Goal: Task Accomplishment & Management: Manage account settings

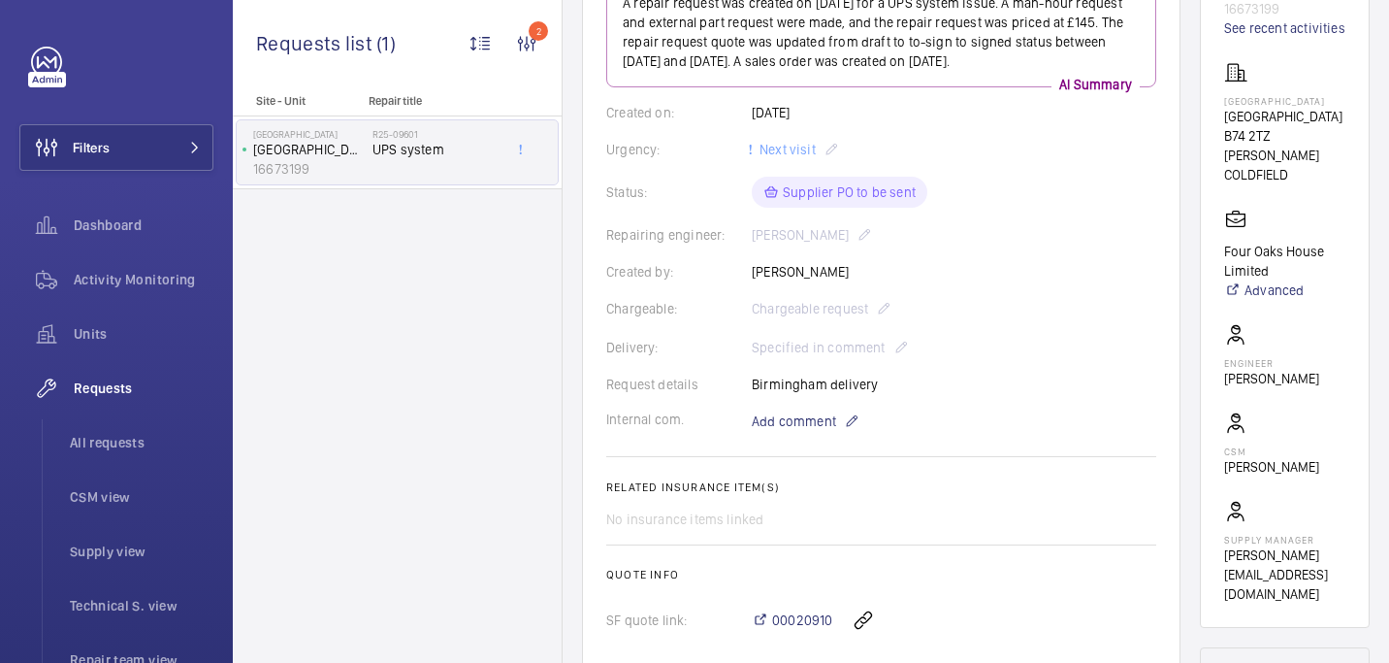
scroll to position [149, 0]
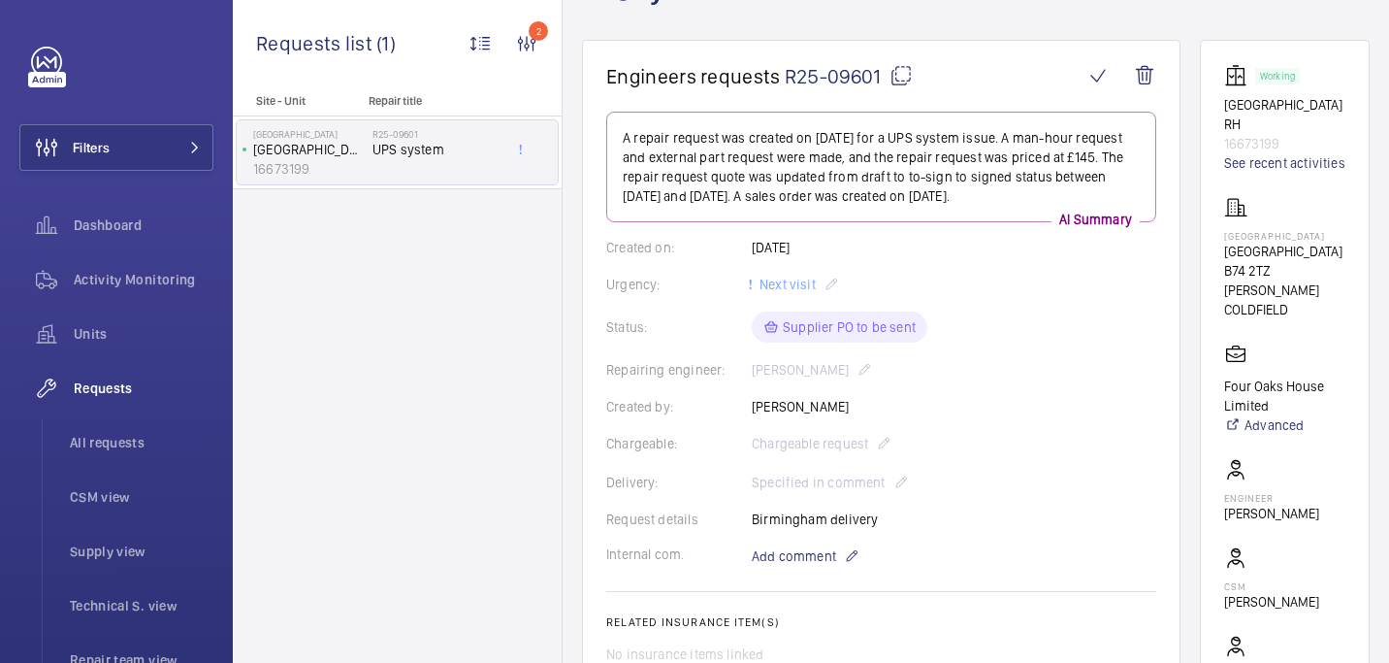
click at [900, 72] on mat-icon at bounding box center [901, 75] width 23 height 23
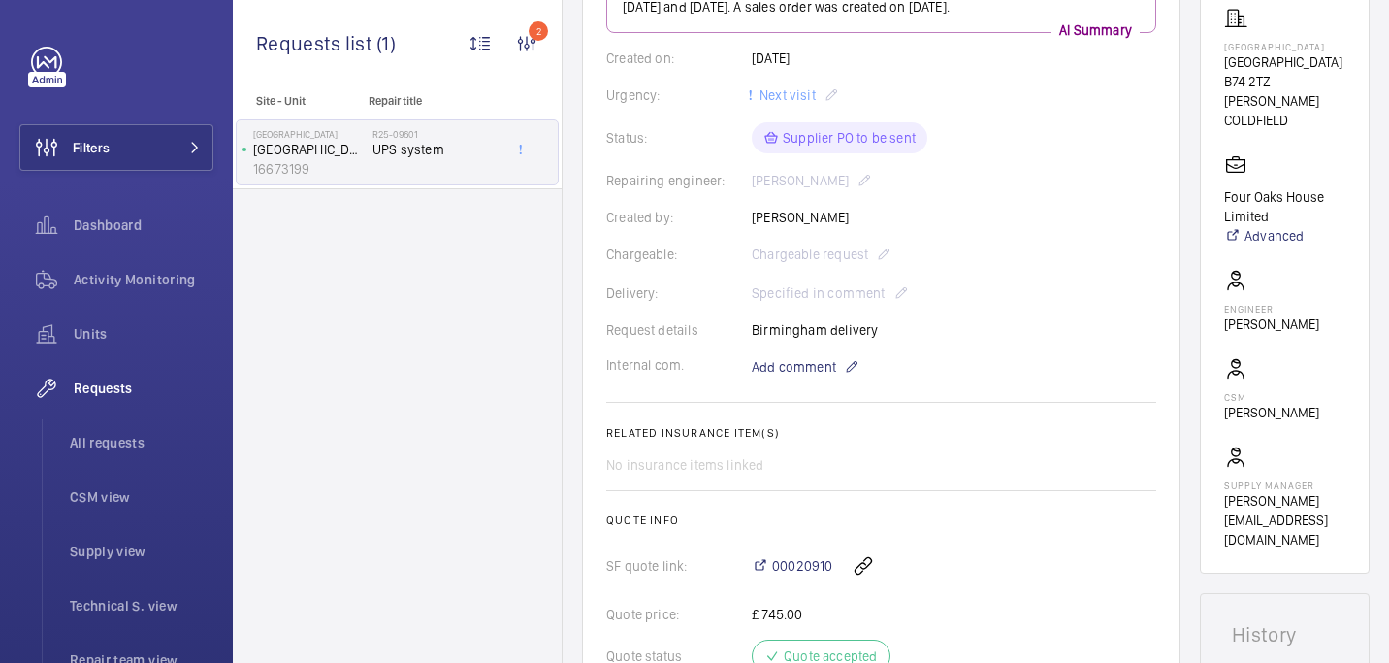
scroll to position [876, 0]
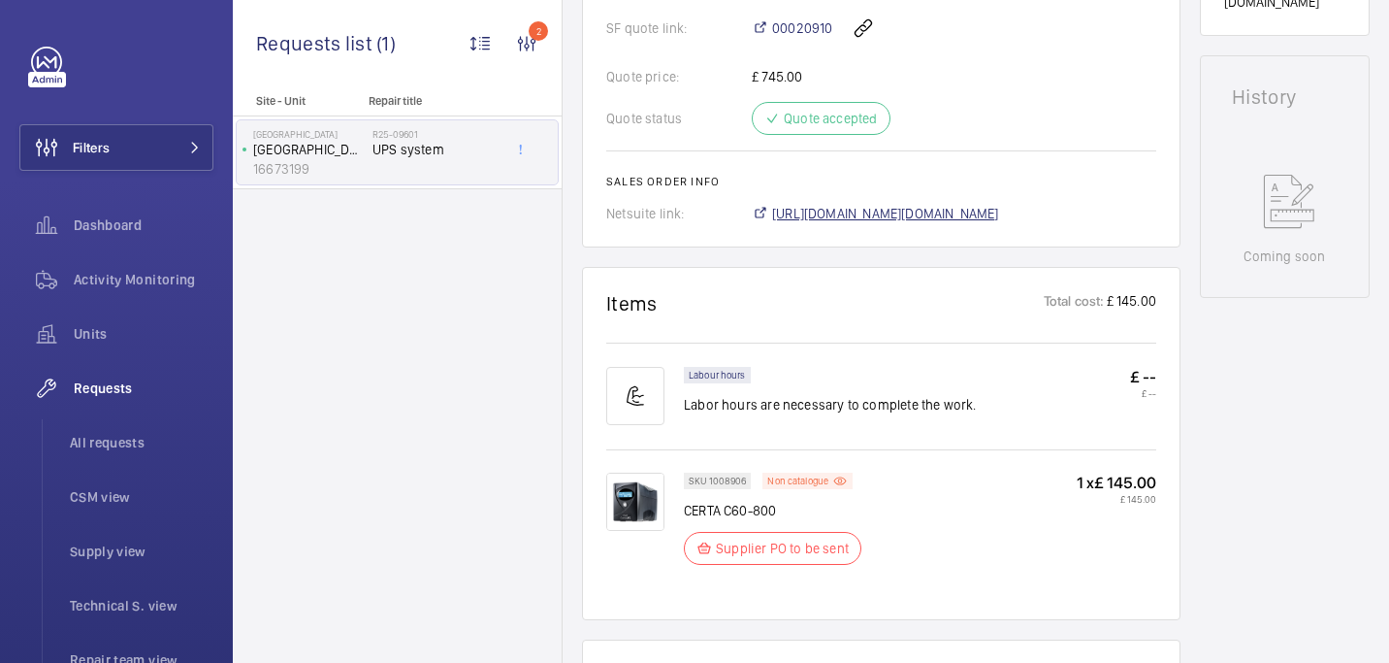
click at [824, 207] on span "https://6461500.app.netsuite.com/app/accounting/transactions/salesord.nl?id=289…" at bounding box center [885, 213] width 227 height 19
drag, startPoint x: 707, startPoint y: 482, endPoint x: 759, endPoint y: 482, distance: 51.4
click at [759, 482] on wm-front-pills "SKU 1008906" at bounding box center [723, 481] width 79 height 16
copy p "1008906"
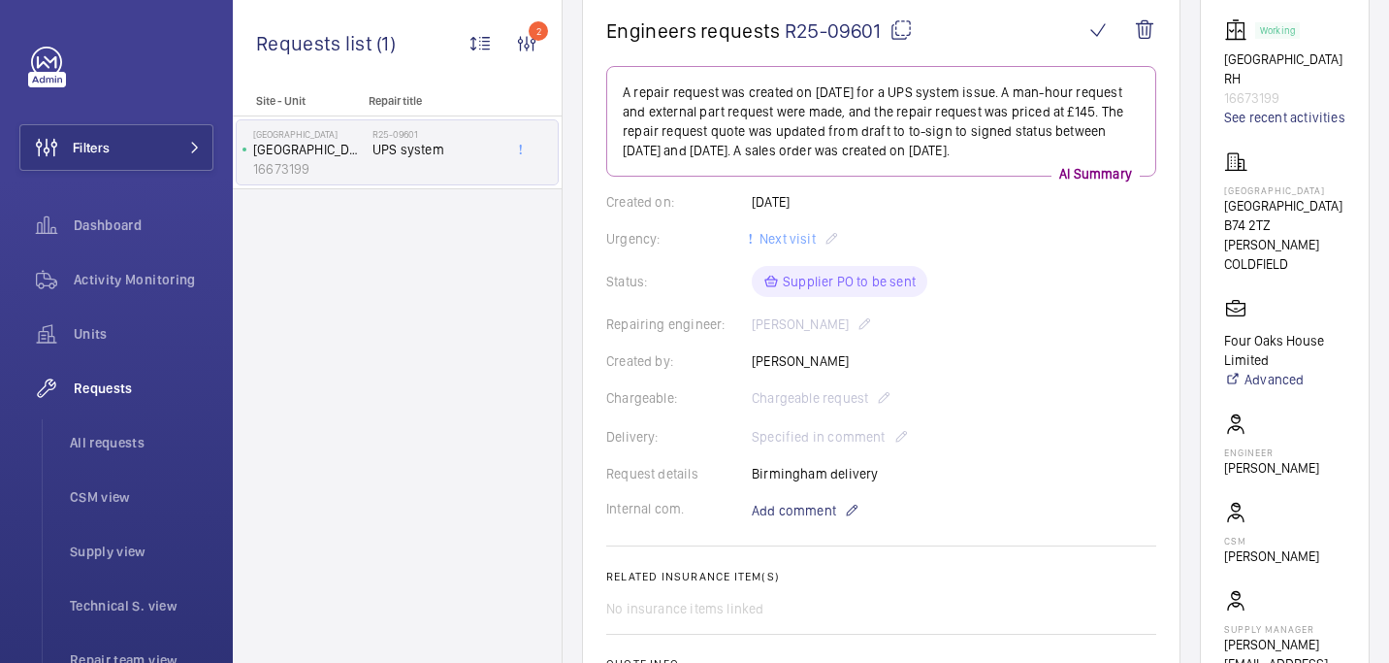
scroll to position [194, 0]
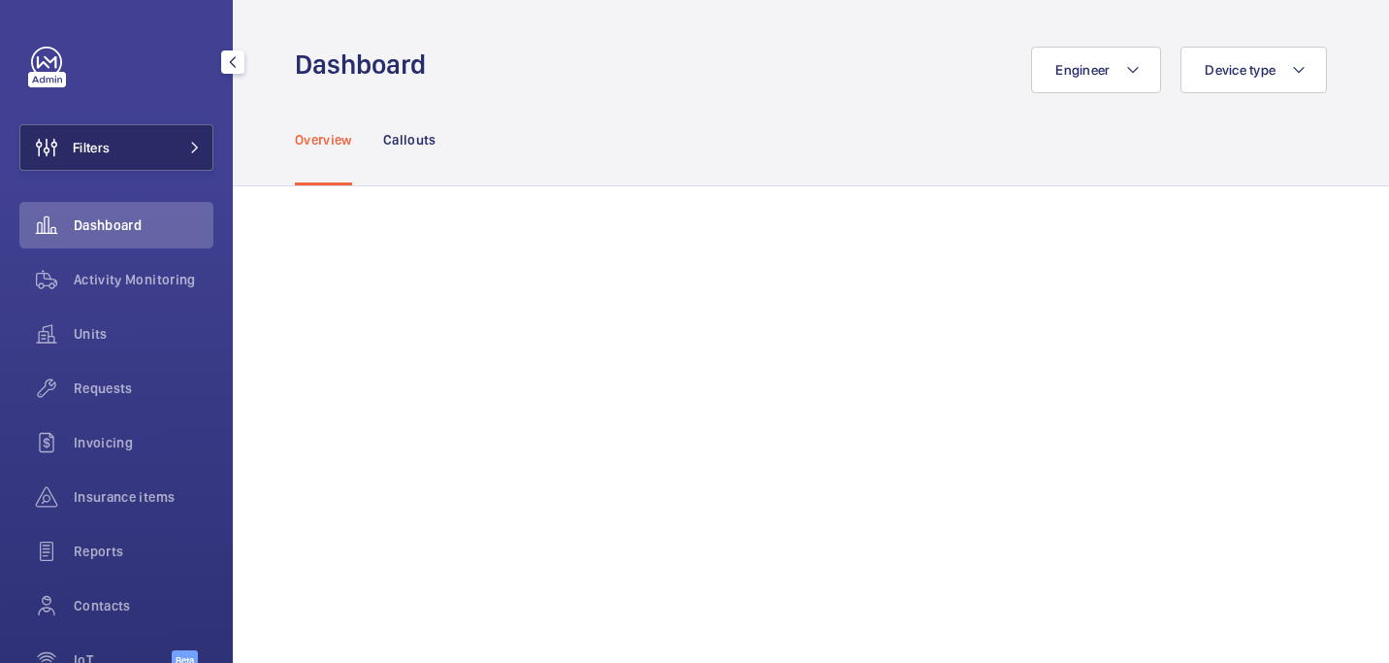
click at [106, 154] on span "Filters" at bounding box center [91, 147] width 37 height 19
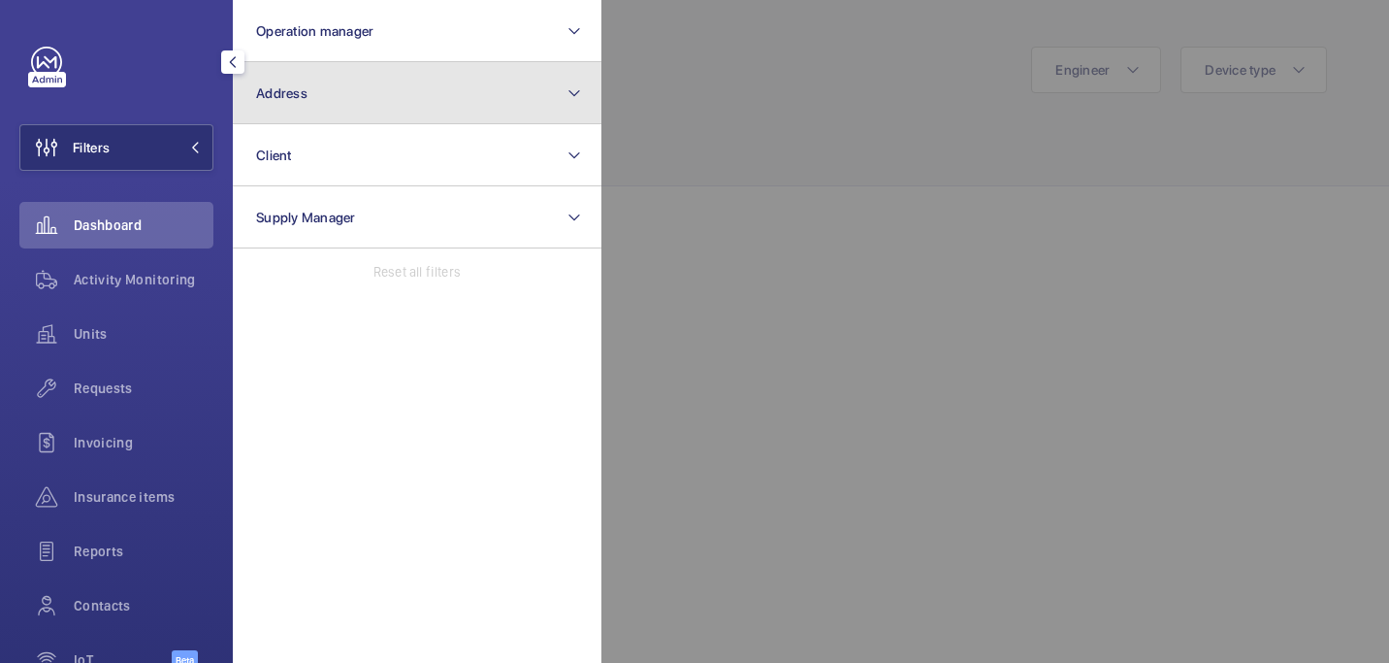
click at [286, 103] on button "Address" at bounding box center [417, 93] width 369 height 62
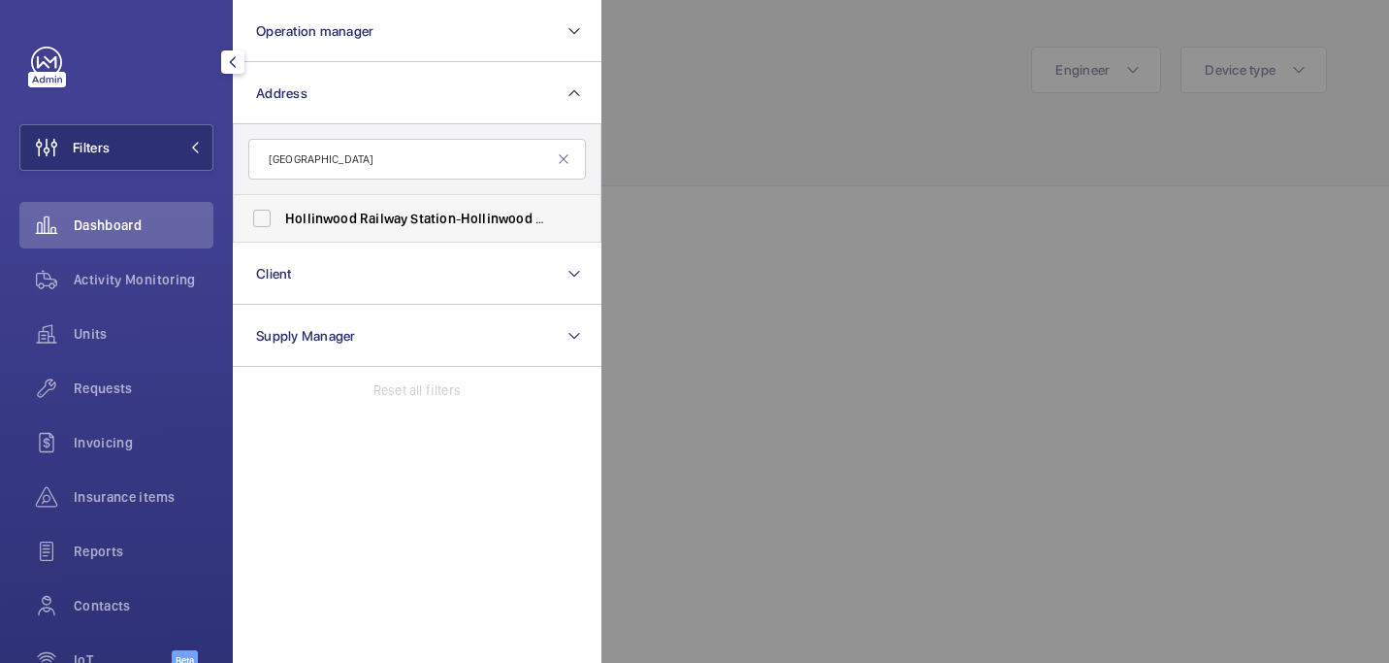
type input "[GEOGRAPHIC_DATA]"
click at [391, 218] on span "Railway" at bounding box center [384, 219] width 48 height 16
click at [281, 218] on input "Hollinwood Railway Station - Hollinwood Railway Station ,, OLDHAM OL9 7LG" at bounding box center [262, 218] width 39 height 39
checkbox input "true"
click at [733, 85] on div at bounding box center [1296, 331] width 1389 height 663
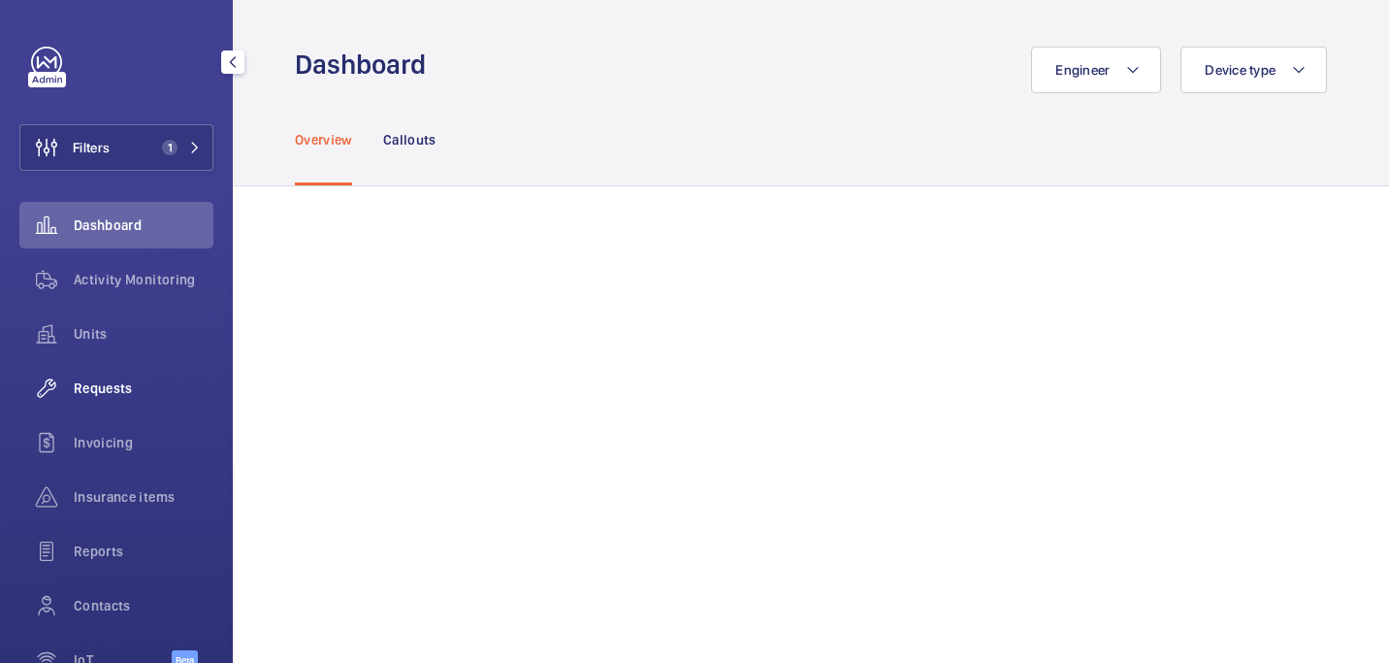
click at [109, 395] on span "Requests" at bounding box center [144, 387] width 140 height 19
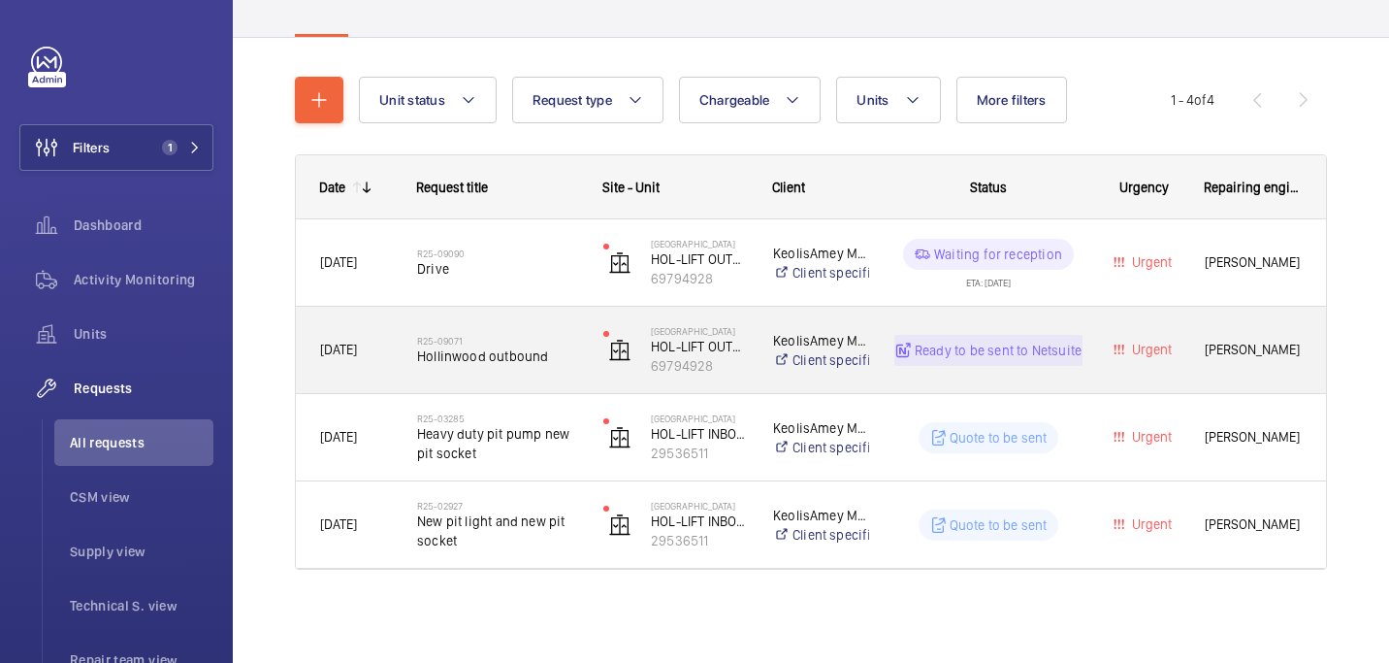
scroll to position [163, 0]
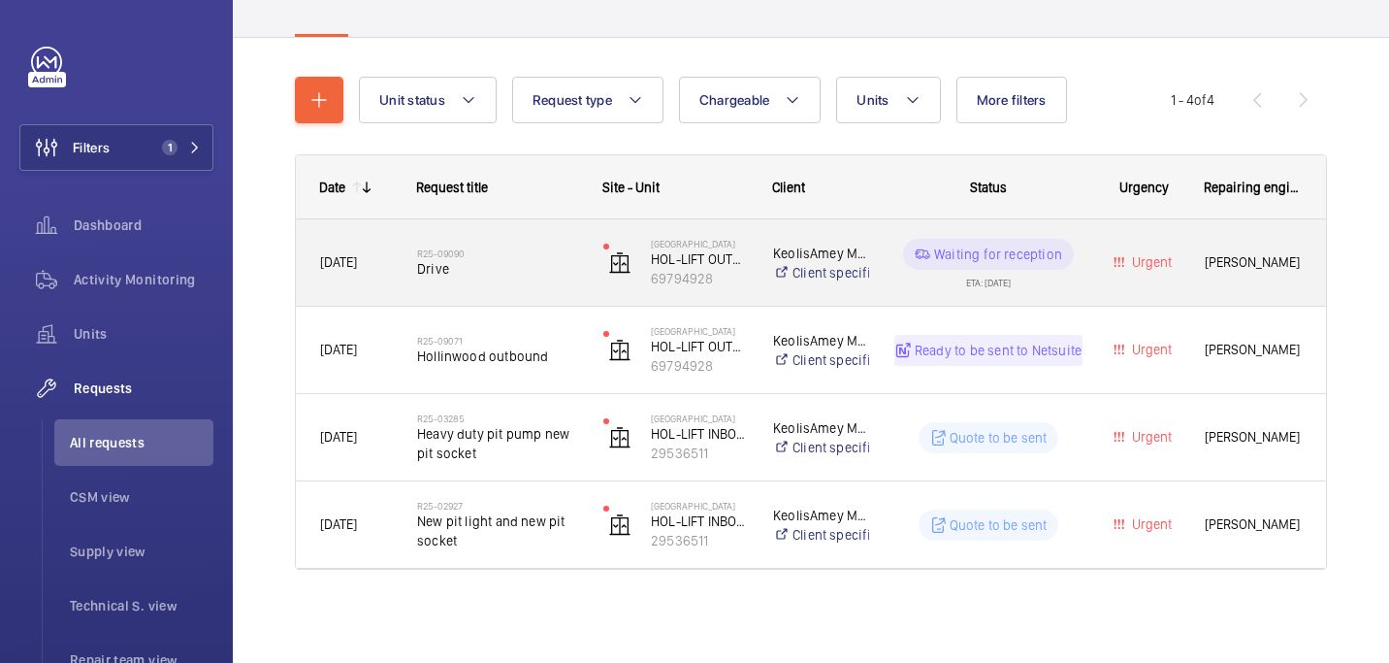
click at [482, 271] on span "Drive" at bounding box center [497, 268] width 161 height 19
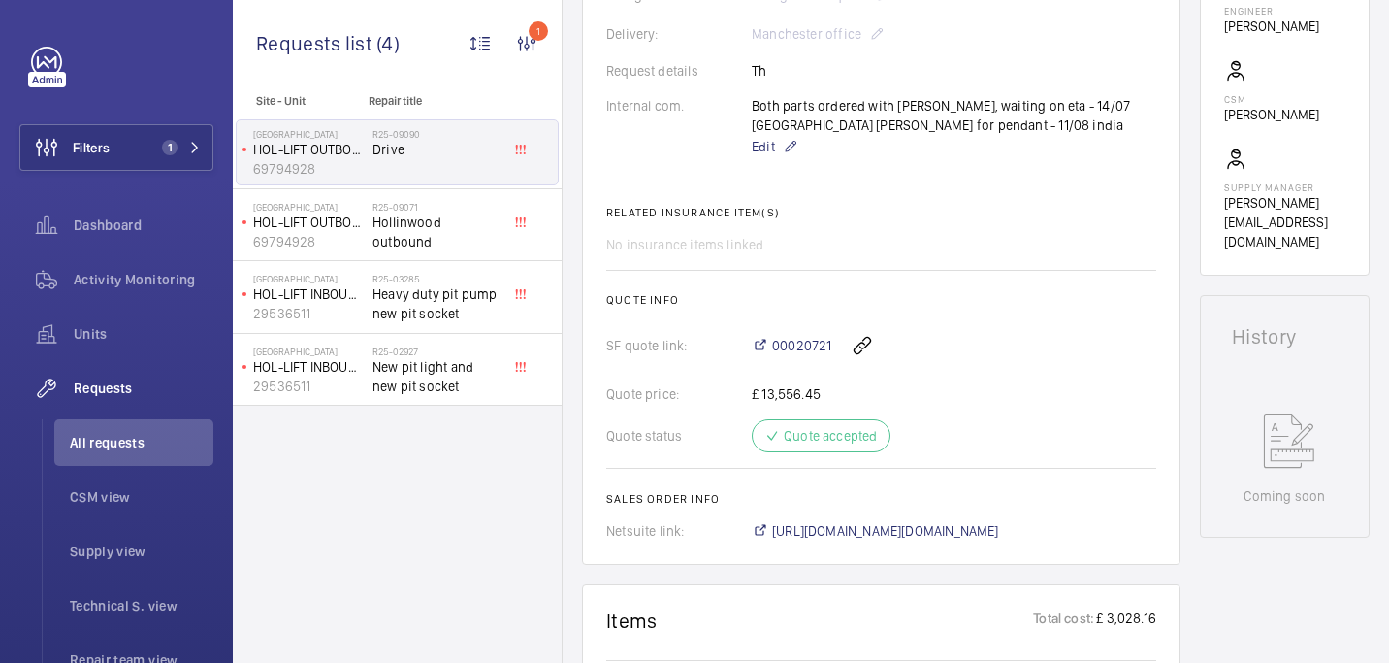
scroll to position [407, 0]
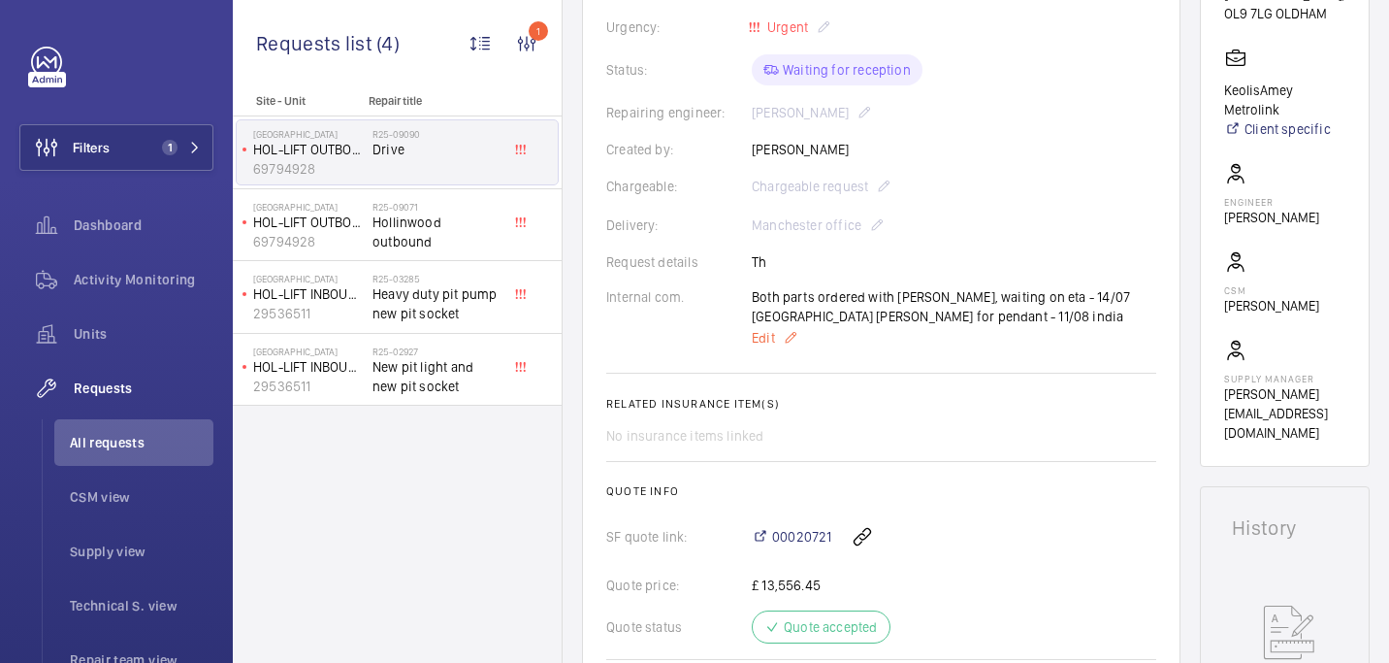
click at [760, 337] on span "Edit" at bounding box center [763, 337] width 23 height 19
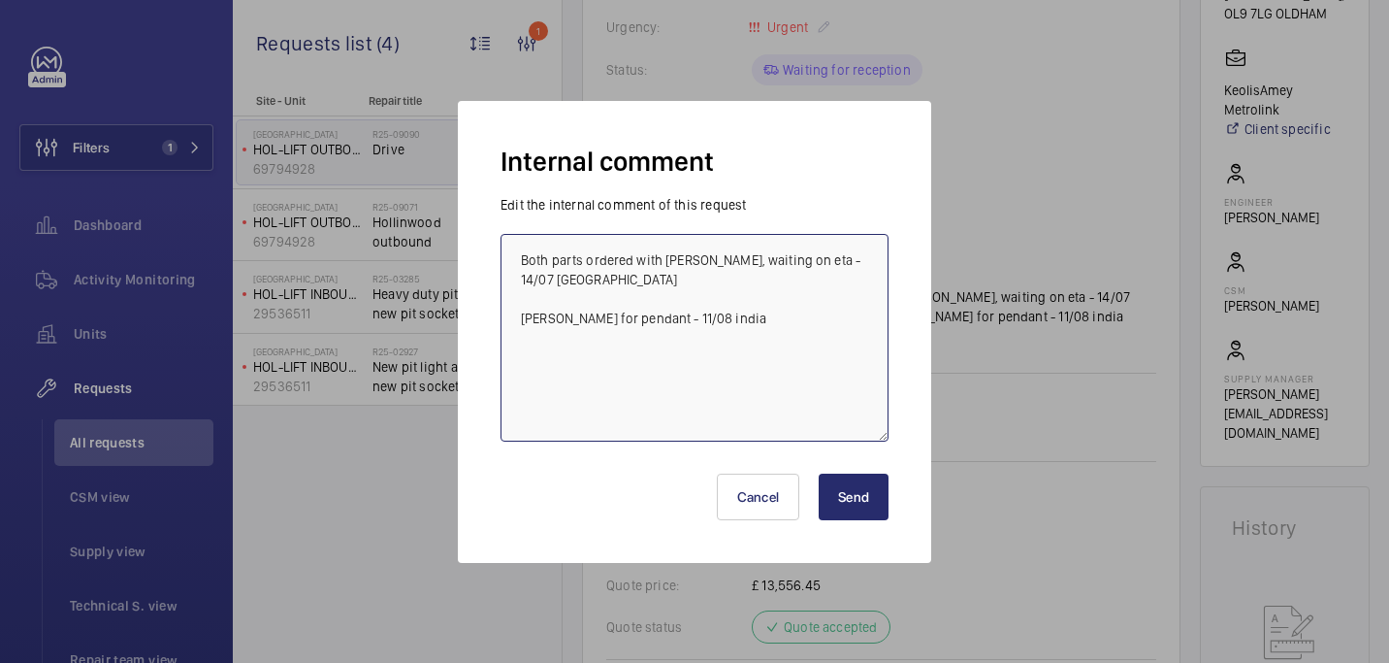
drag, startPoint x: 569, startPoint y: 298, endPoint x: 497, endPoint y: 300, distance: 71.8
click at [497, 300] on form "Edit the internal comment of this request Both parts ordered with Kris, waiting…" at bounding box center [695, 318] width 404 height 246
click at [545, 303] on textarea "Both parts ordered with Kris, waiting on eta - 14/07 india kris for pendant - 1…" at bounding box center [695, 338] width 388 height 208
click at [626, 300] on textarea "Both parts ordered with Kris, waiting on eta - 14/07 india kris confirmed for p…" at bounding box center [695, 338] width 388 height 208
click at [659, 302] on textarea "Both parts ordered with Kris, waiting on eta - 14/07 india kris confirmed penda…" at bounding box center [695, 338] width 388 height 208
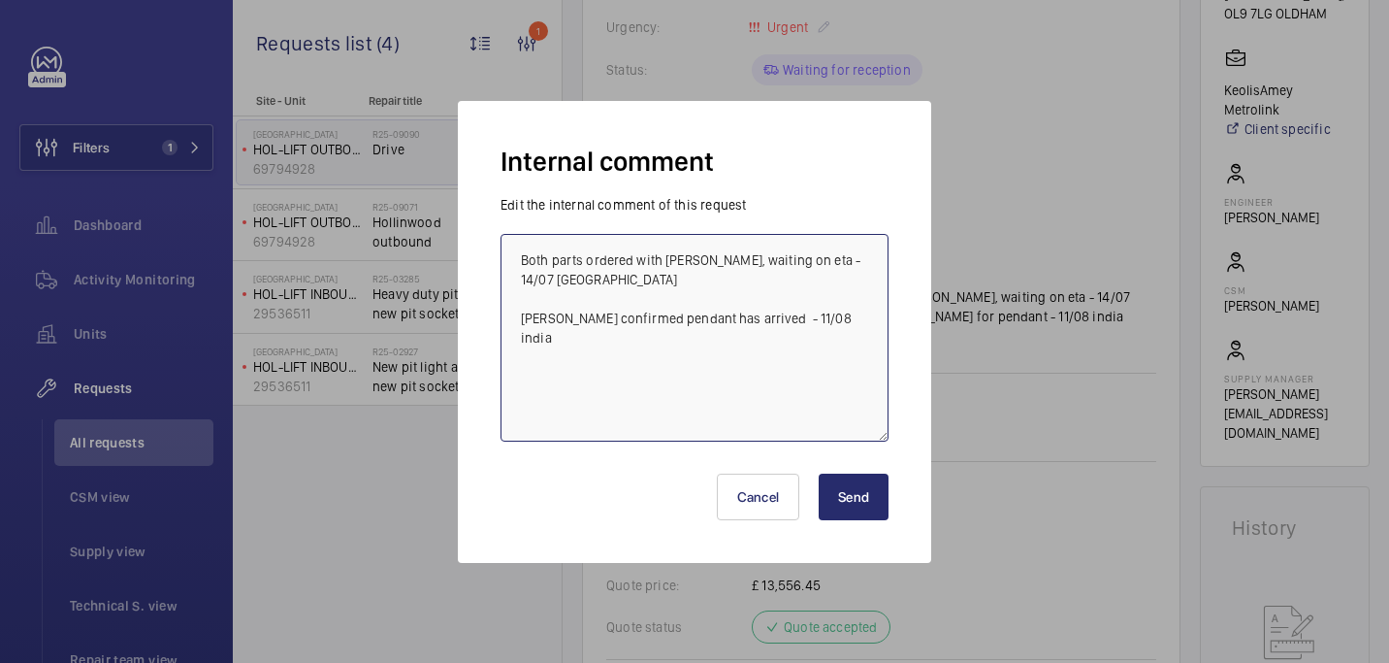
click at [752, 301] on textarea "Both parts ordered with Kris, waiting on eta - 14/07 india kris confirmed penda…" at bounding box center [695, 338] width 388 height 208
type textarea "Both parts ordered with [PERSON_NAME], waiting on eta - 14/07 [GEOGRAPHIC_DATA]…"
click at [861, 479] on button "Send" at bounding box center [854, 496] width 70 height 47
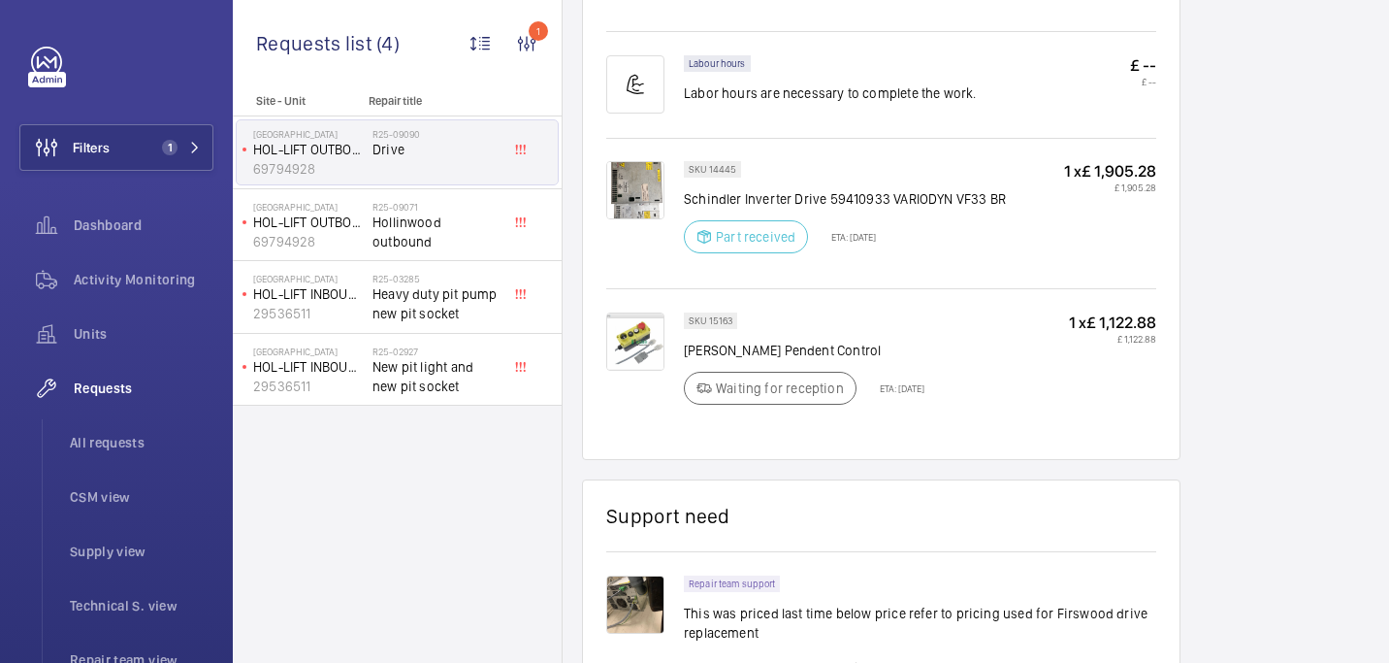
scroll to position [1267, 0]
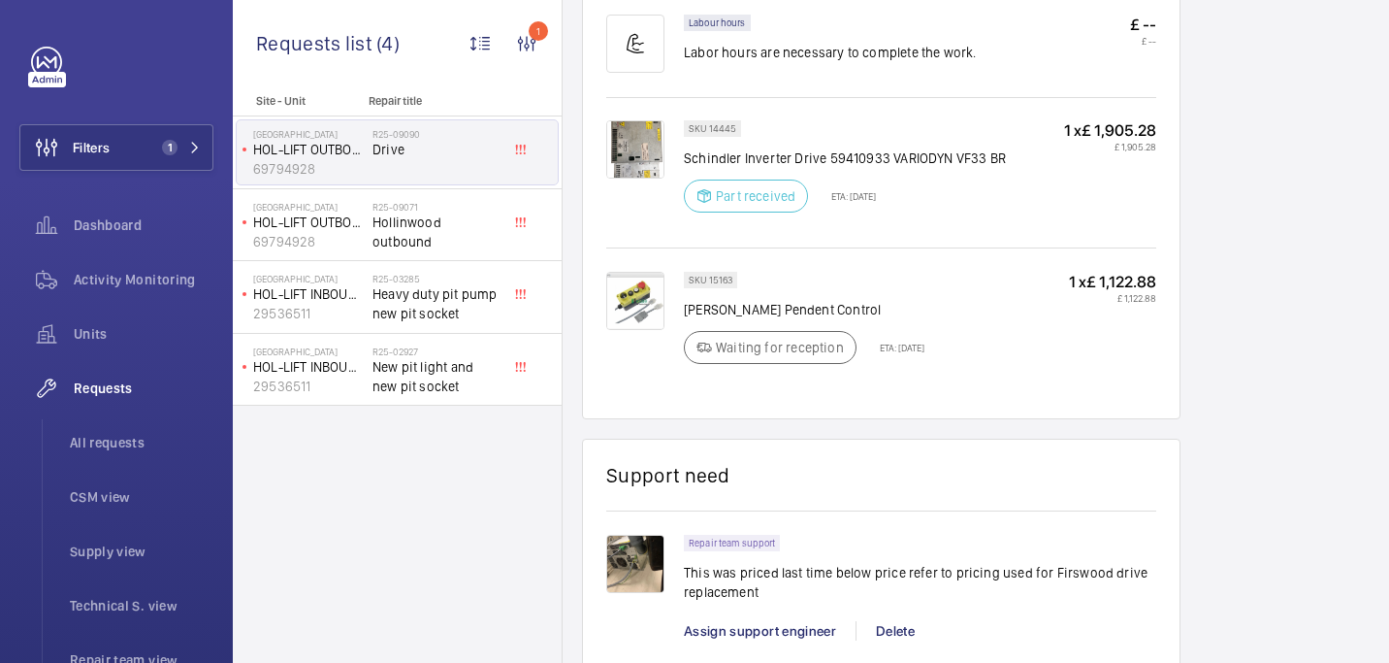
drag, startPoint x: 685, startPoint y: 290, endPoint x: 890, endPoint y: 280, distance: 205.0
click at [890, 280] on div "SKU 15163 Schindler Pendent Control Waiting for reception ETA: 18 Jul 2025" at bounding box center [804, 324] width 241 height 104
drag, startPoint x: 687, startPoint y: 293, endPoint x: 892, endPoint y: 288, distance: 204.8
click at [902, 300] on p "Schindler Pendent Control" at bounding box center [804, 309] width 241 height 19
copy p "Schindler Pendent Control"
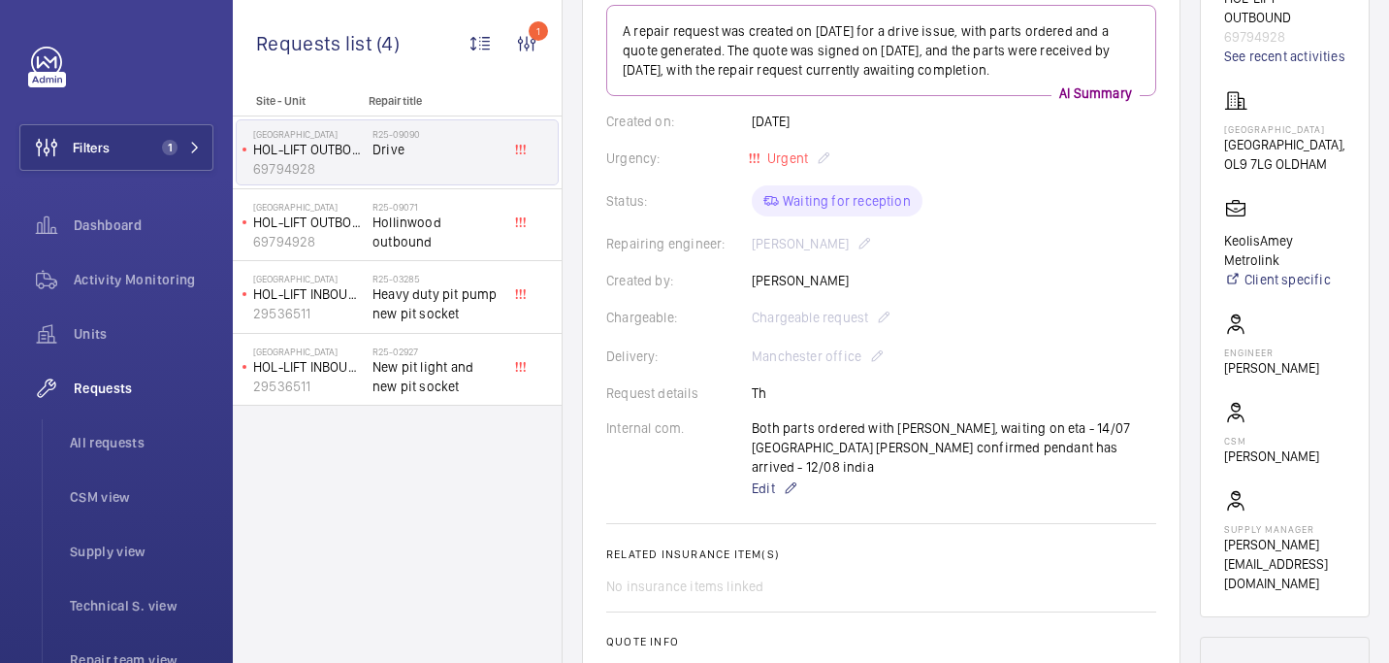
scroll to position [95, 0]
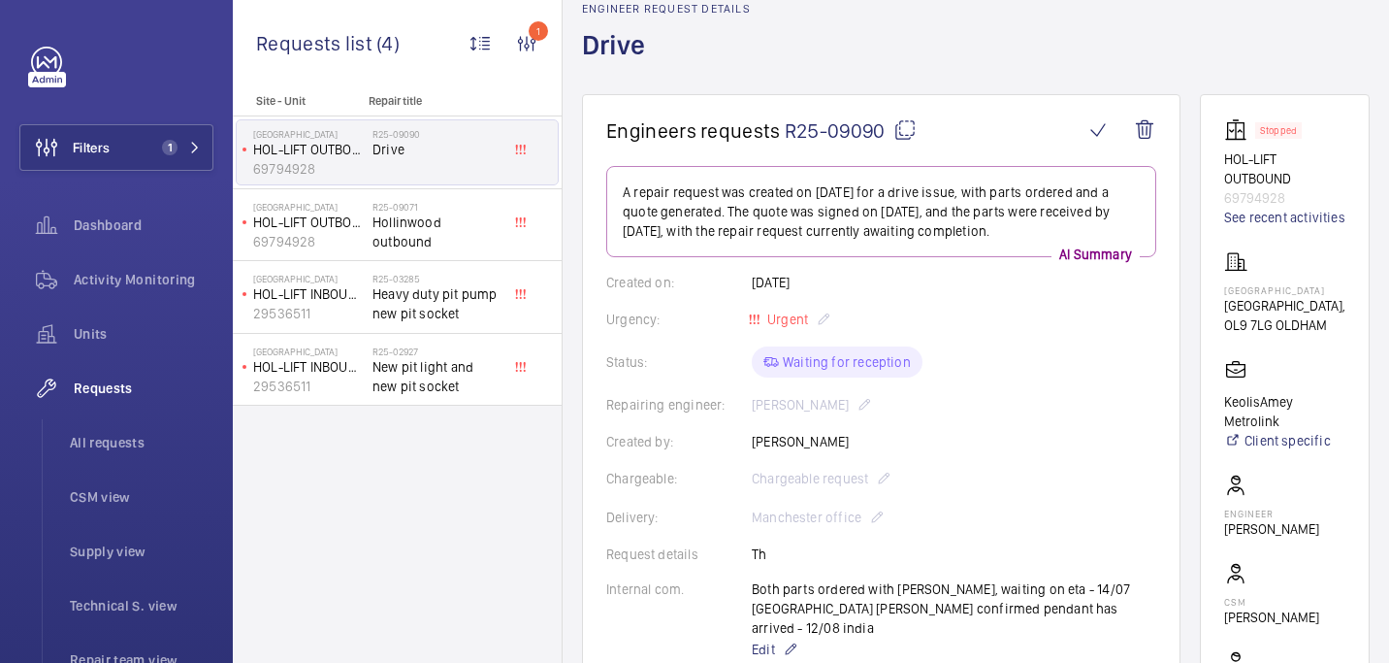
click at [907, 125] on mat-icon at bounding box center [905, 129] width 23 height 23
copy p "Schindler Pendent Control"
drag, startPoint x: 1233, startPoint y: 316, endPoint x: 1319, endPoint y: 319, distance: 85.4
click at [1319, 319] on wm-front-card "Stopped HOL-LIFT OUTBOUND 69794928 See recent activities Hollinwood Railway Sta…" at bounding box center [1285, 436] width 170 height 684
click at [1304, 296] on p "Hollinwood Railway Station" at bounding box center [1284, 290] width 121 height 12
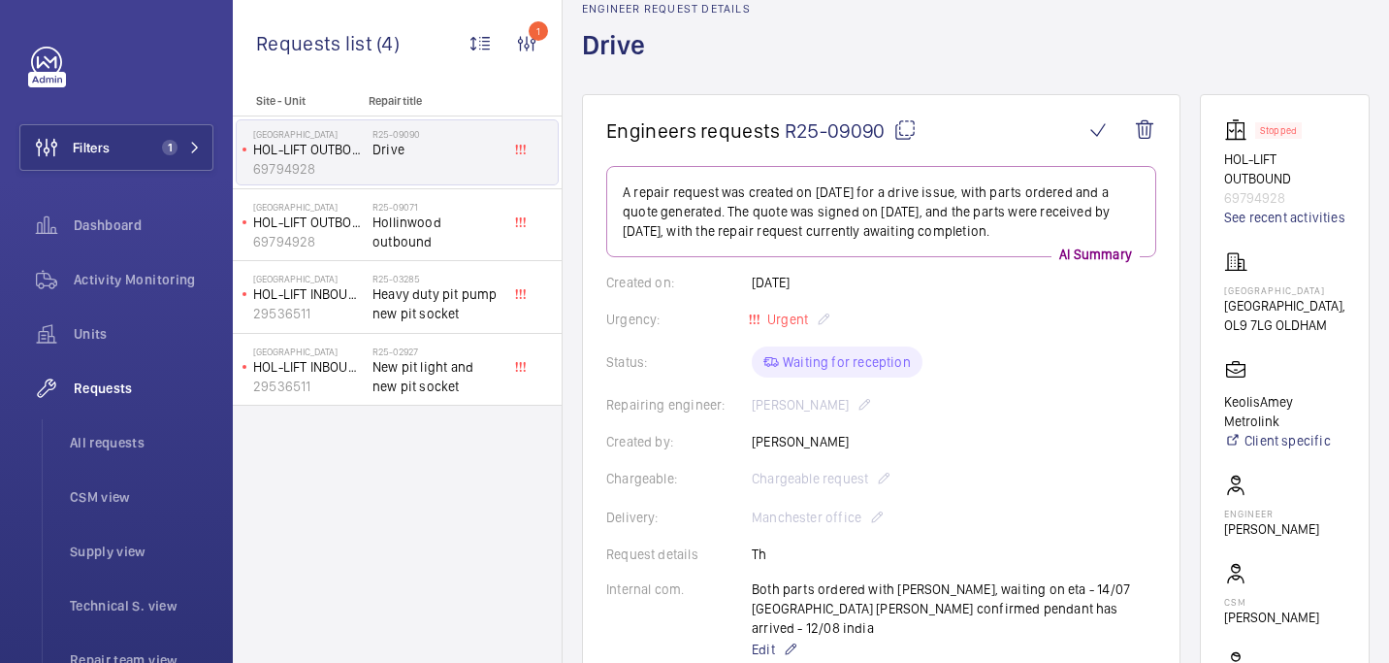
drag, startPoint x: 1233, startPoint y: 306, endPoint x: 1340, endPoint y: 321, distance: 107.9
click at [1340, 321] on wm-front-card "Stopped HOL-LIFT OUTBOUND 69794928 See recent activities Hollinwood Railway Sta…" at bounding box center [1285, 436] width 170 height 684
copy p "Hollinwood Railway Station"
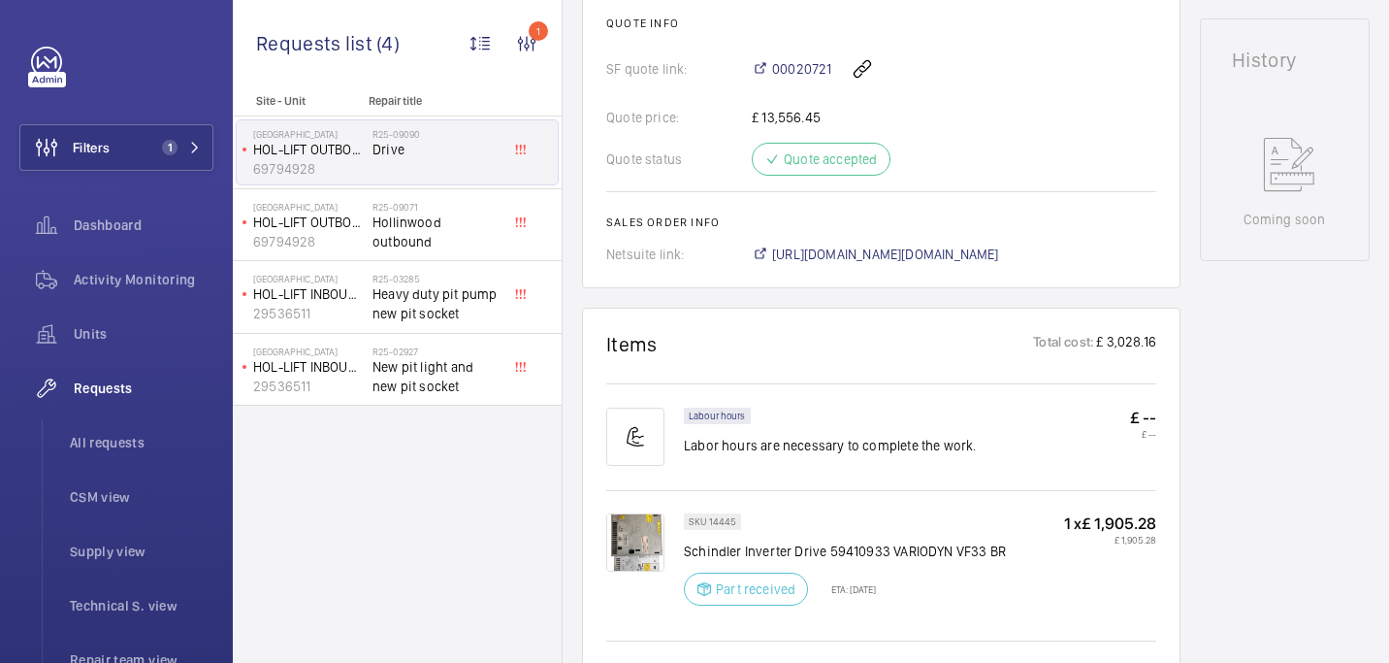
scroll to position [626, 0]
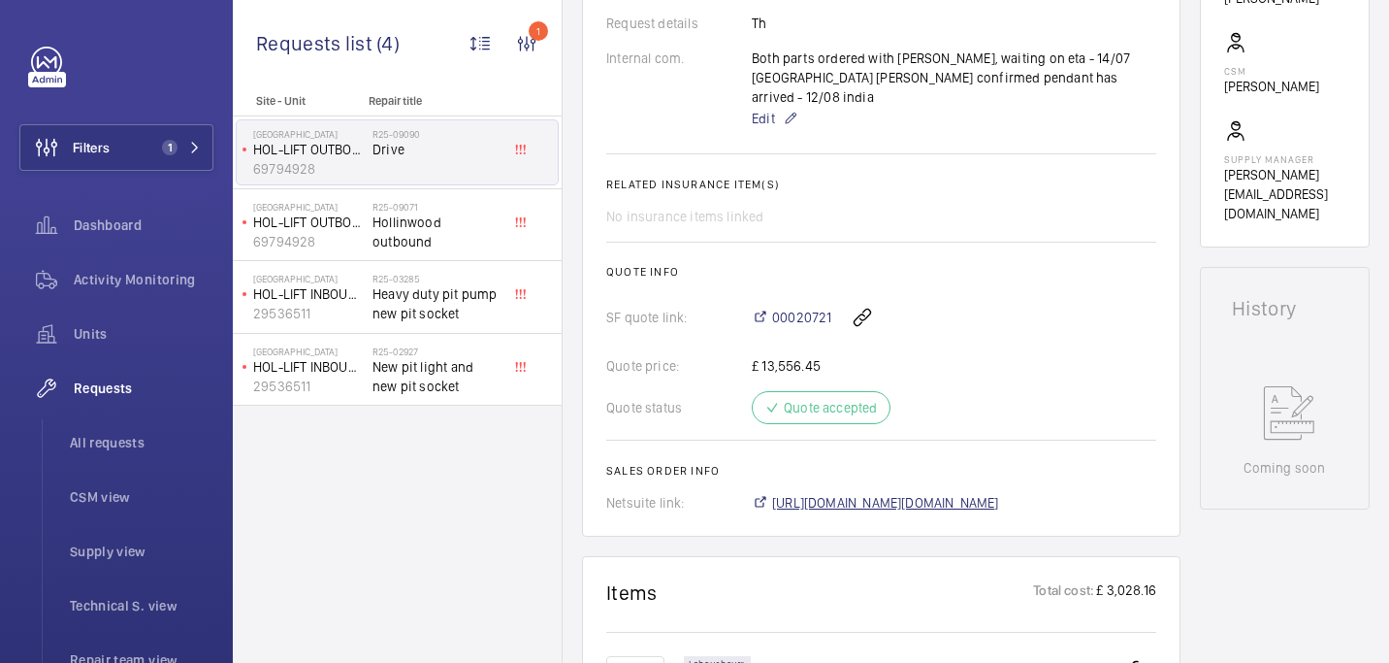
click at [819, 493] on span "https://6461500.app.netsuite.com/app/accounting/transactions/salesord.nl?id=278…" at bounding box center [885, 502] width 227 height 19
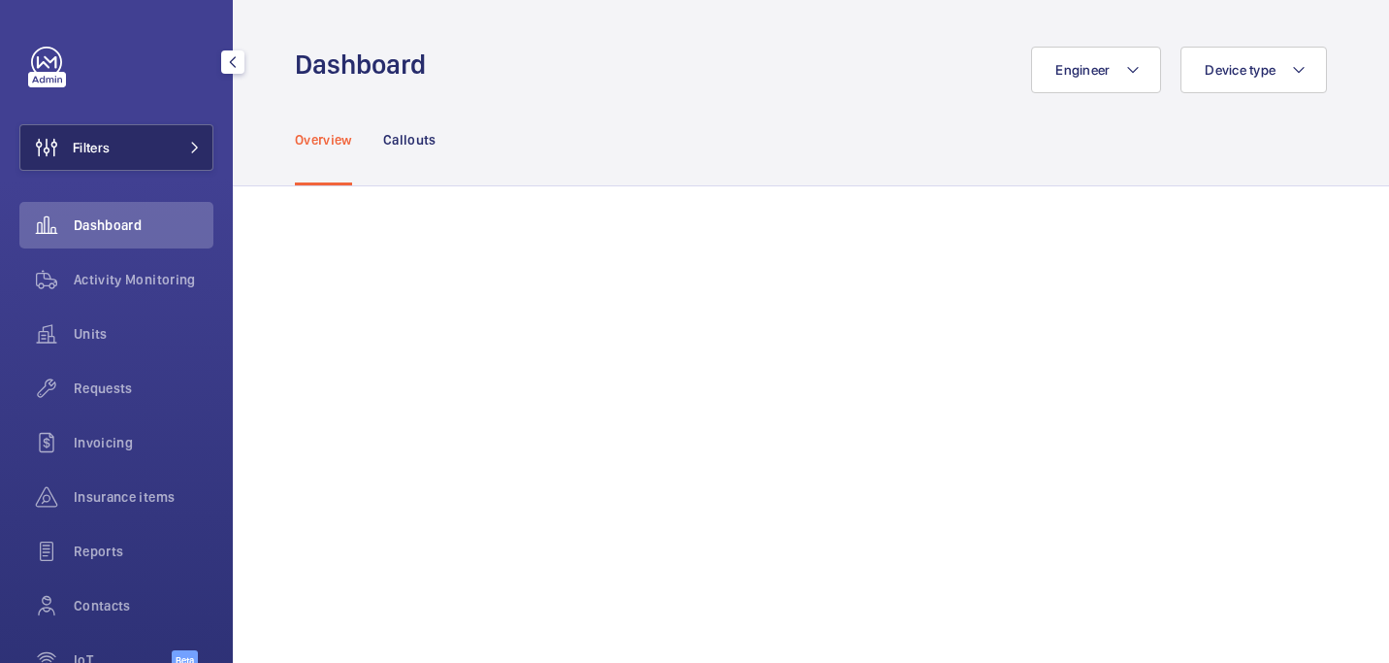
click at [136, 156] on button "Filters" at bounding box center [116, 147] width 194 height 47
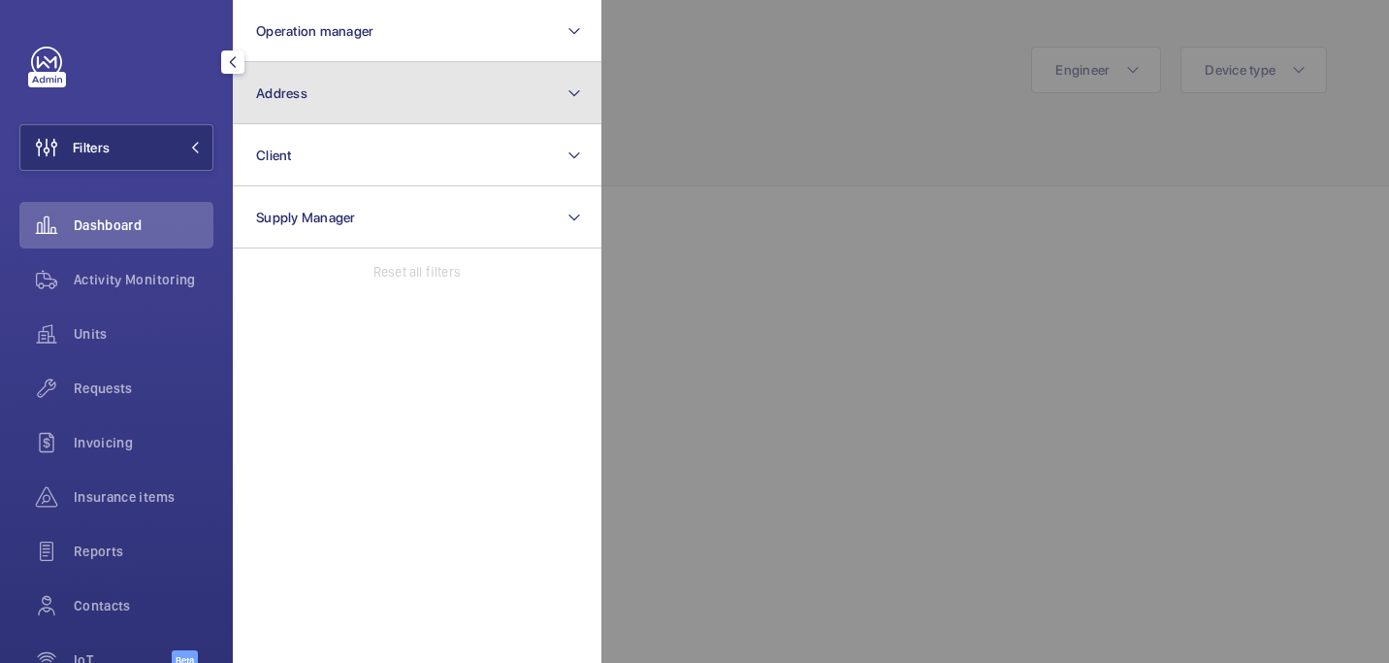
click at [343, 101] on button "Address" at bounding box center [417, 93] width 369 height 62
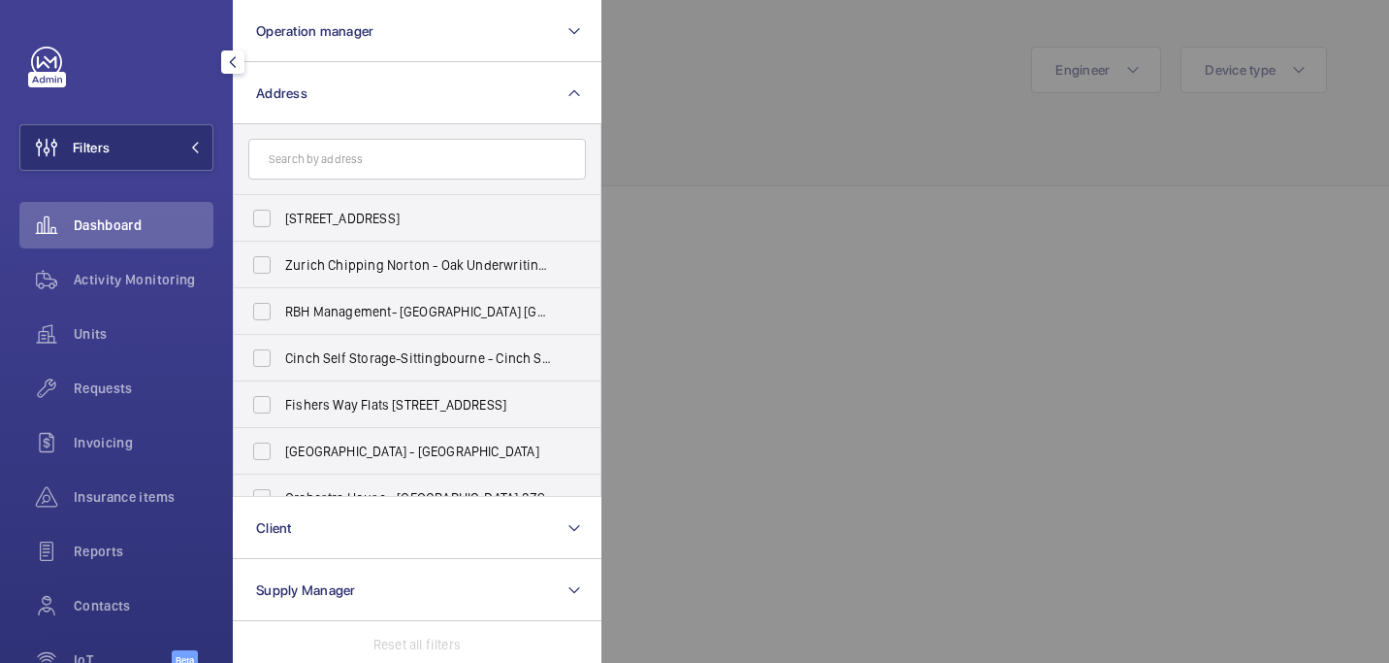
drag, startPoint x: 863, startPoint y: 212, endPoint x: 833, endPoint y: 220, distance: 30.1
click at [862, 213] on div at bounding box center [1296, 331] width 1389 height 663
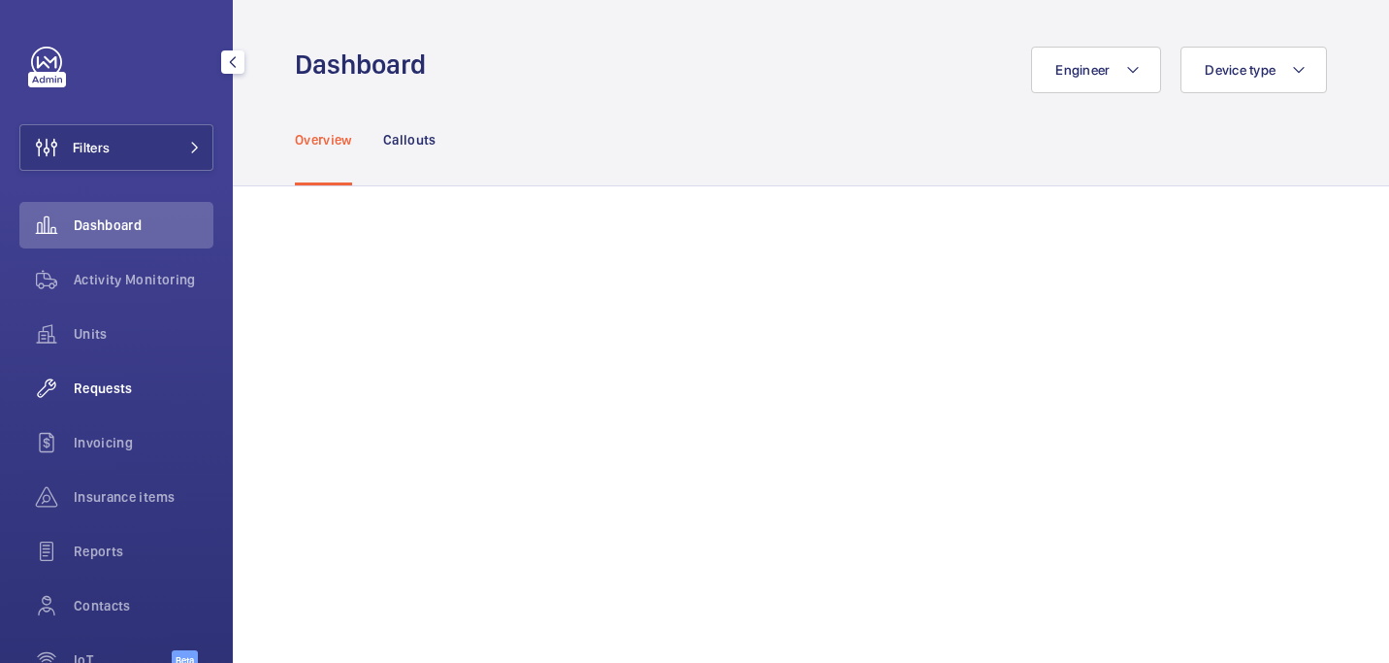
click at [86, 396] on span "Requests" at bounding box center [144, 387] width 140 height 19
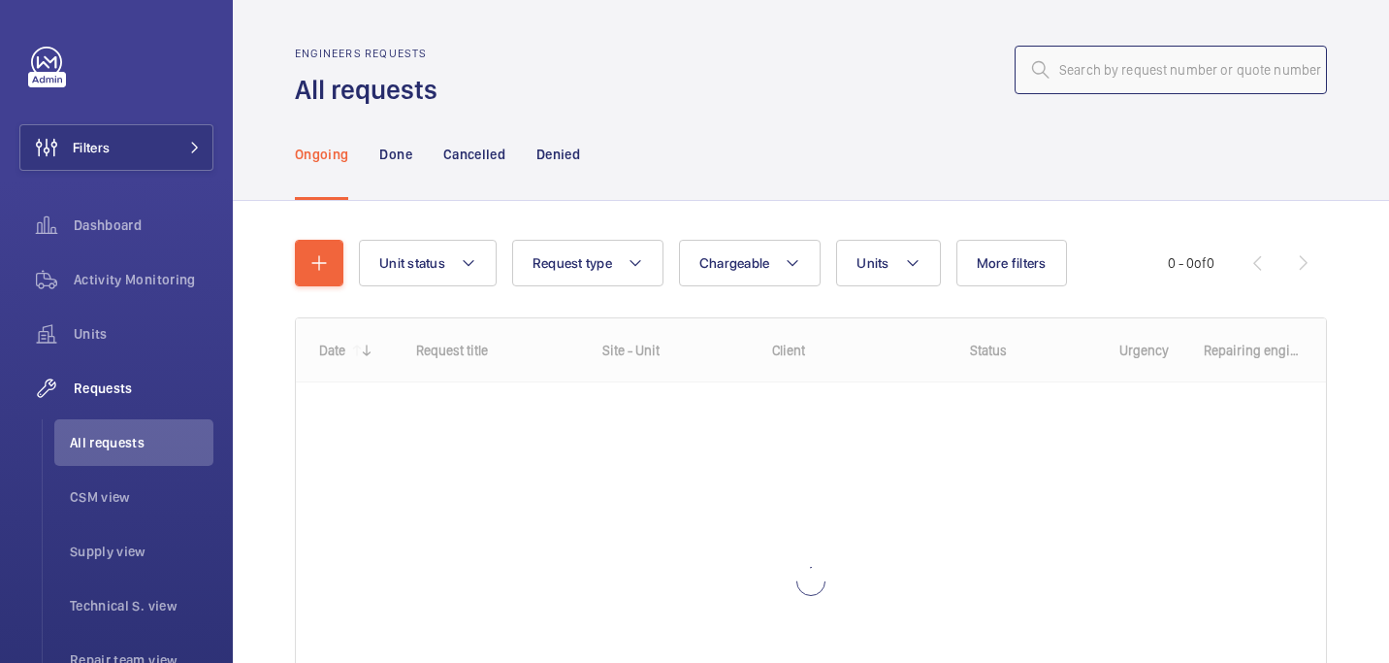
click at [1107, 46] on input "text" at bounding box center [1171, 70] width 312 height 49
paste input "R25-04734"
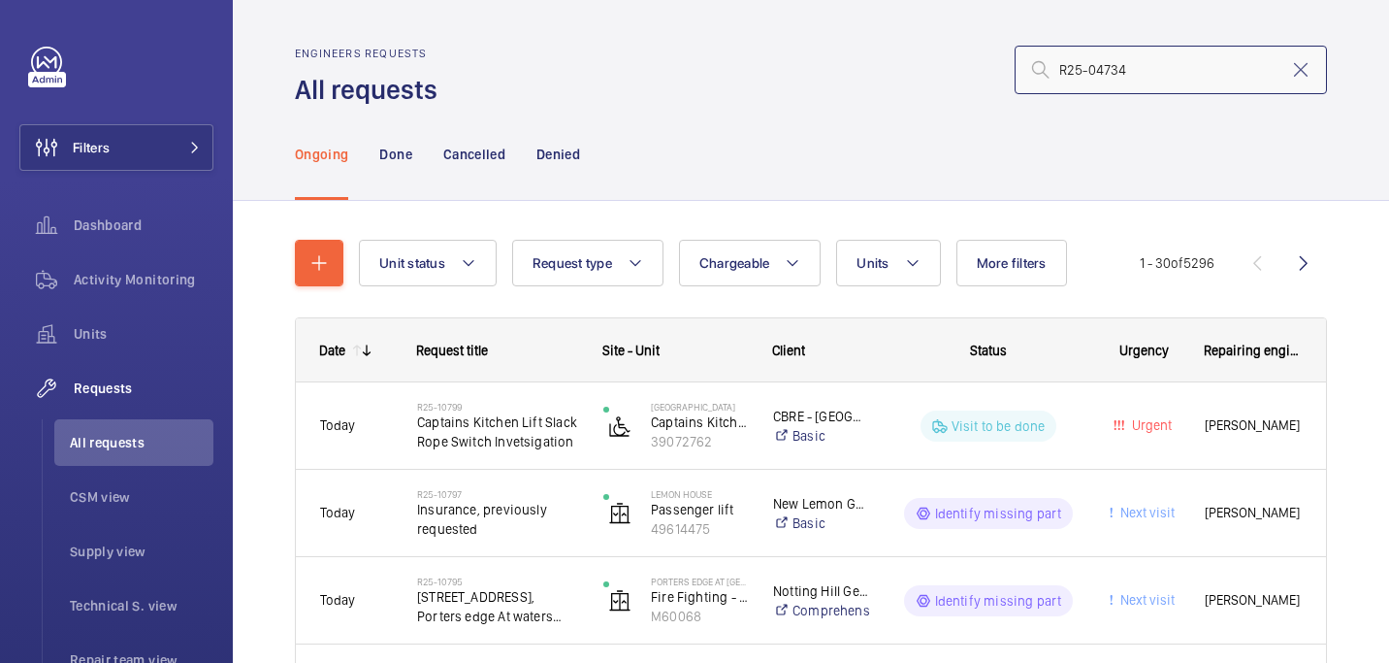
click at [1063, 69] on input "R25-04734" at bounding box center [1171, 70] width 312 height 49
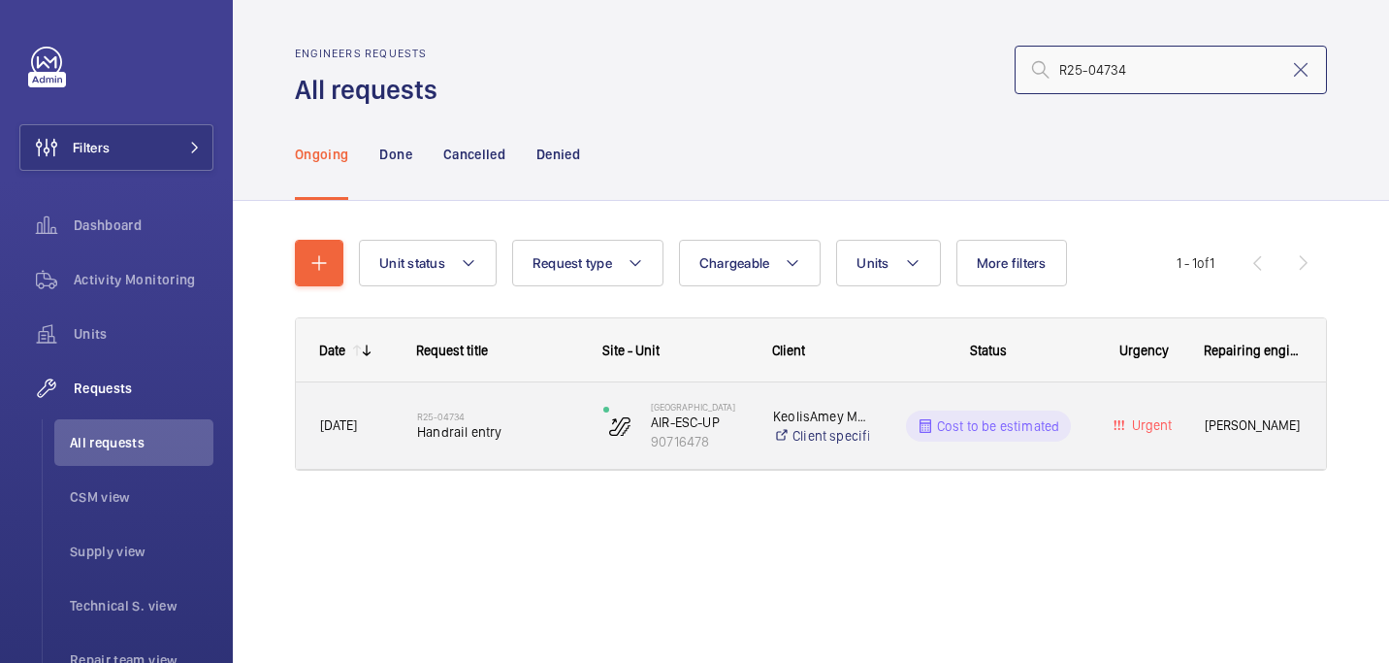
type input "R25-04734"
click at [486, 406] on div "R25-04734 Handrail entry" at bounding box center [497, 426] width 161 height 56
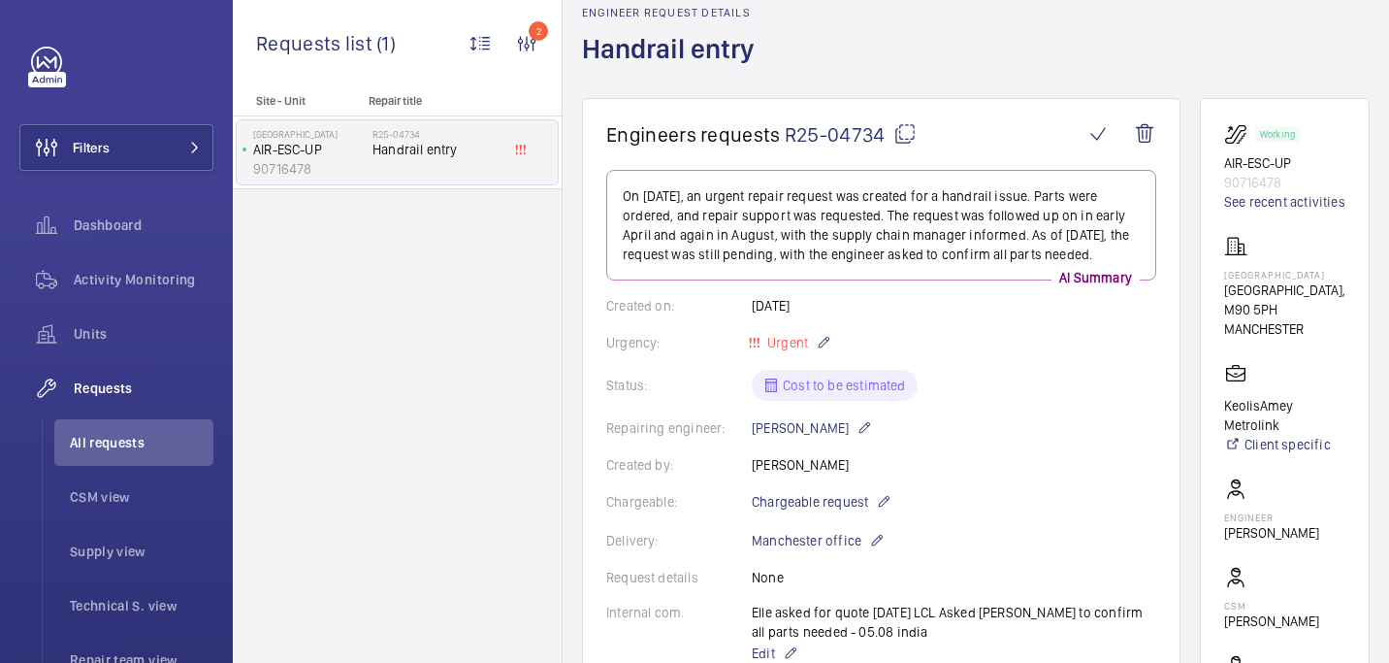
scroll to position [92, 0]
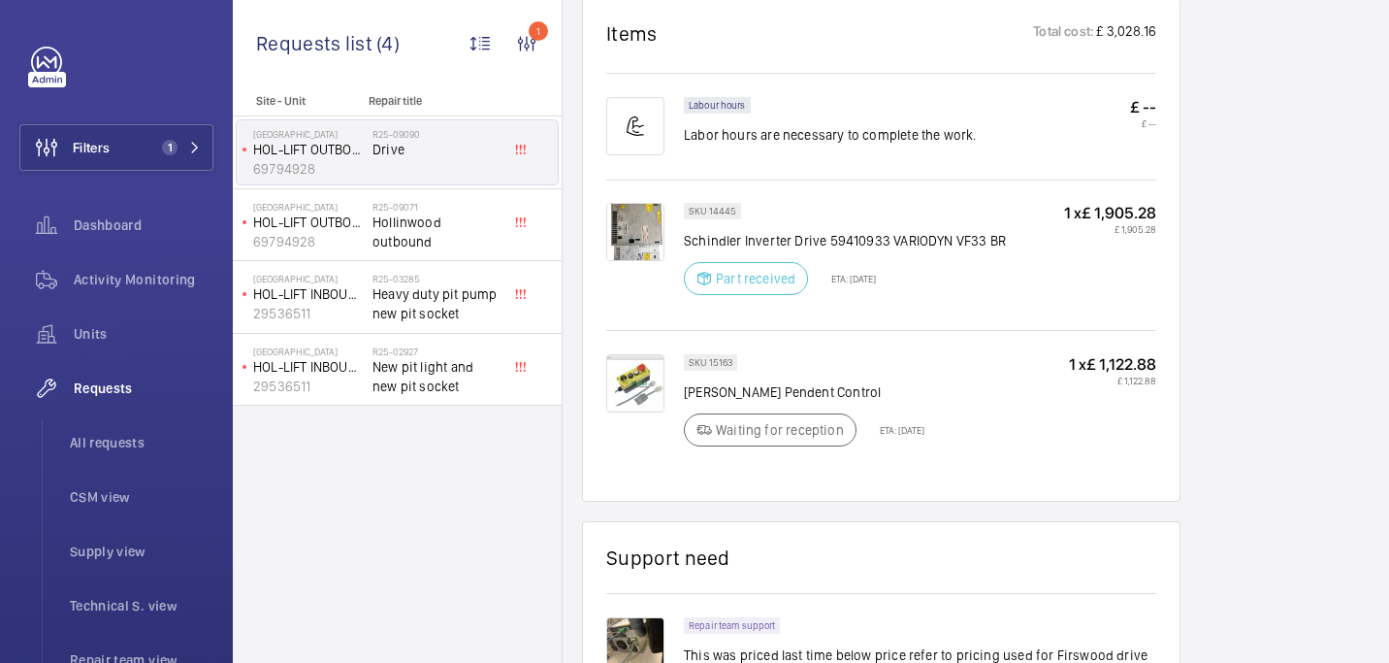
scroll to position [1012, 0]
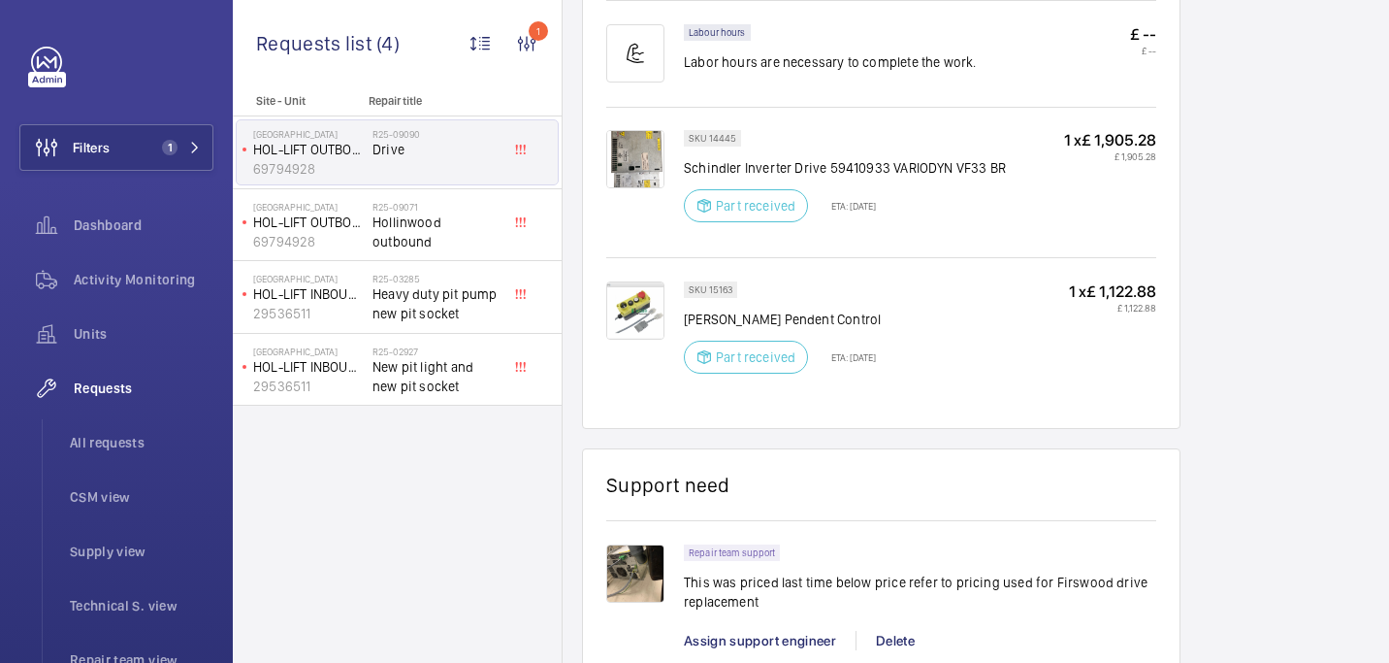
scroll to position [1277, 0]
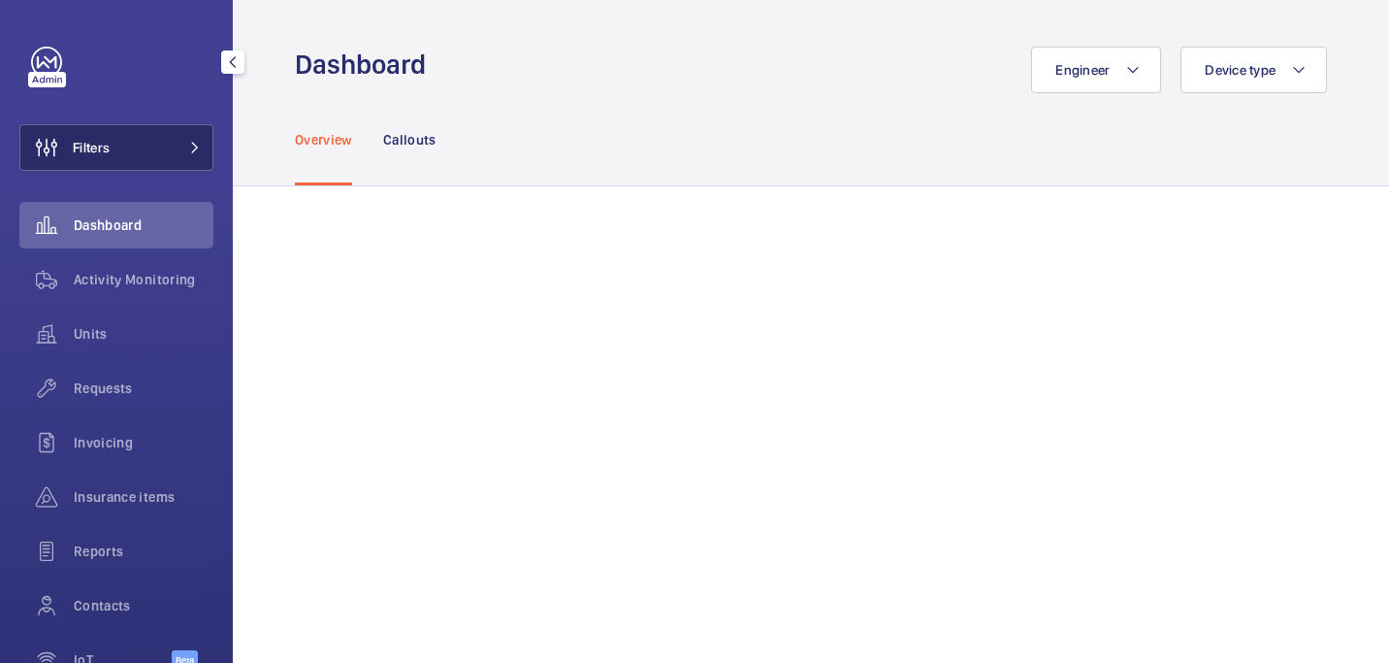
click at [128, 142] on button "Filters" at bounding box center [116, 147] width 194 height 47
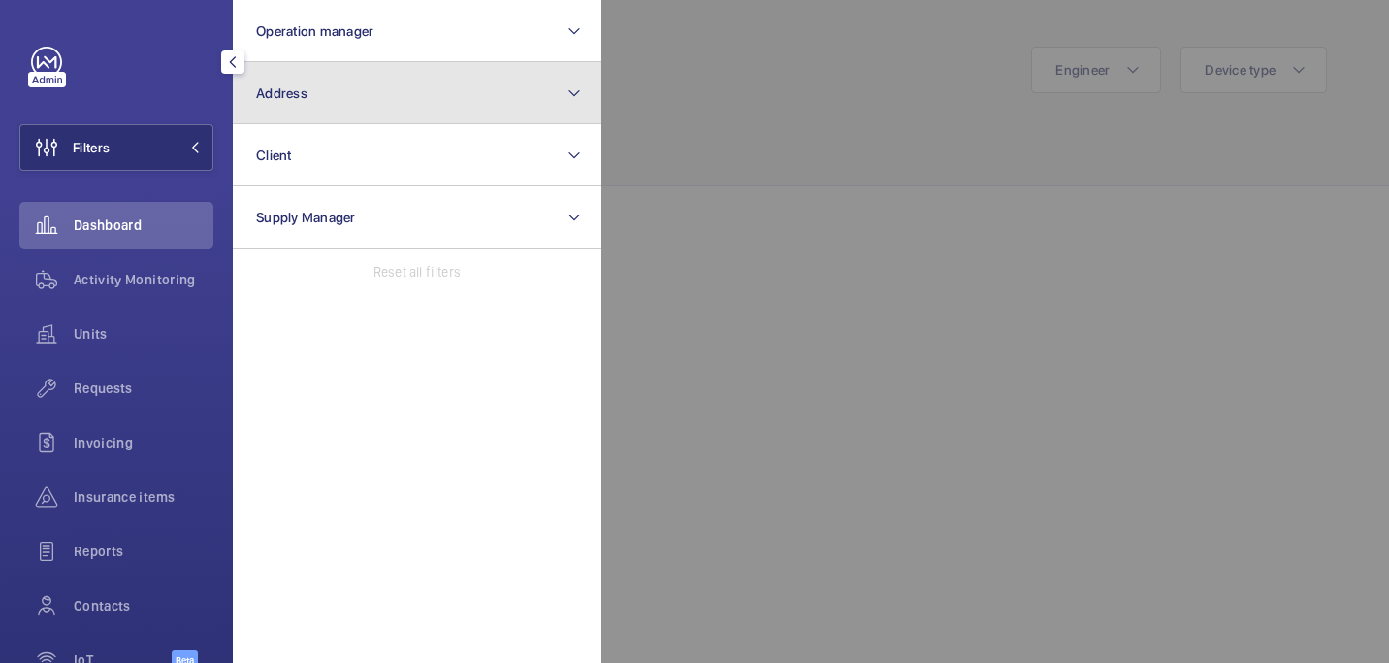
click at [311, 93] on button "Address" at bounding box center [417, 93] width 369 height 62
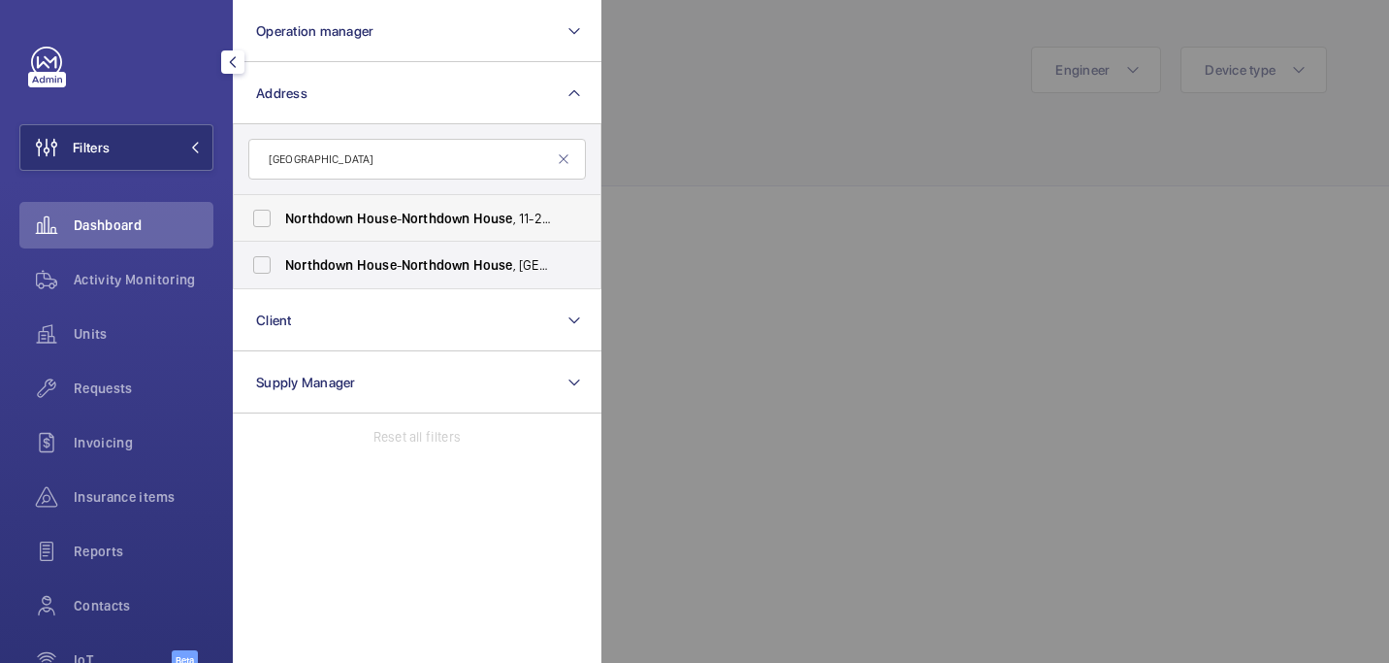
type input "Northdown House"
click at [393, 228] on label "Northdown House - Northdown House , 11-21 Northdown Street, LONDON N1 8BN" at bounding box center [403, 218] width 338 height 47
click at [281, 228] on input "Northdown House - Northdown House , 11-21 Northdown Street, LONDON N1 8BN" at bounding box center [262, 218] width 39 height 39
checkbox input "true"
click at [456, 269] on span "Northdown" at bounding box center [436, 265] width 69 height 16
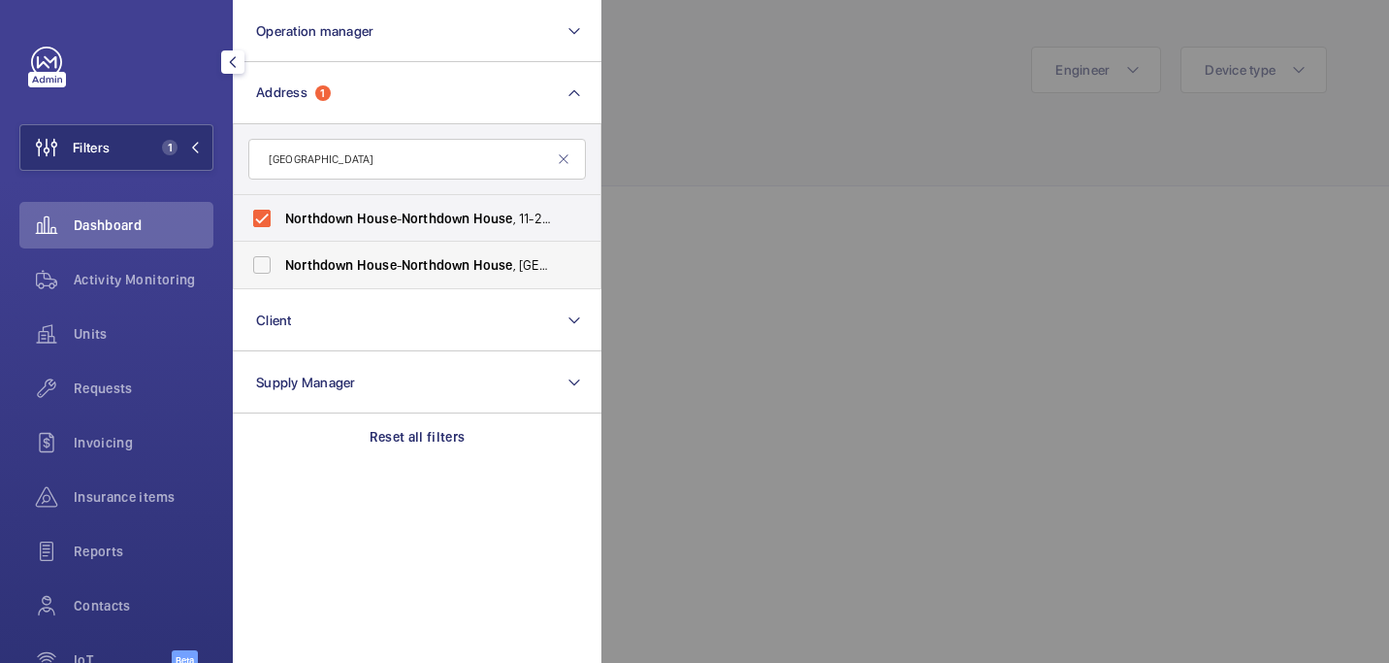
click at [281, 269] on input "Northdown House - Northdown House , LONDON N1 9BN" at bounding box center [262, 264] width 39 height 39
checkbox input "true"
click at [668, 161] on div at bounding box center [1296, 331] width 1389 height 663
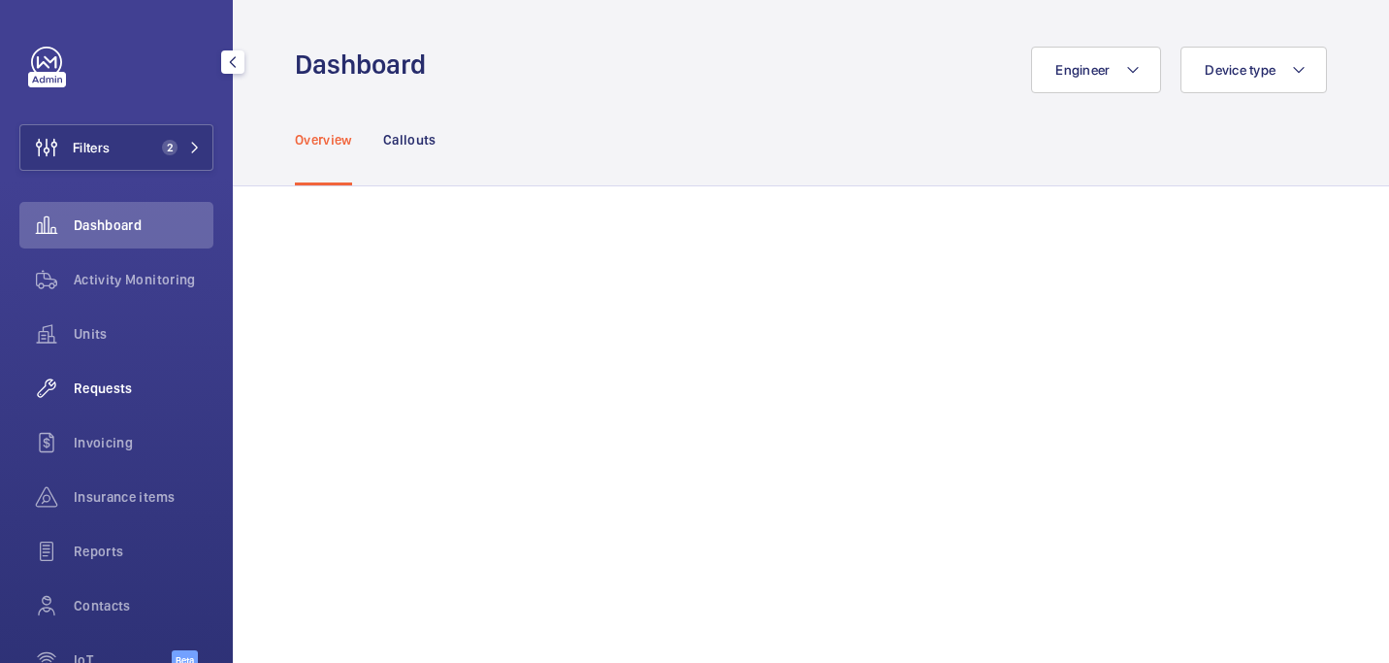
click at [76, 385] on span "Requests" at bounding box center [144, 387] width 140 height 19
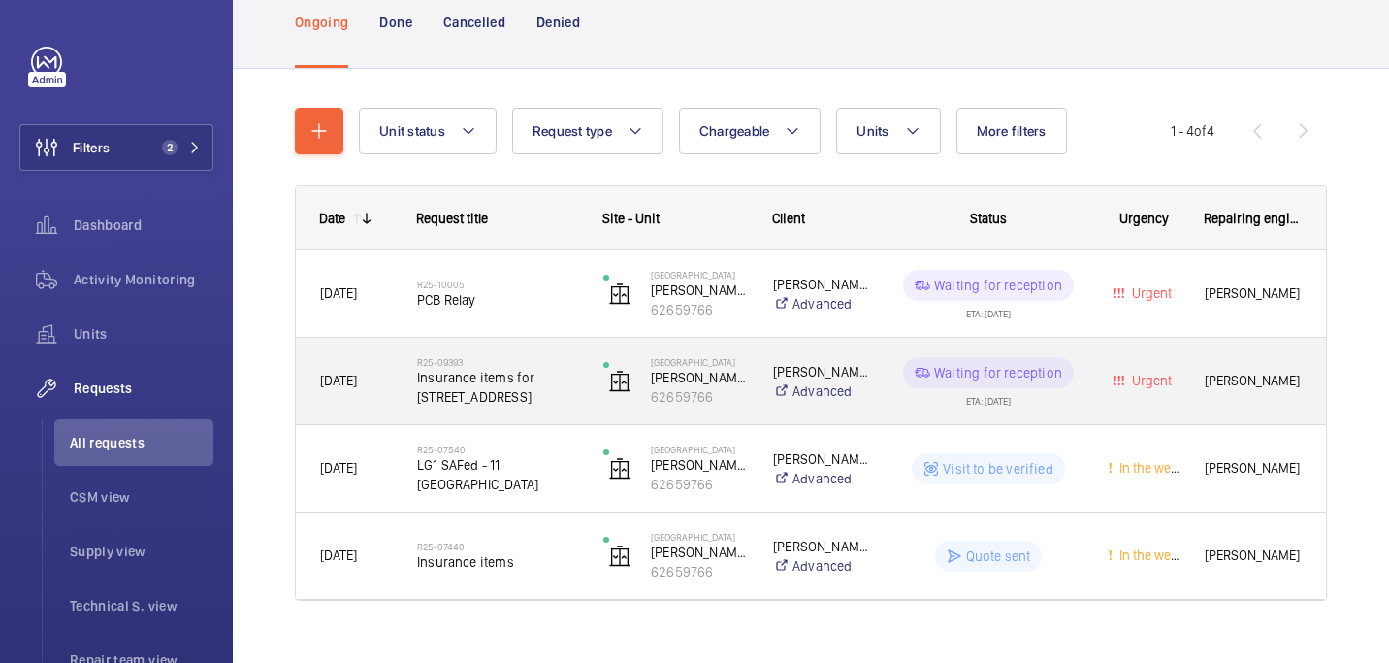
scroll to position [134, 0]
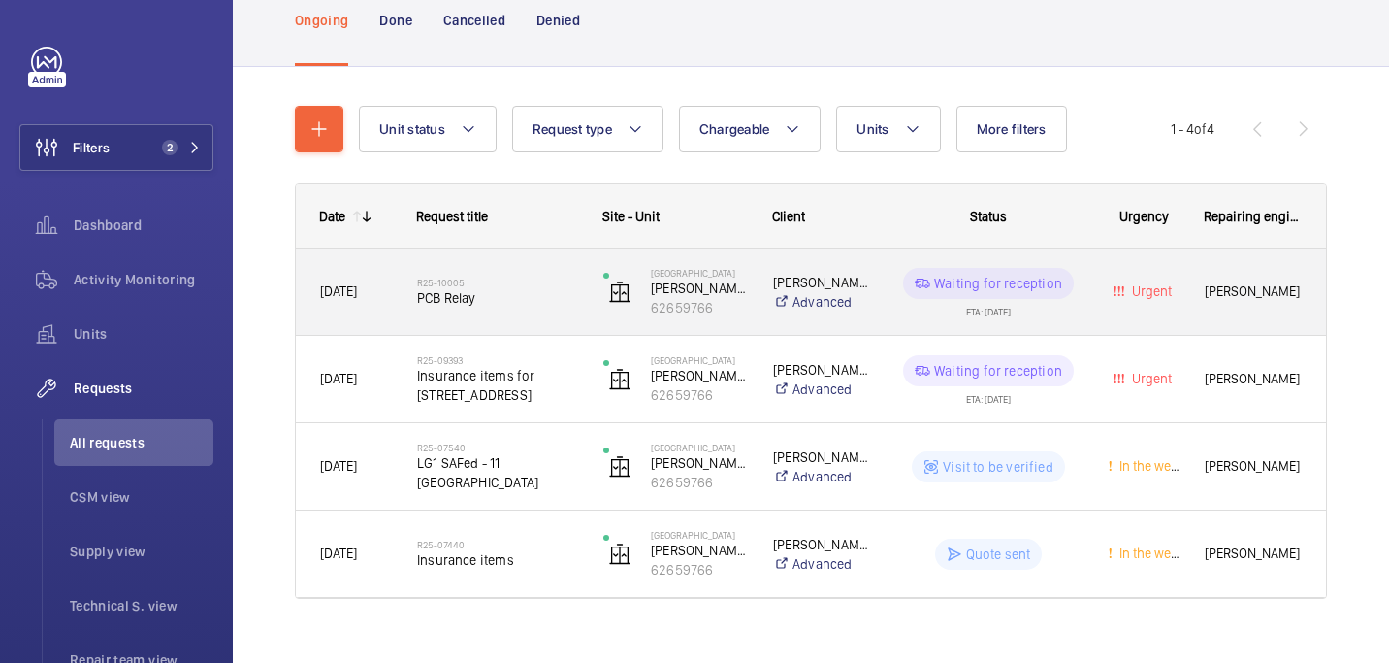
click at [500, 299] on span "PCB Relay" at bounding box center [497, 297] width 161 height 19
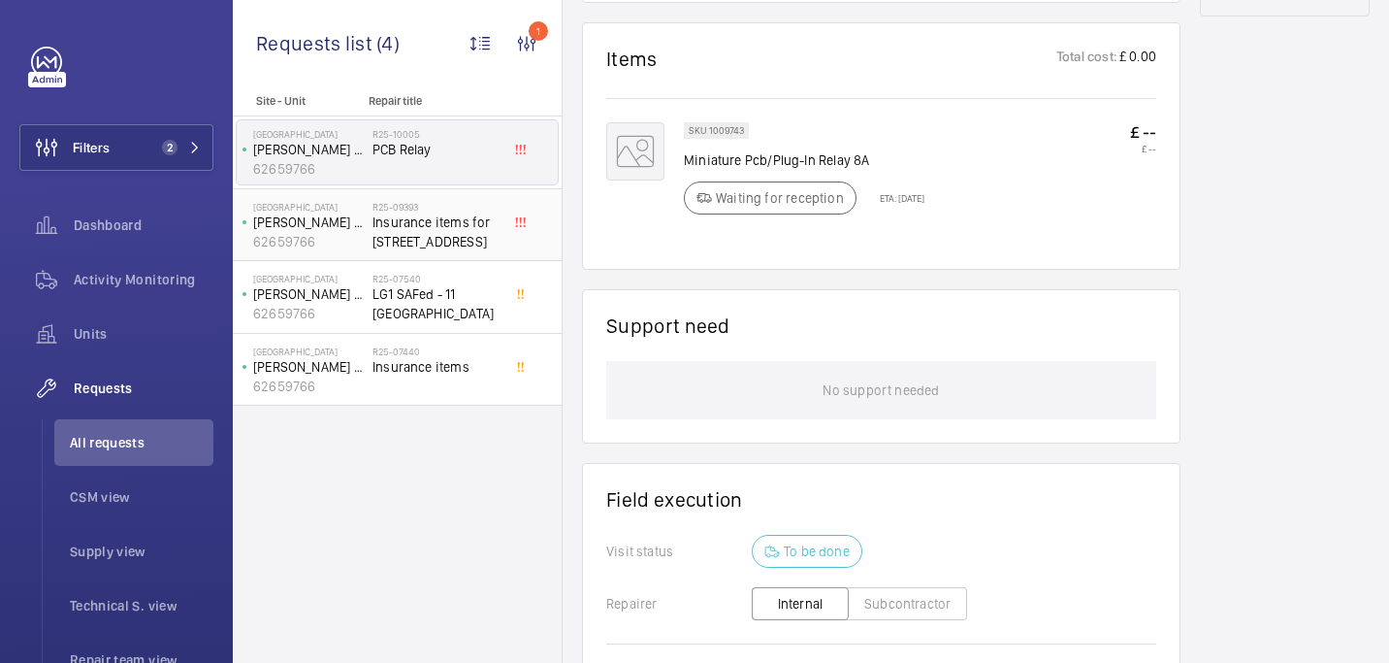
scroll to position [1076, 0]
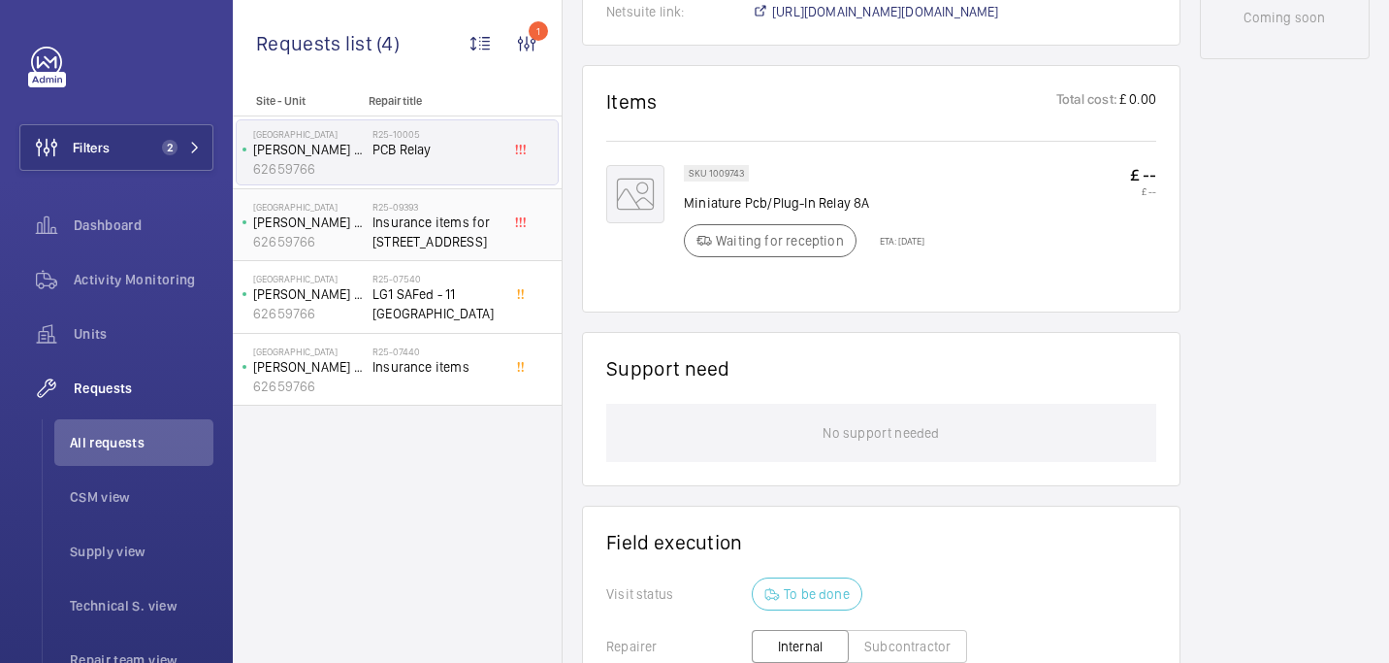
click at [363, 240] on p "62659766" at bounding box center [309, 241] width 112 height 19
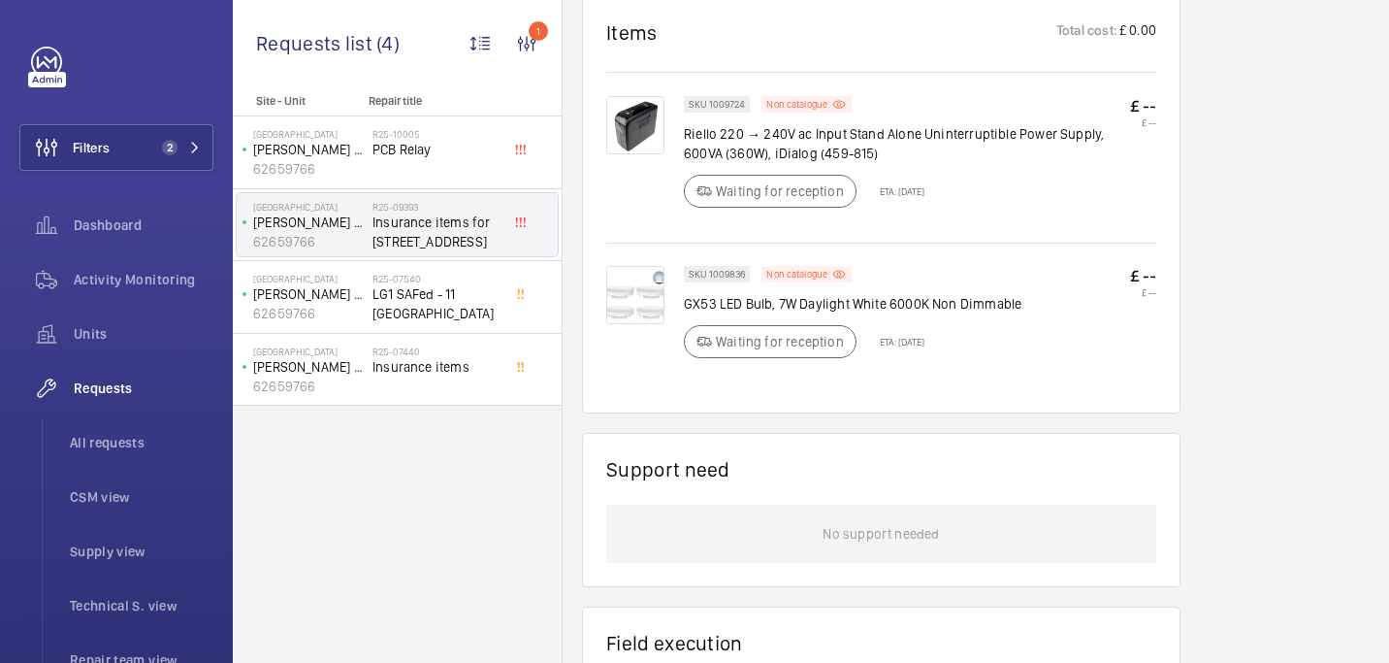
scroll to position [1259, 0]
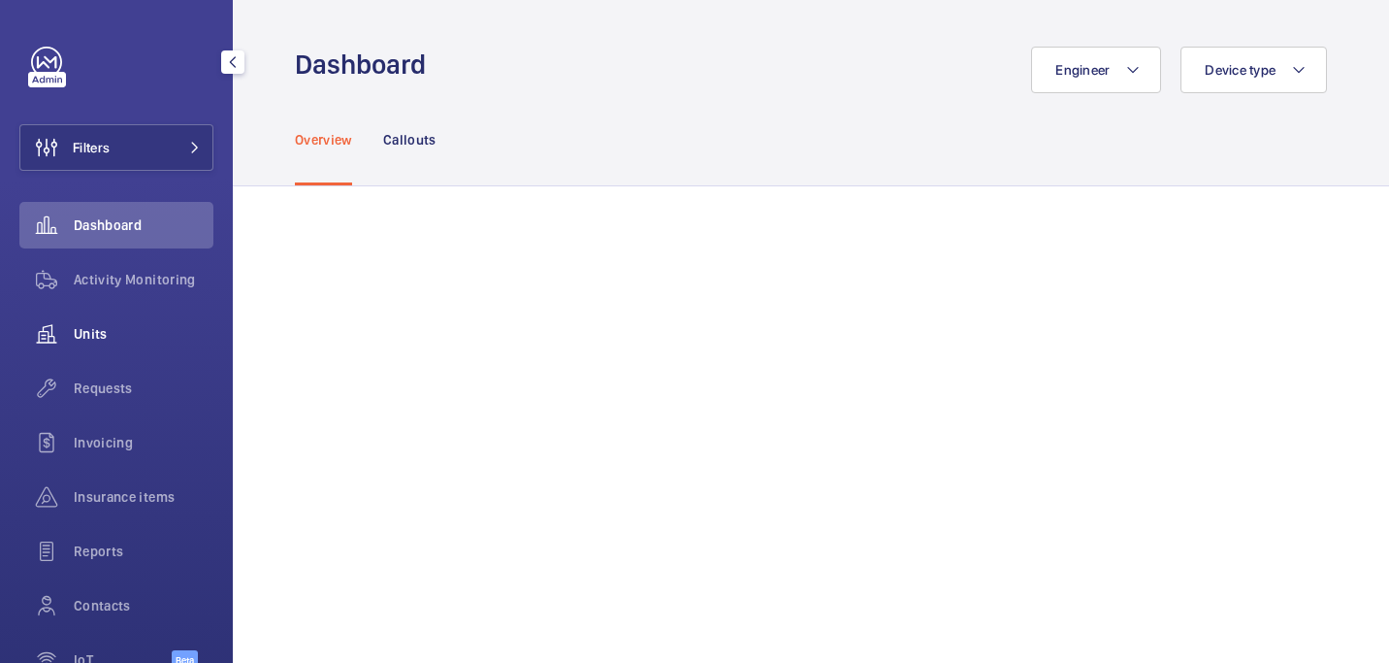
drag, startPoint x: 112, startPoint y: 395, endPoint x: 179, endPoint y: 321, distance: 99.6
click at [112, 395] on span "Requests" at bounding box center [144, 387] width 140 height 19
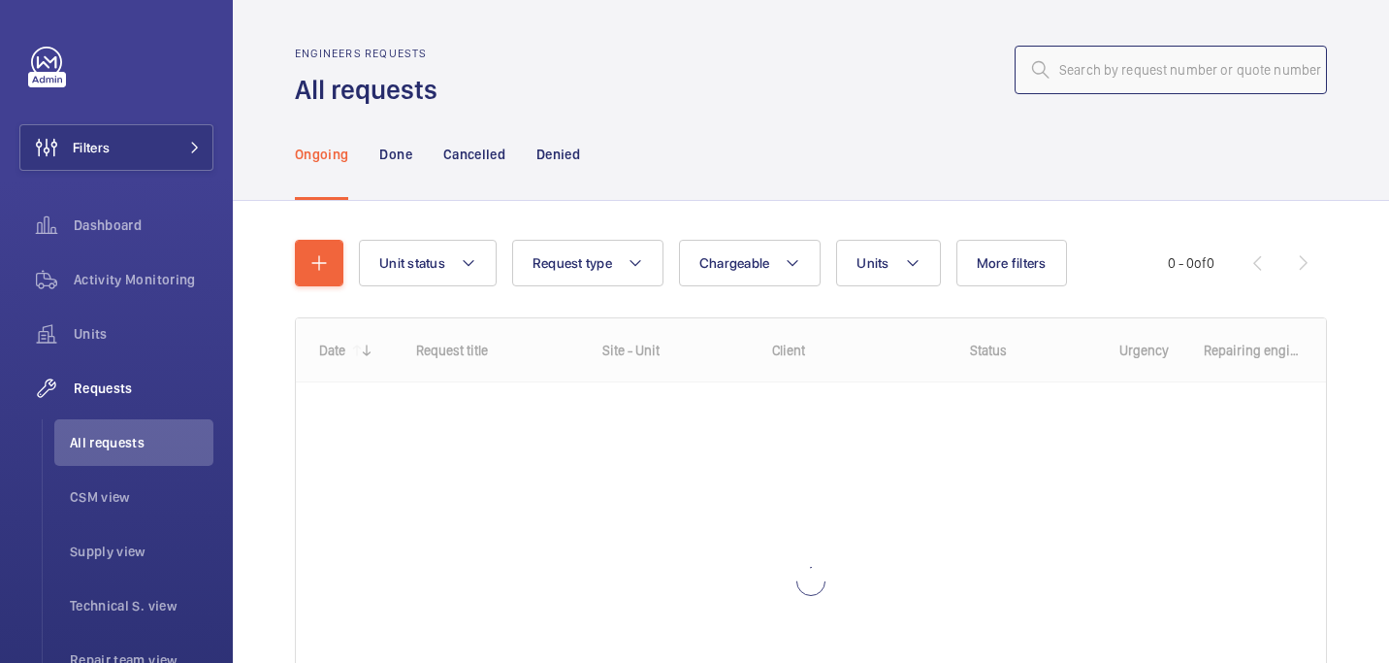
click at [1130, 75] on input "text" at bounding box center [1171, 70] width 312 height 49
paste input "R25-09602"
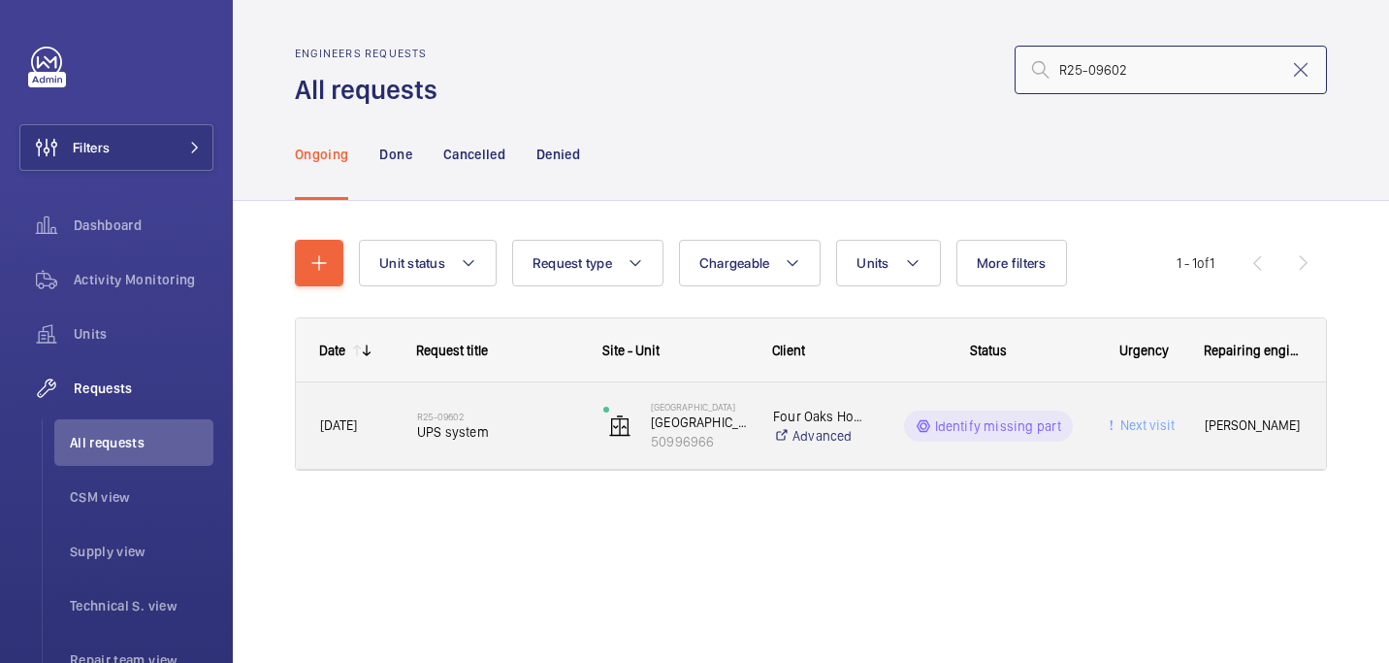
type input "R25-09602"
click at [488, 423] on span "UPS system" at bounding box center [497, 431] width 161 height 19
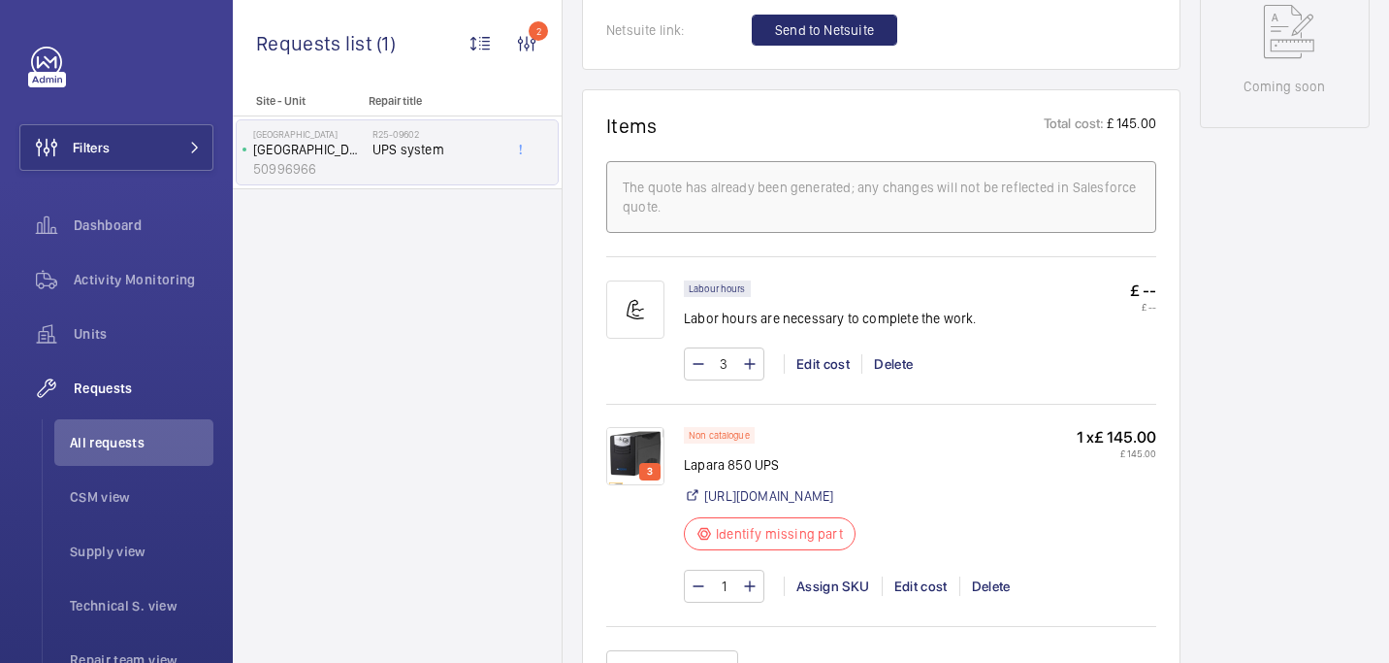
scroll to position [1051, 0]
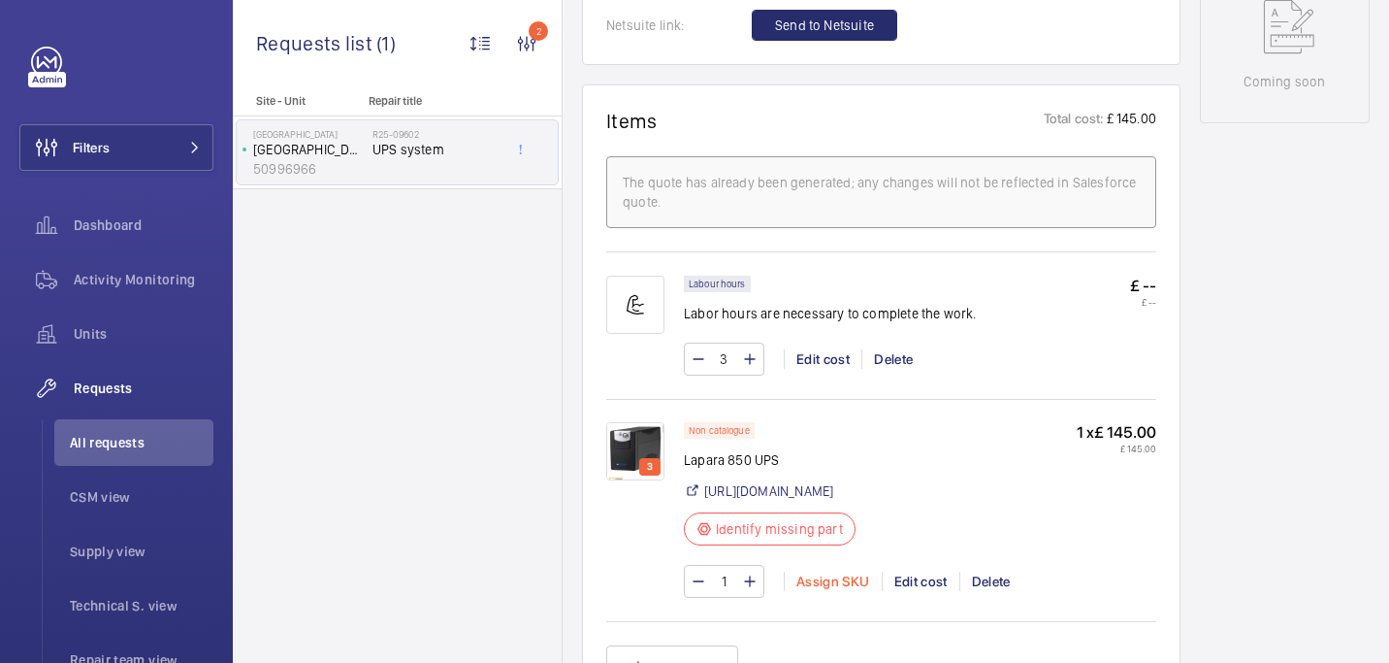
click at [816, 591] on div "Assign SKU" at bounding box center [833, 580] width 98 height 19
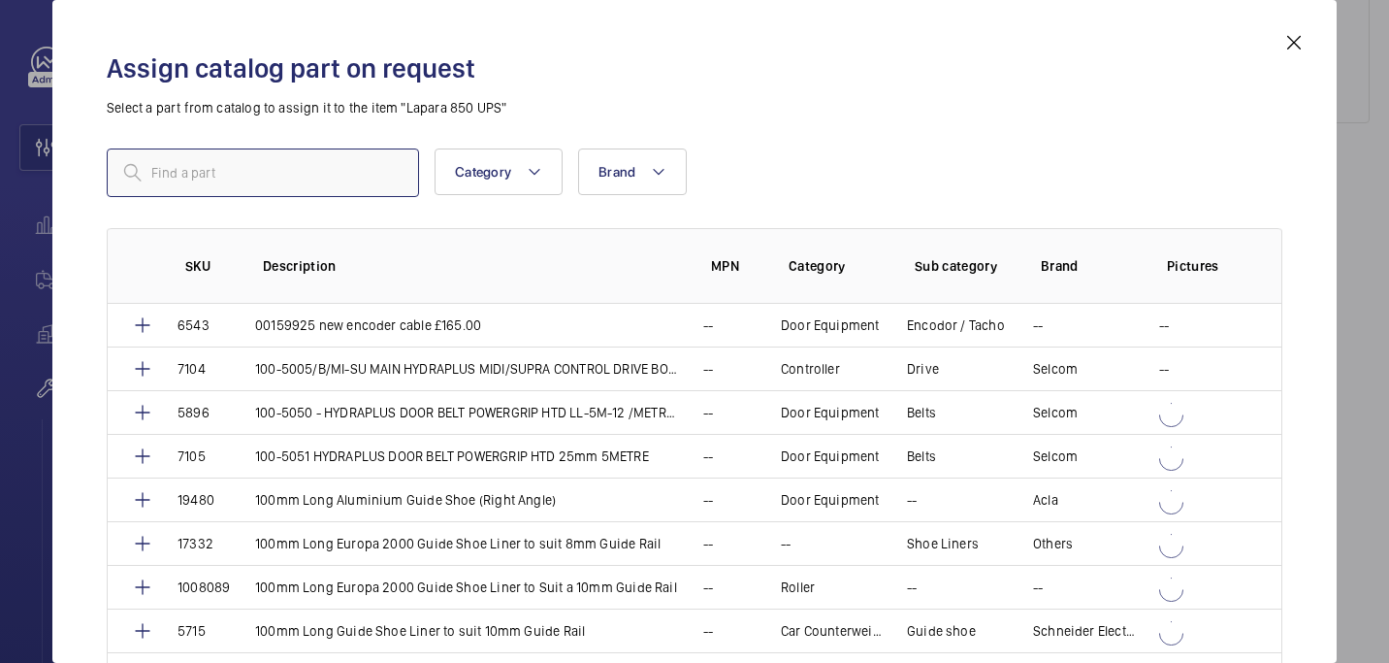
click at [276, 180] on input "text" at bounding box center [263, 172] width 312 height 49
paste input "1008906"
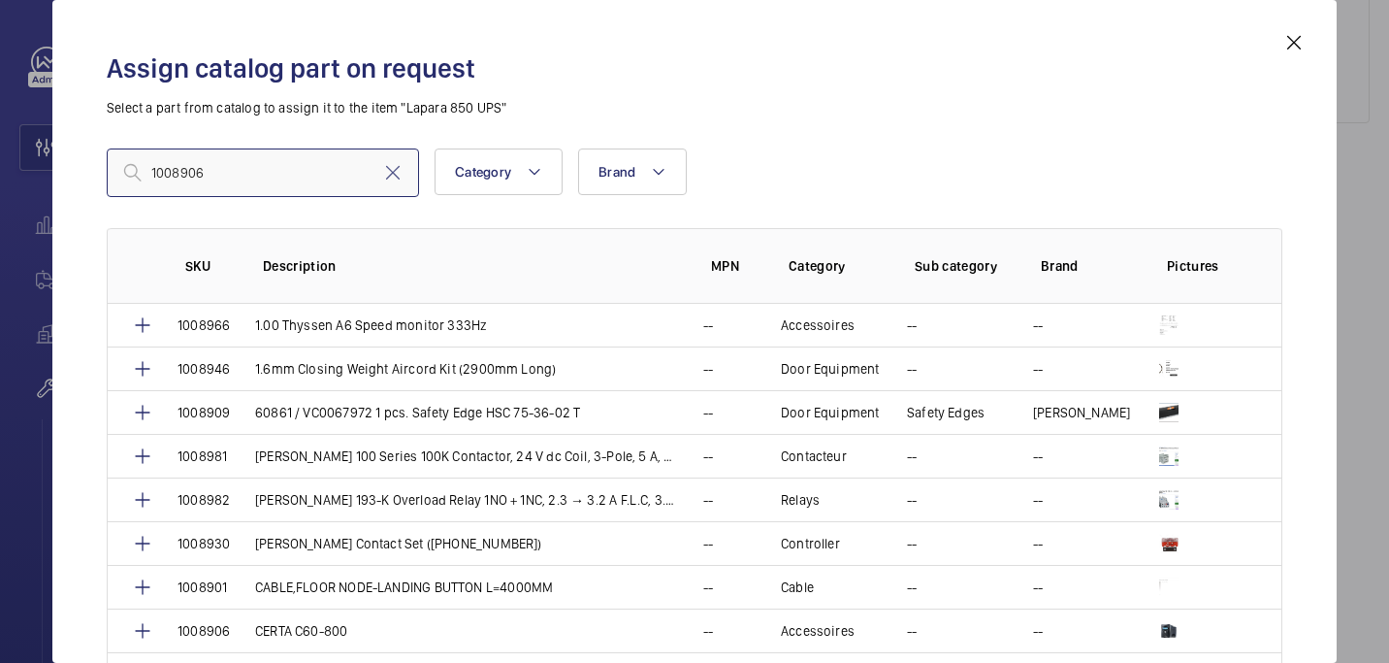
click at [158, 176] on input "1008906" at bounding box center [263, 172] width 312 height 49
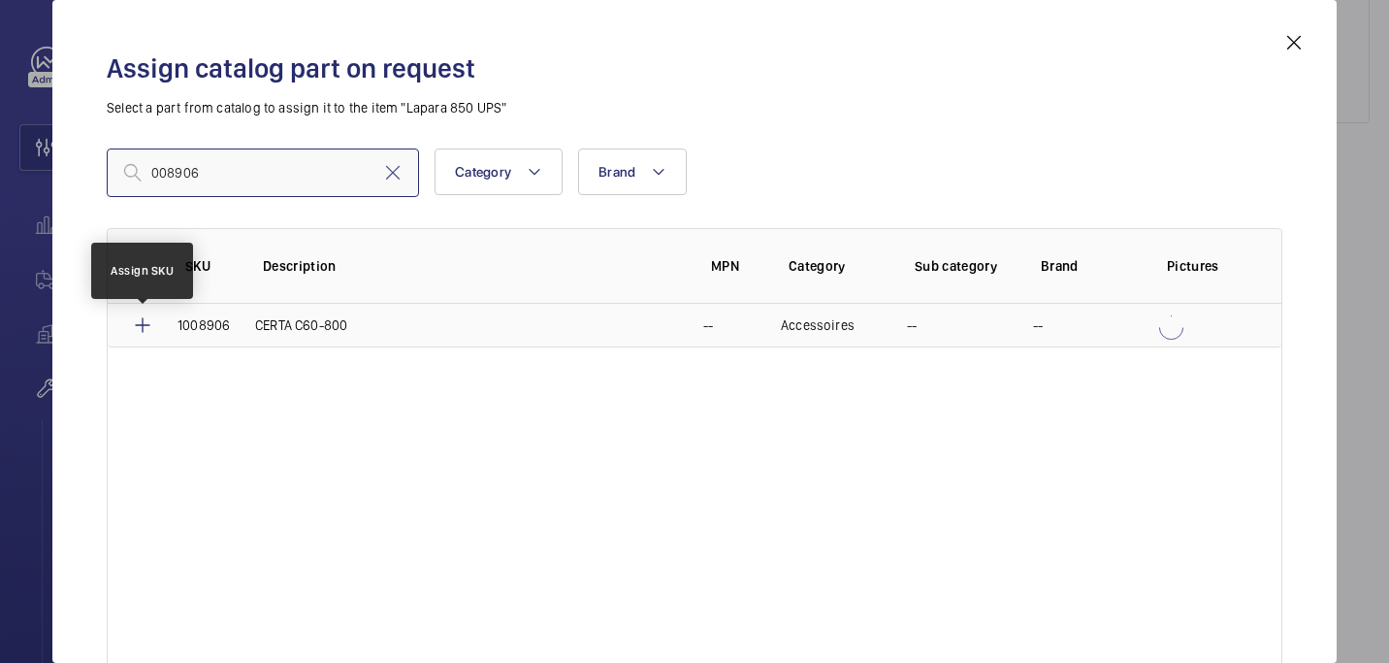
type input "008906"
click at [147, 327] on mat-icon at bounding box center [142, 324] width 23 height 23
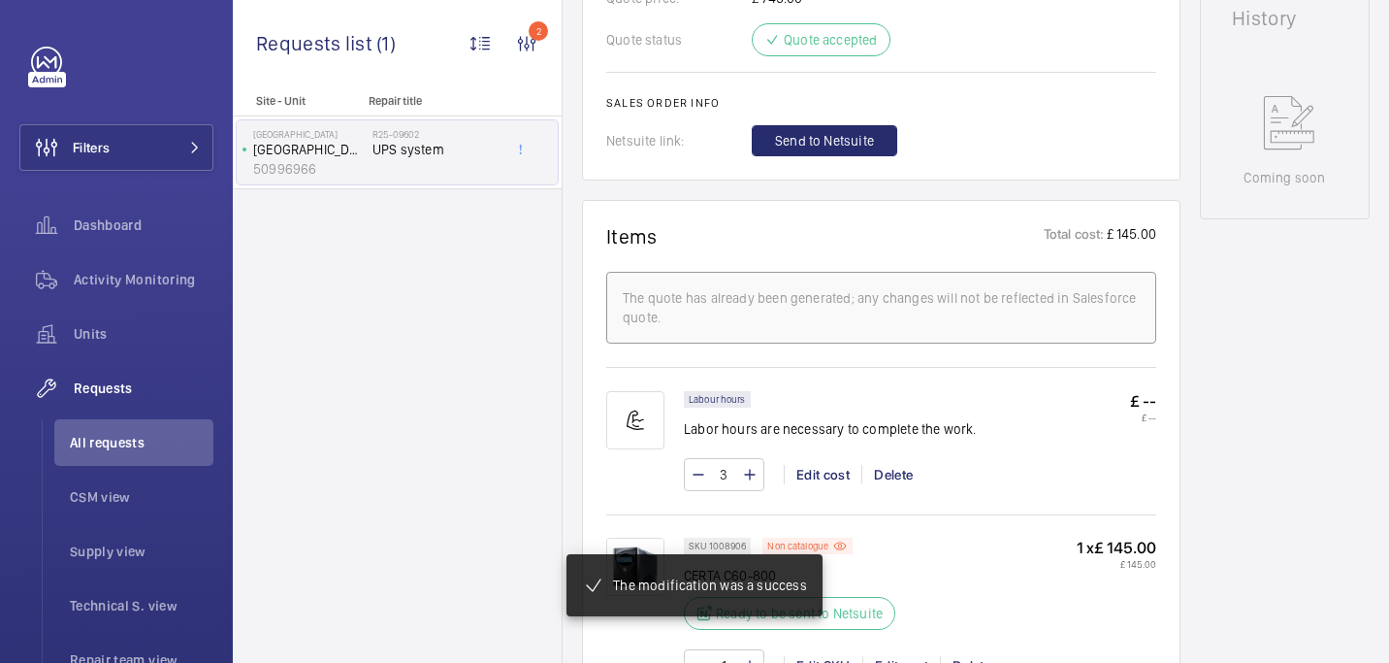
scroll to position [974, 0]
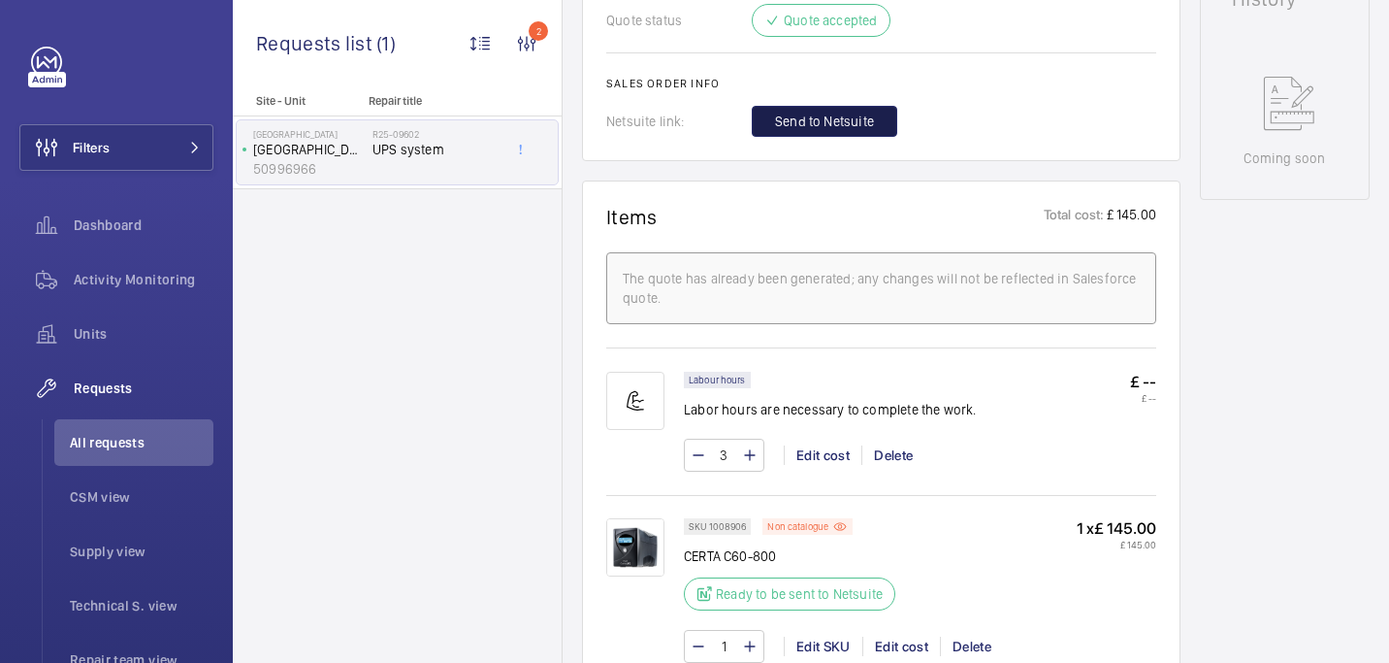
click at [799, 122] on span "Send to Netsuite" at bounding box center [824, 121] width 99 height 19
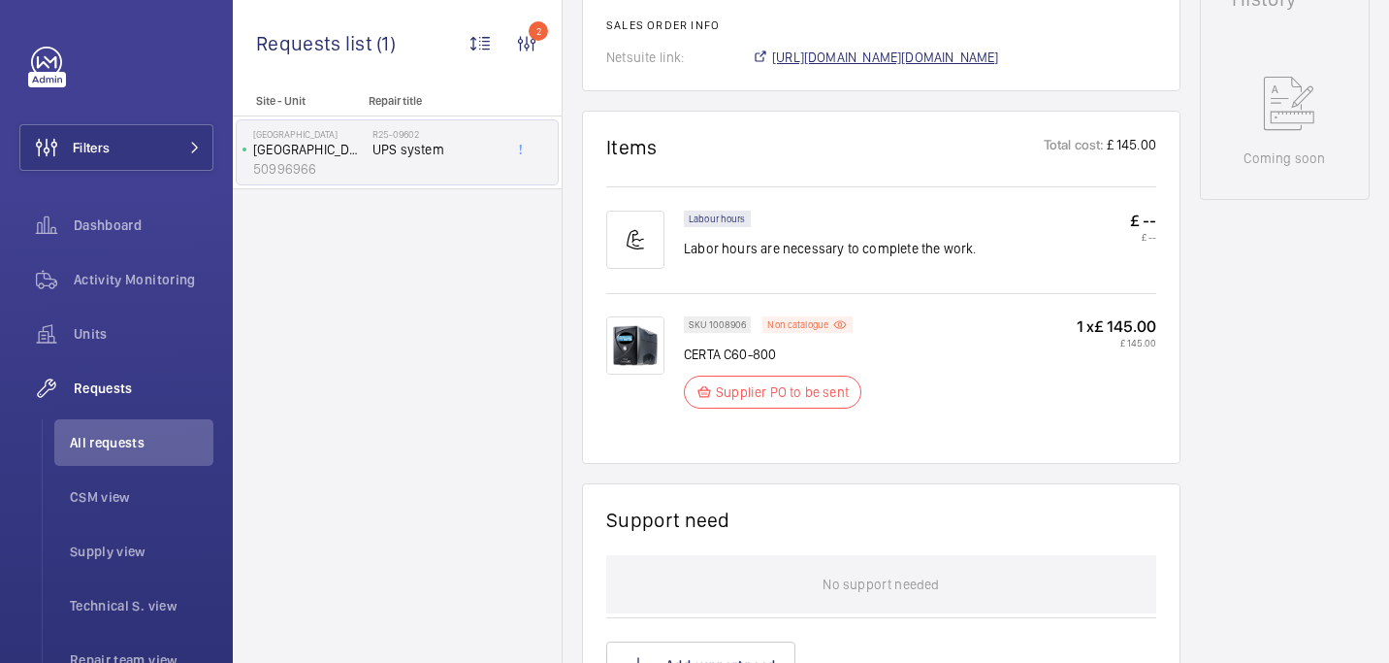
click at [802, 57] on span "https://6461500.app.netsuite.com/app/accounting/transactions/salesord.nl?id=289…" at bounding box center [885, 57] width 227 height 19
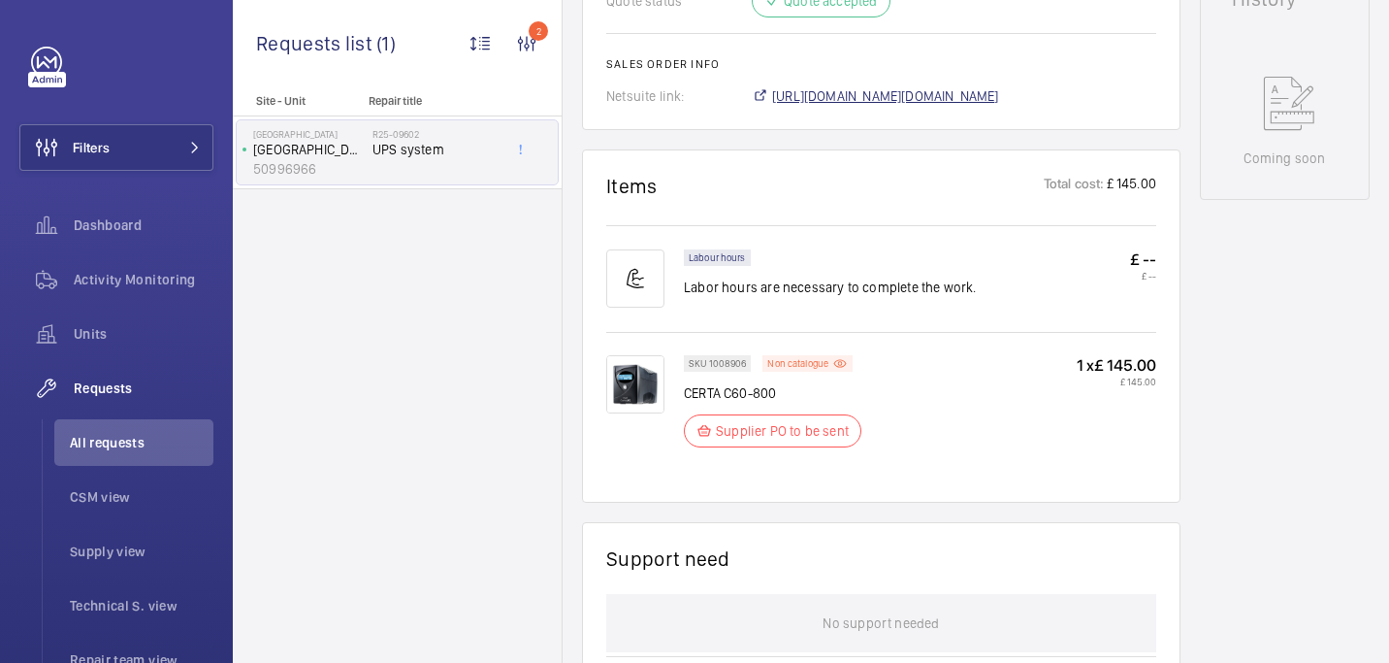
scroll to position [1013, 0]
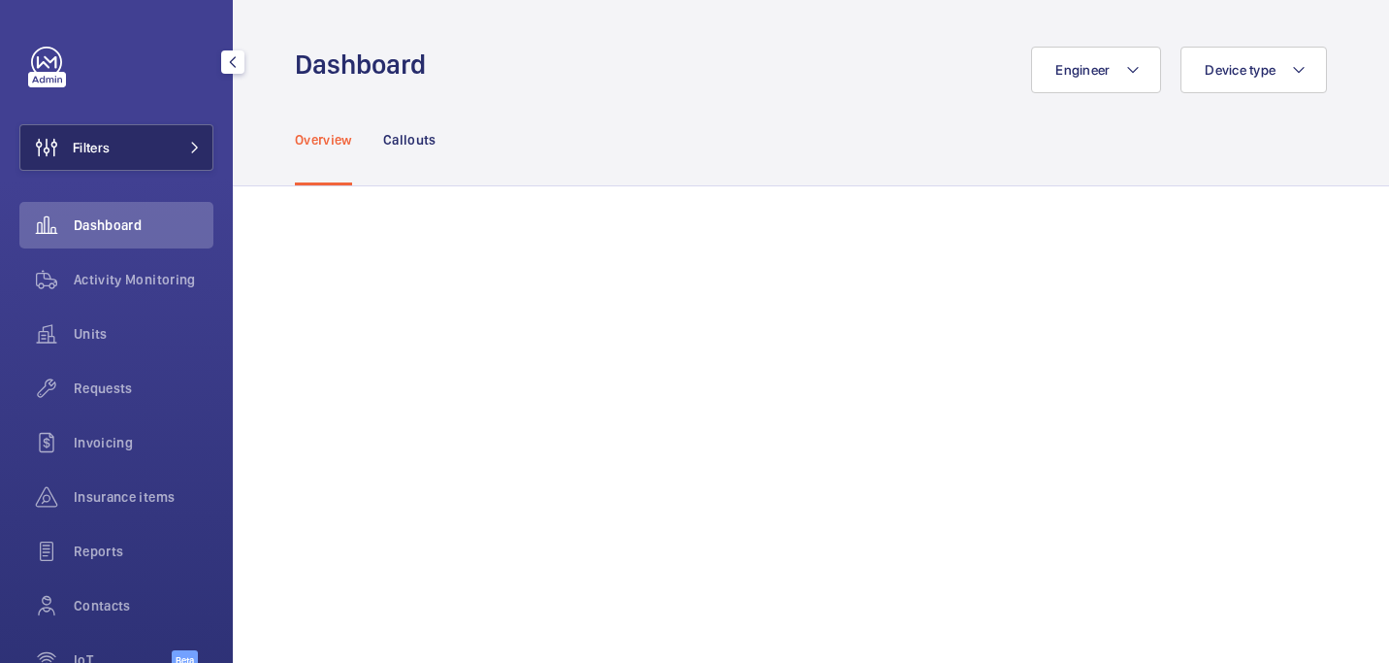
click at [122, 148] on button "Filters" at bounding box center [116, 147] width 194 height 47
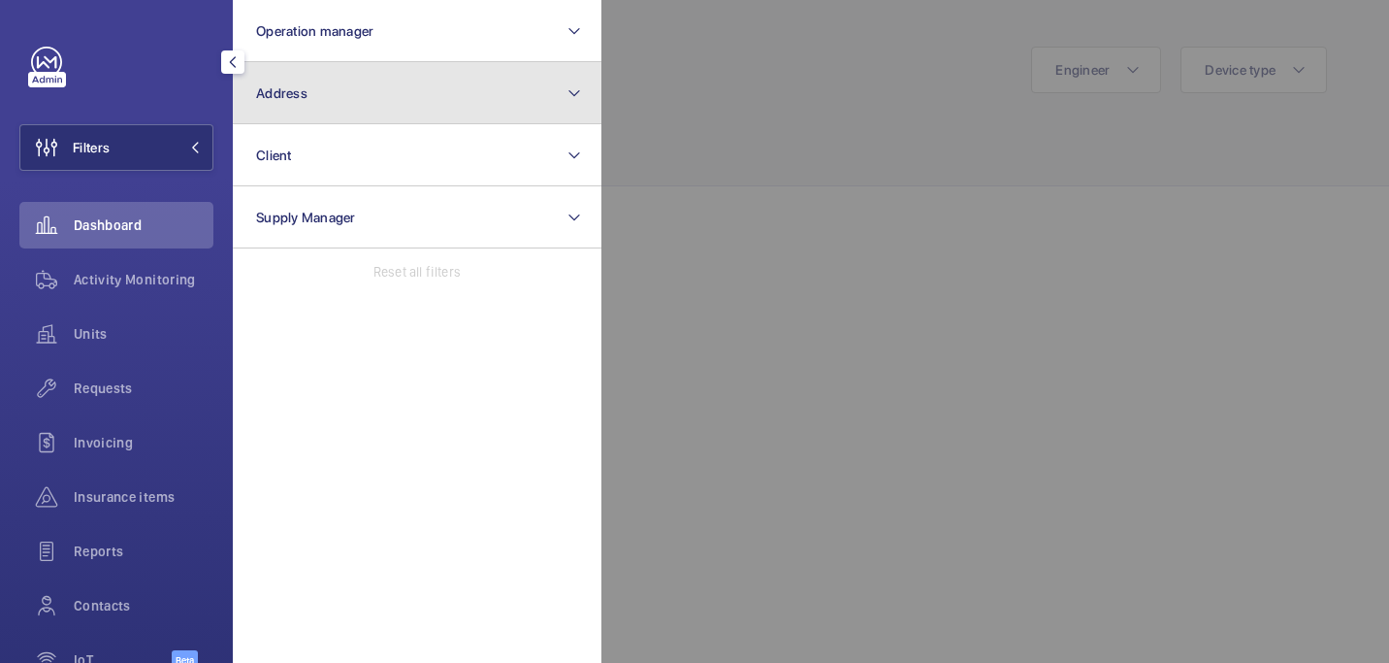
click at [335, 88] on button "Address" at bounding box center [417, 93] width 369 height 62
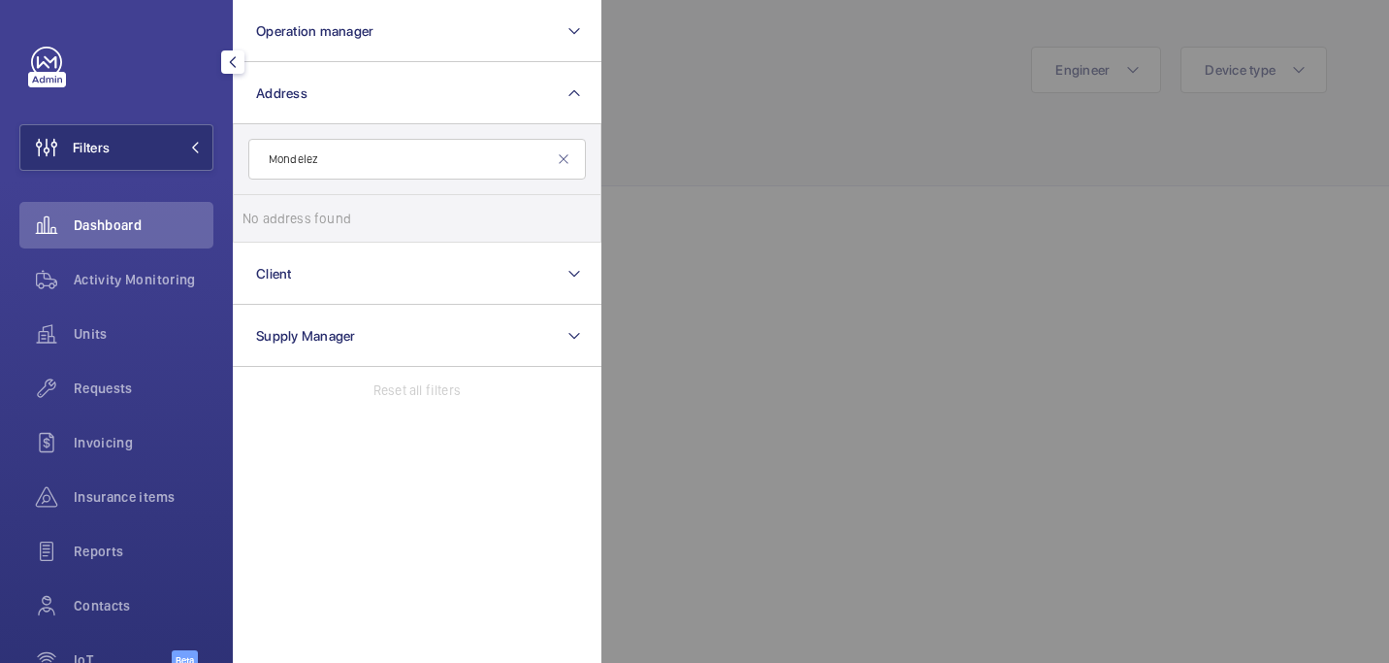
click at [273, 161] on input "Mondelez" at bounding box center [417, 159] width 338 height 41
type input "Mondelez"
click at [481, 228] on label "Mondelez [STREET_ADDRESS]" at bounding box center [403, 218] width 338 height 47
click at [281, 228] on input "Mondelez [STREET_ADDRESS]" at bounding box center [262, 218] width 39 height 39
checkbox input "true"
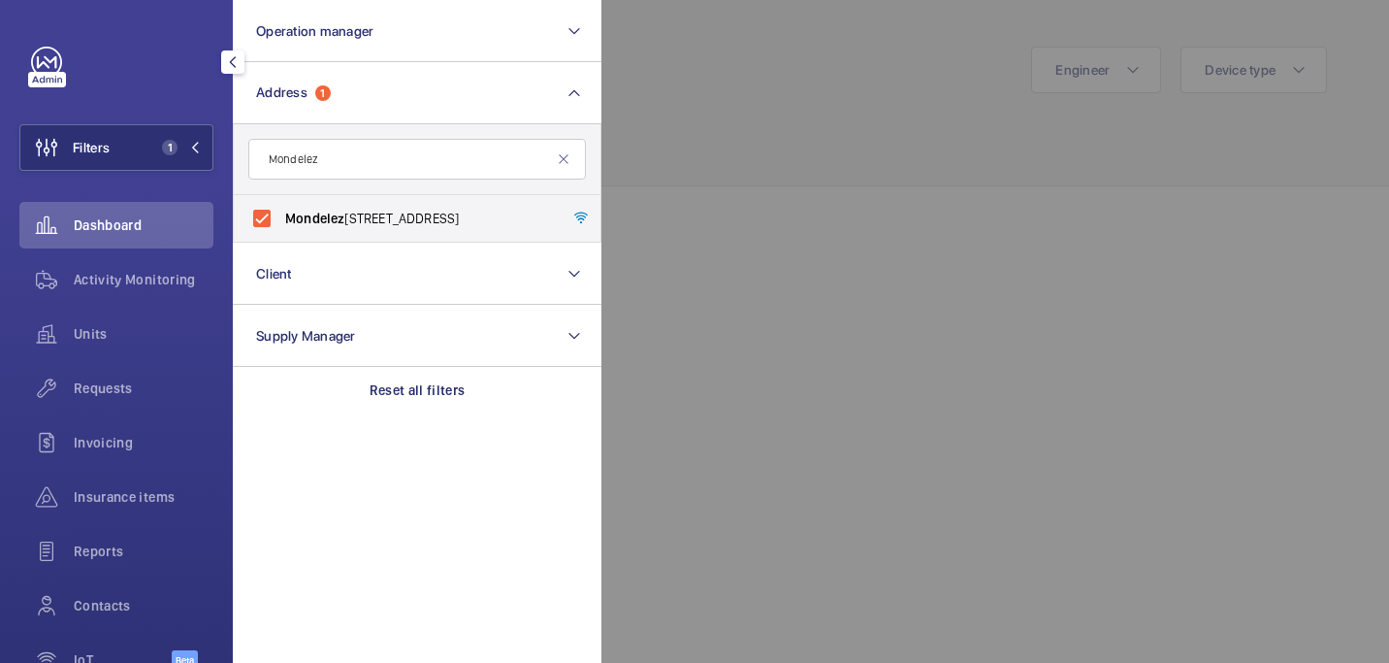
click at [764, 114] on div at bounding box center [1296, 331] width 1389 height 663
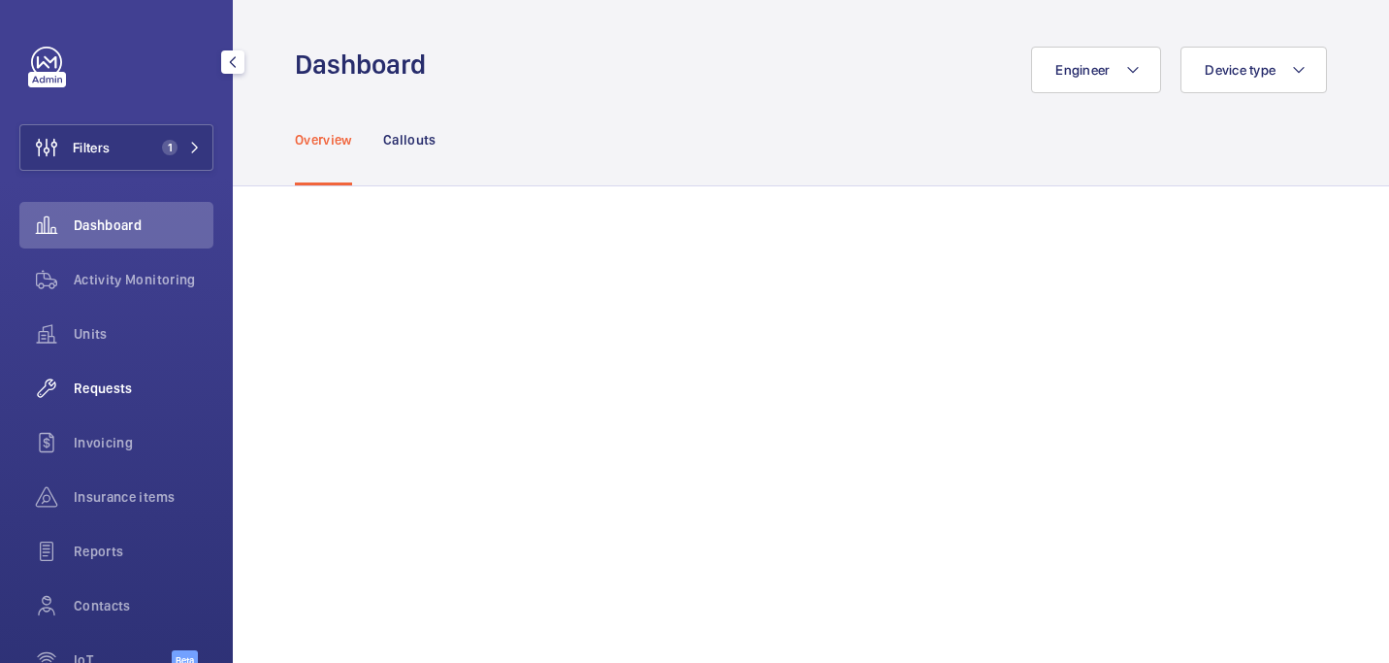
click at [128, 375] on div "Requests" at bounding box center [116, 388] width 194 height 47
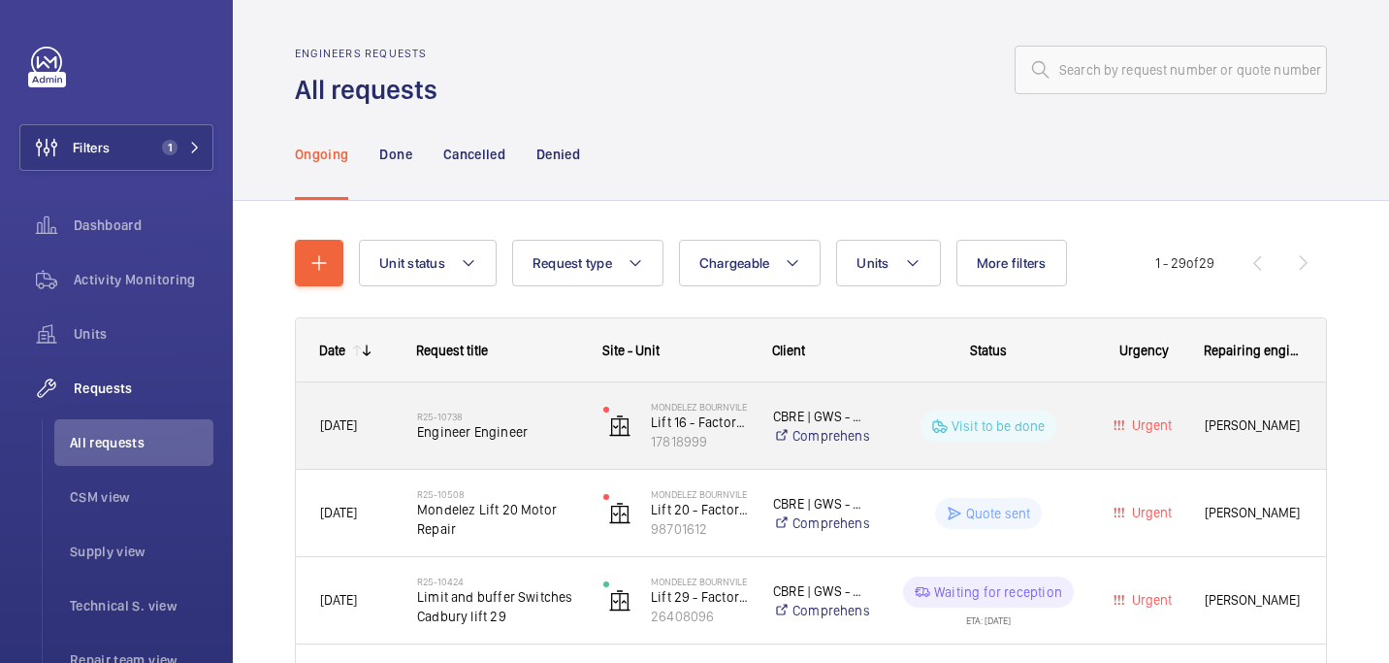
click at [577, 432] on span "Engineer Engineer" at bounding box center [497, 431] width 161 height 19
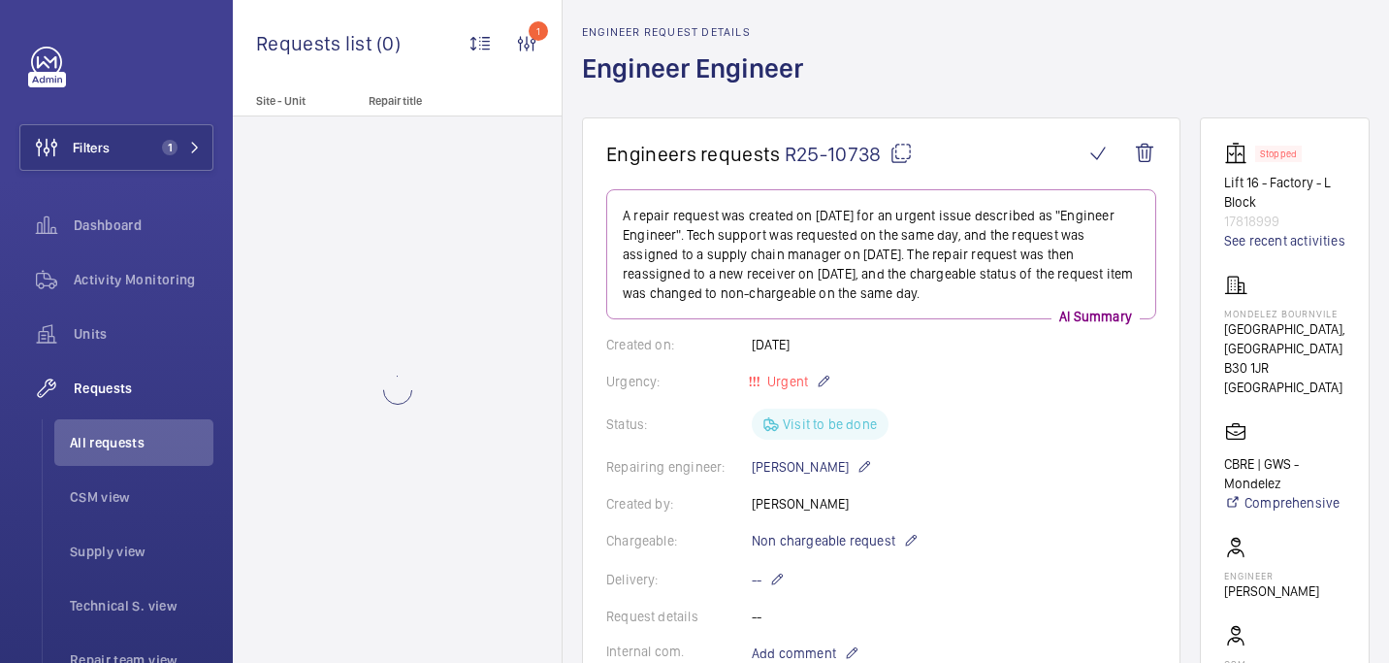
scroll to position [80, 0]
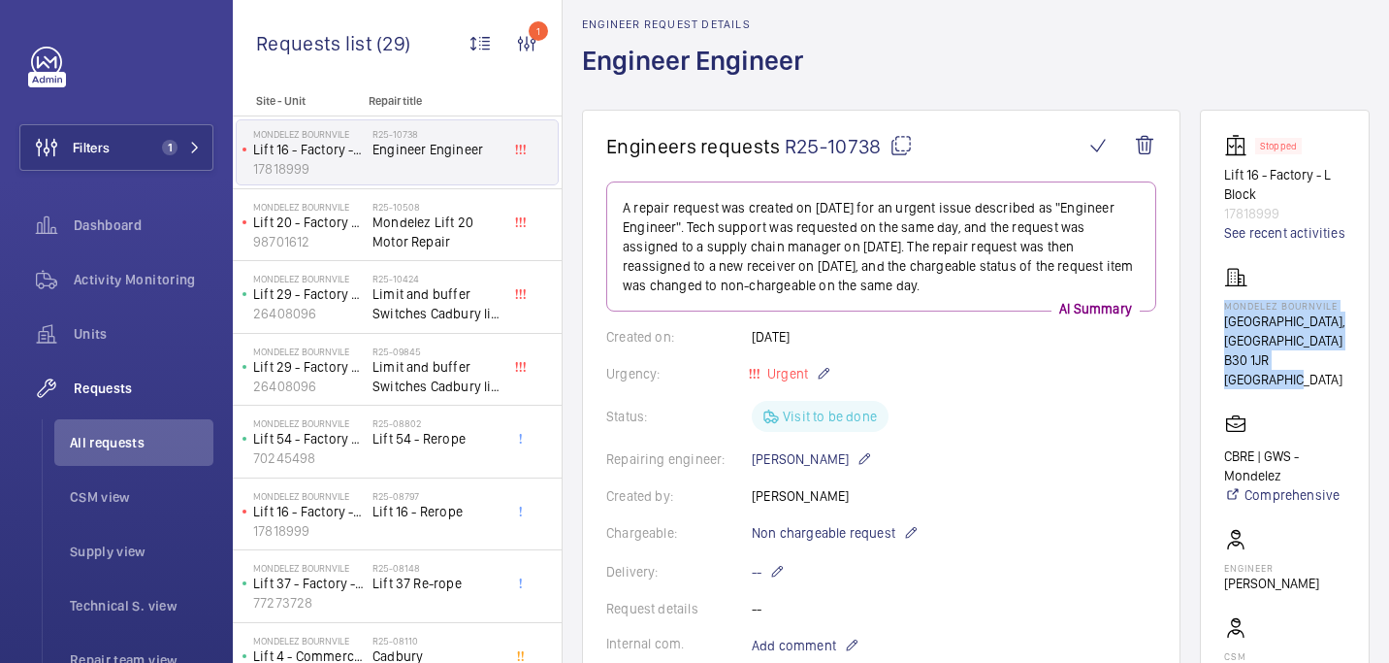
drag, startPoint x: 1219, startPoint y: 308, endPoint x: 1323, endPoint y: 385, distance: 130.4
click at [1323, 385] on wm-front-card "Stopped Lift 16 - Factory - L Block 17818999 See recent activities Mondelez Bou…" at bounding box center [1285, 471] width 170 height 723
copy div "Mondelez [STREET_ADDRESS]"
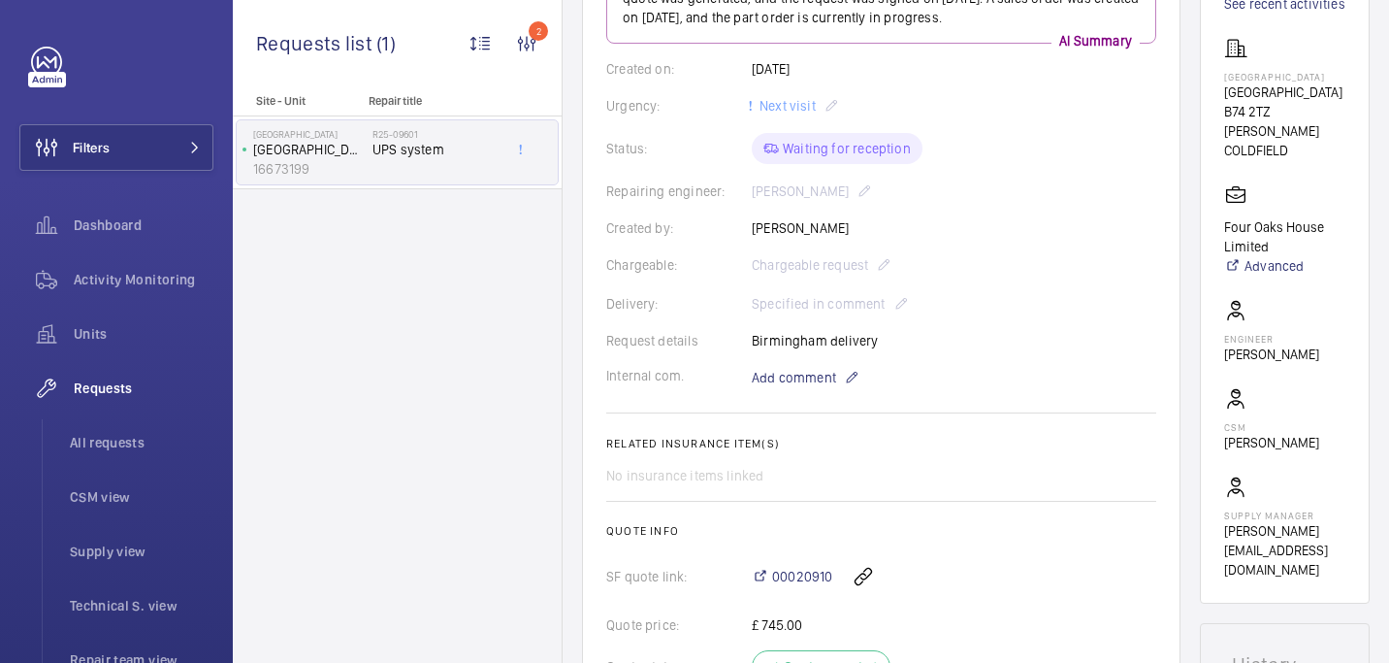
scroll to position [145, 0]
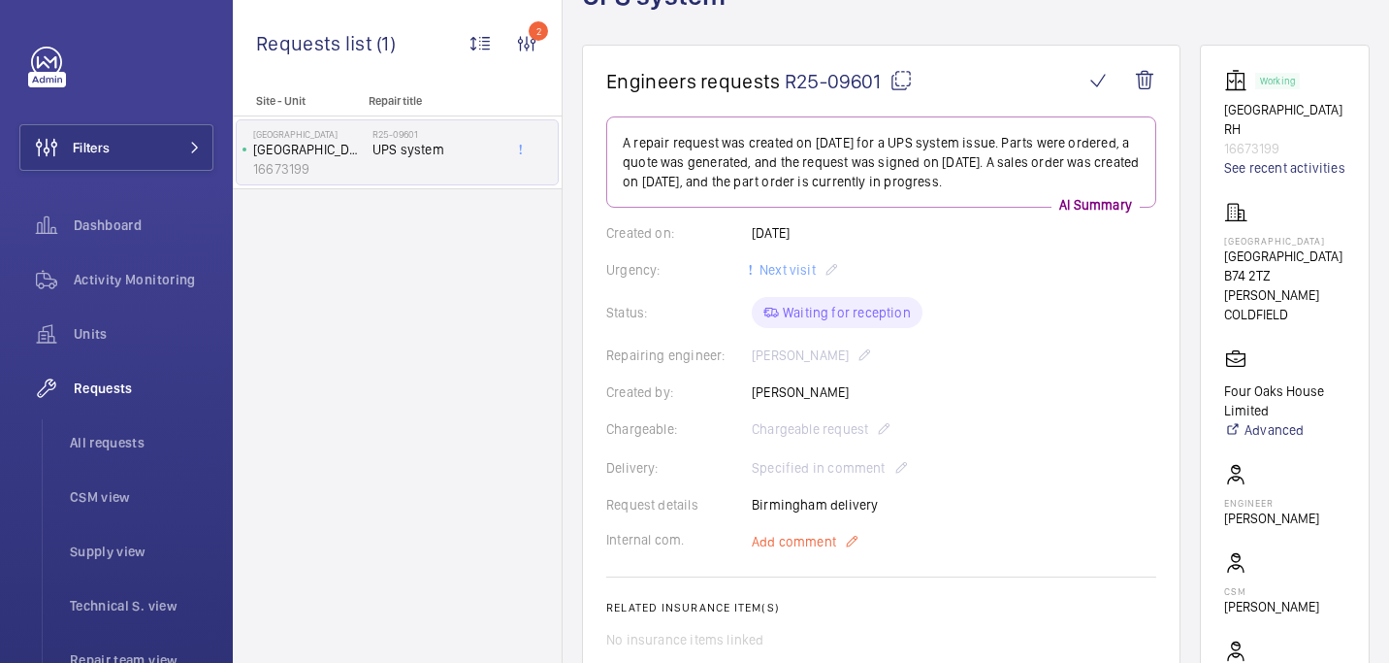
click at [773, 536] on span "Add comment" at bounding box center [794, 541] width 84 height 19
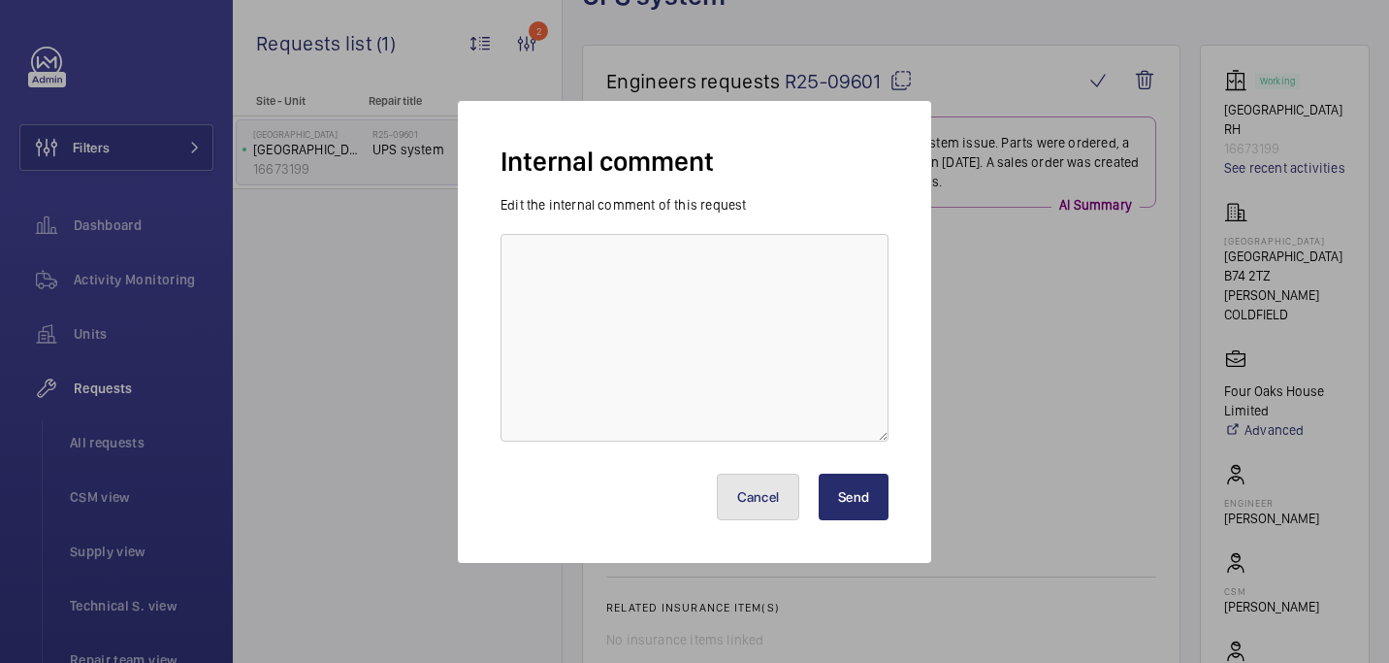
click at [742, 479] on button "Cancel" at bounding box center [758, 496] width 83 height 47
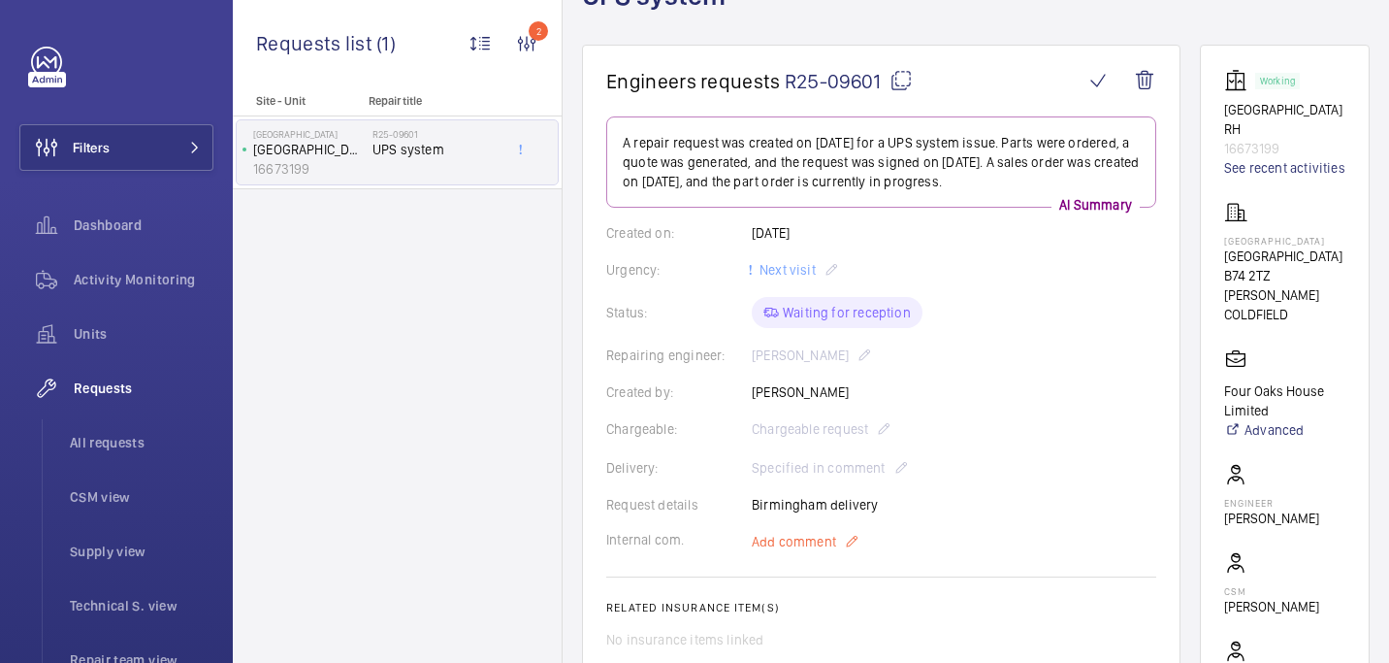
click at [809, 540] on span "Add comment" at bounding box center [794, 541] width 84 height 19
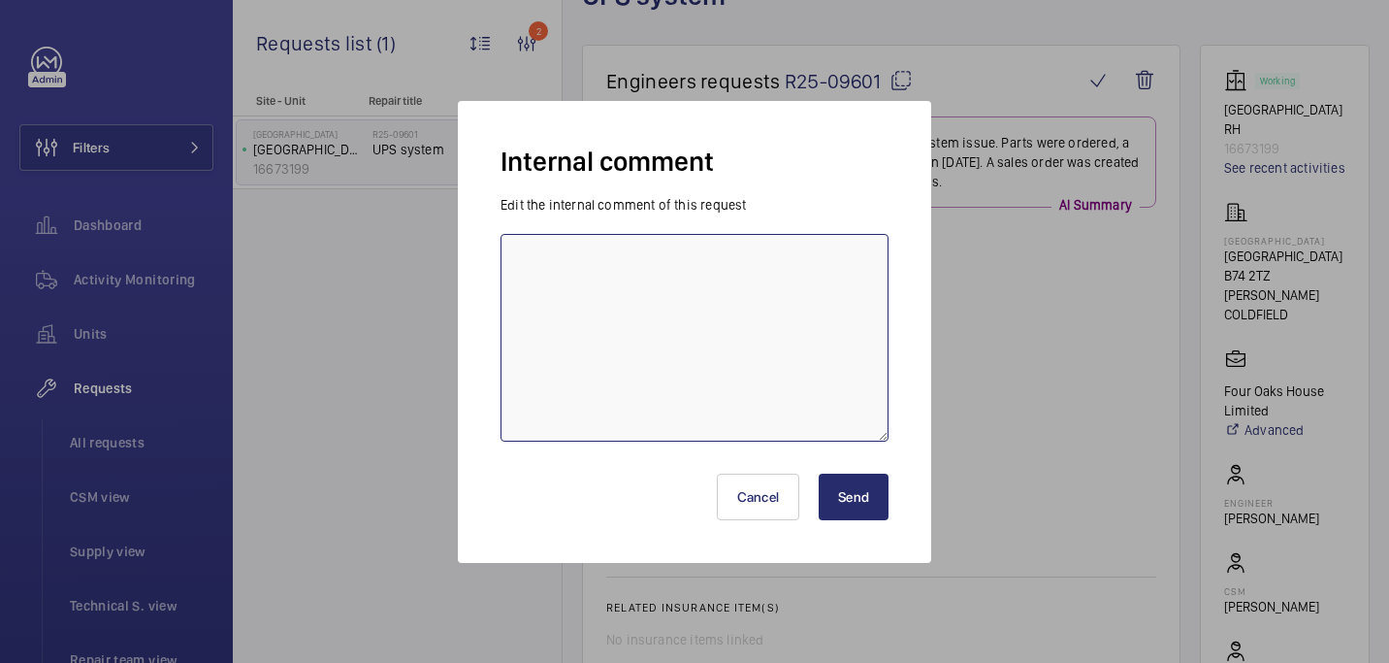
click at [718, 437] on textarea at bounding box center [695, 338] width 388 height 208
type textarea "s"
type textarea "on order - 12/08 india"
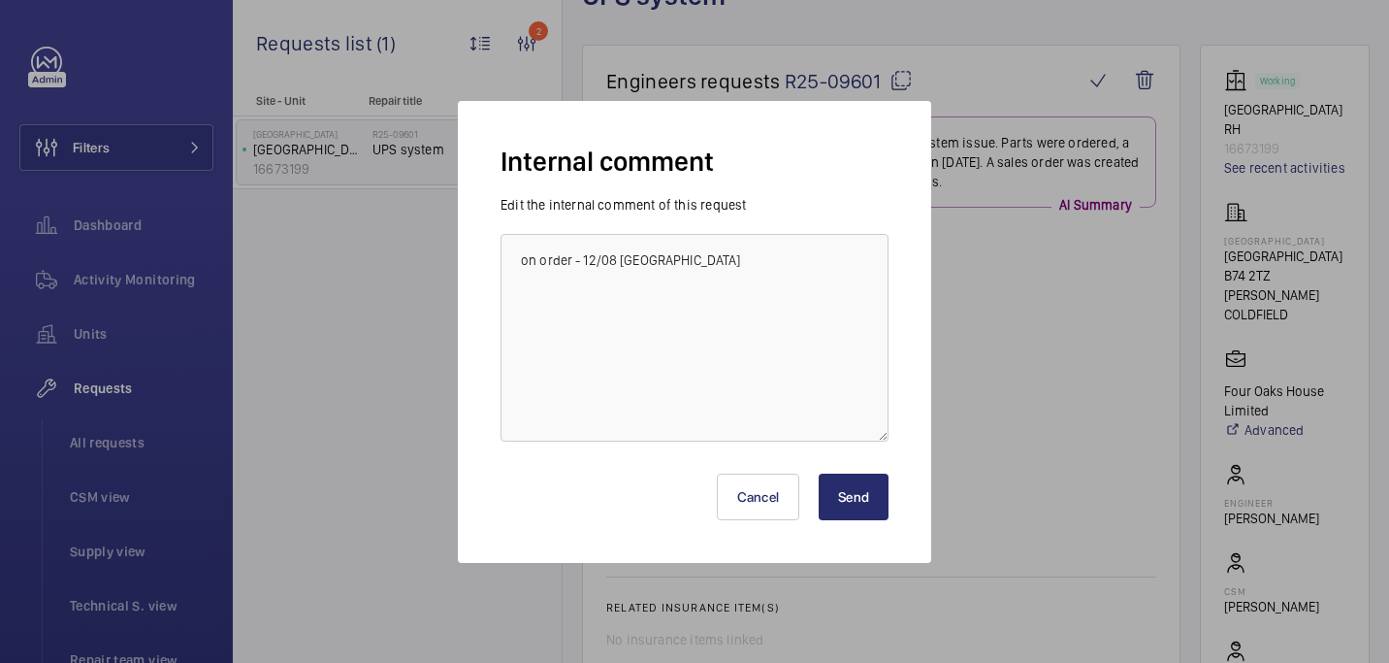
click at [852, 487] on button "Send" at bounding box center [854, 496] width 70 height 47
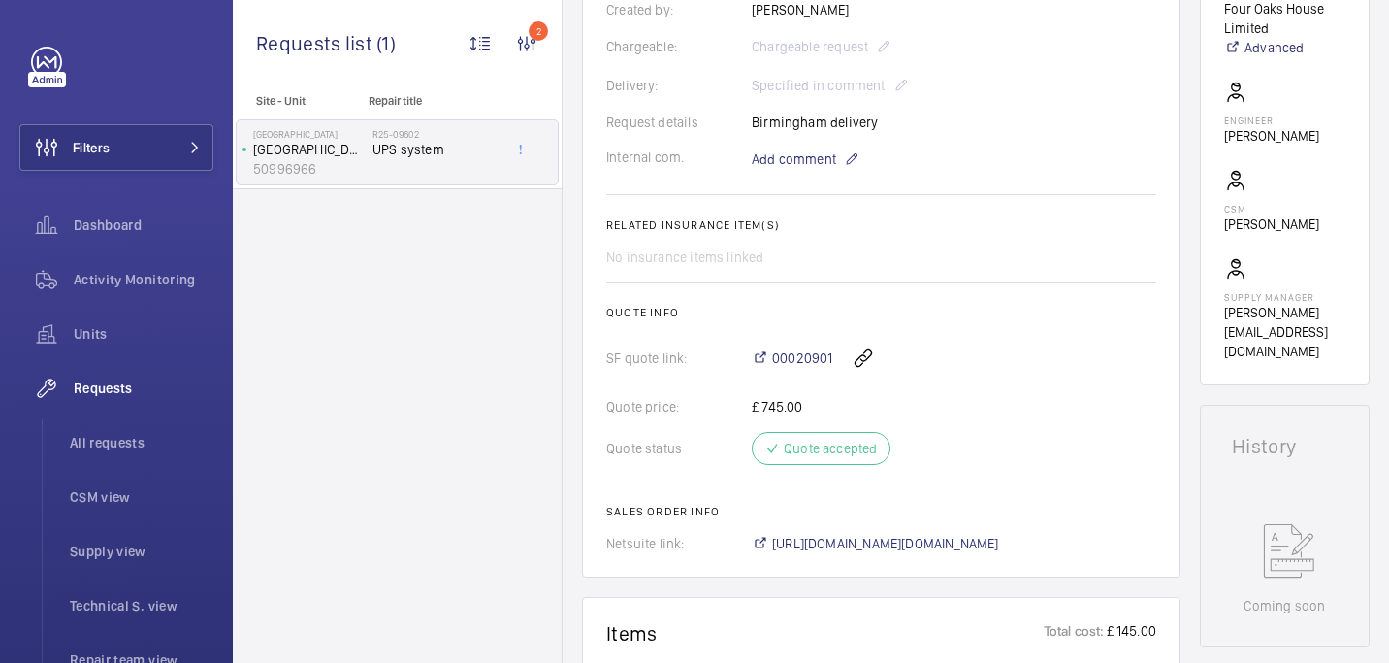
scroll to position [509, 0]
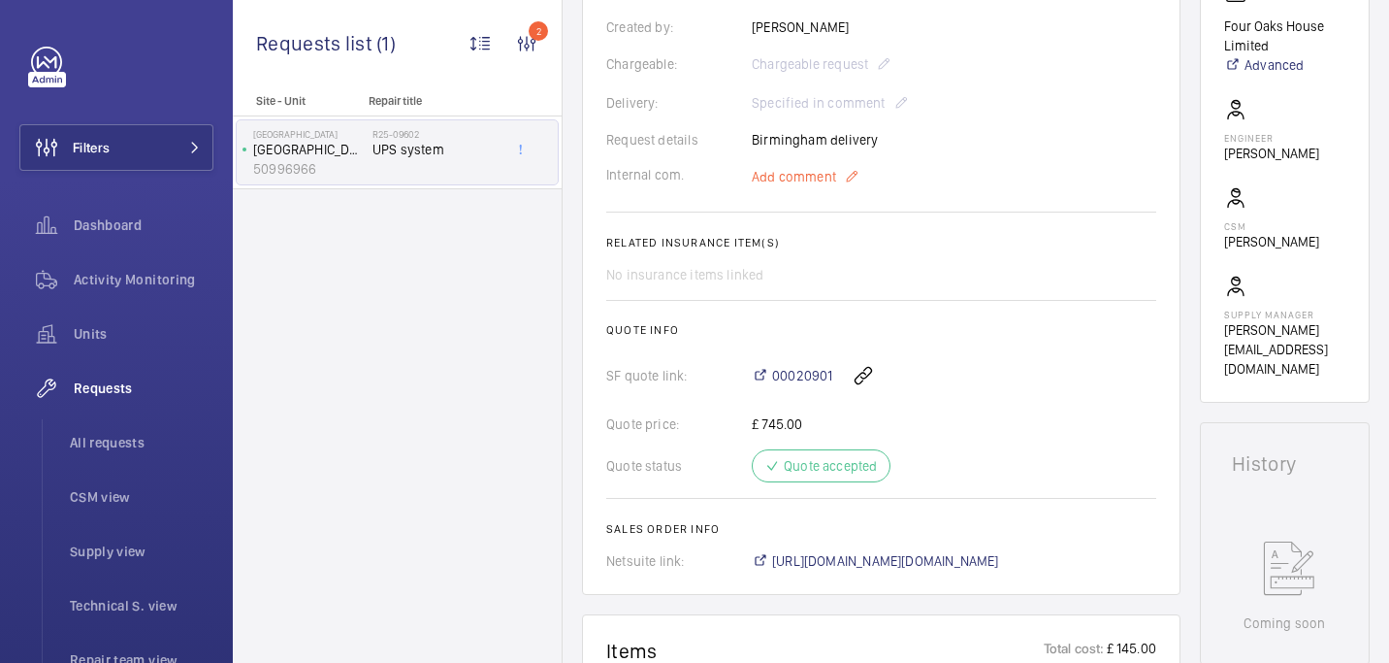
click at [788, 173] on span "Add comment" at bounding box center [794, 176] width 84 height 19
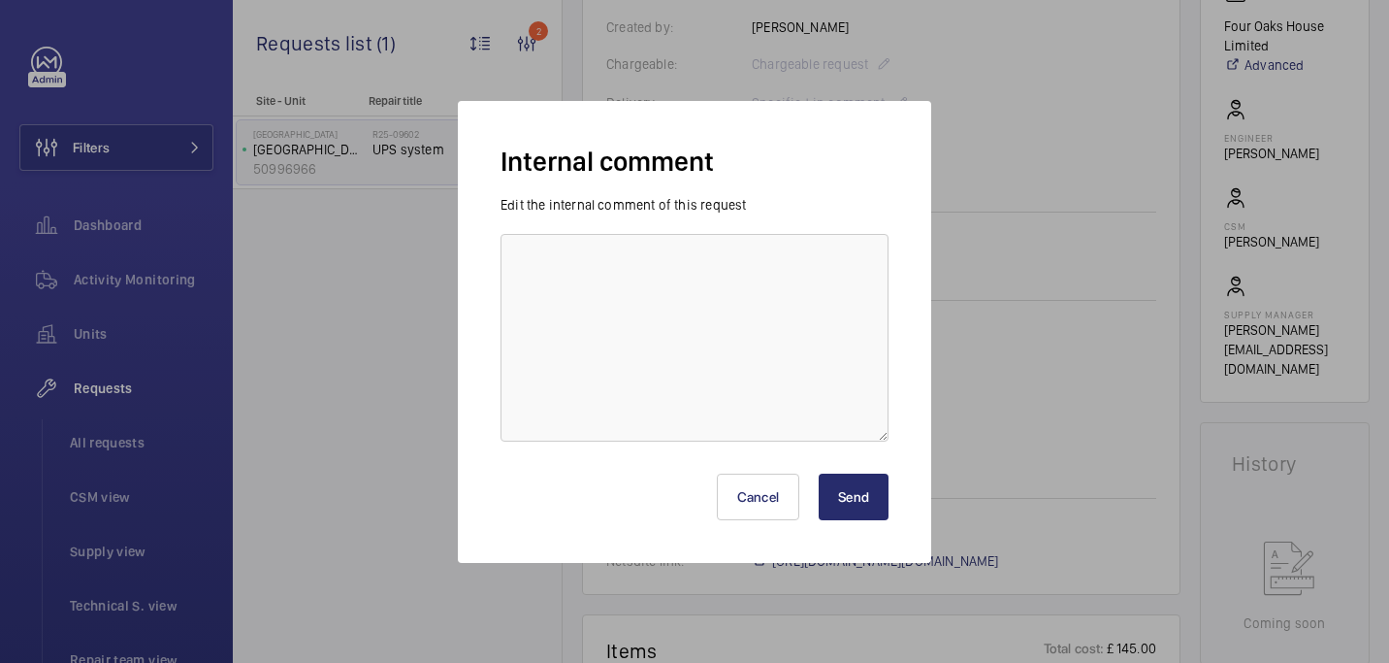
click at [660, 184] on div "Internal comment Edit the internal comment of this request Cancel Send" at bounding box center [694, 332] width 473 height 462
click at [616, 283] on textarea at bounding box center [695, 338] width 388 height 208
type textarea "On order - 12/08 india"
click at [866, 485] on button "Send" at bounding box center [854, 496] width 70 height 47
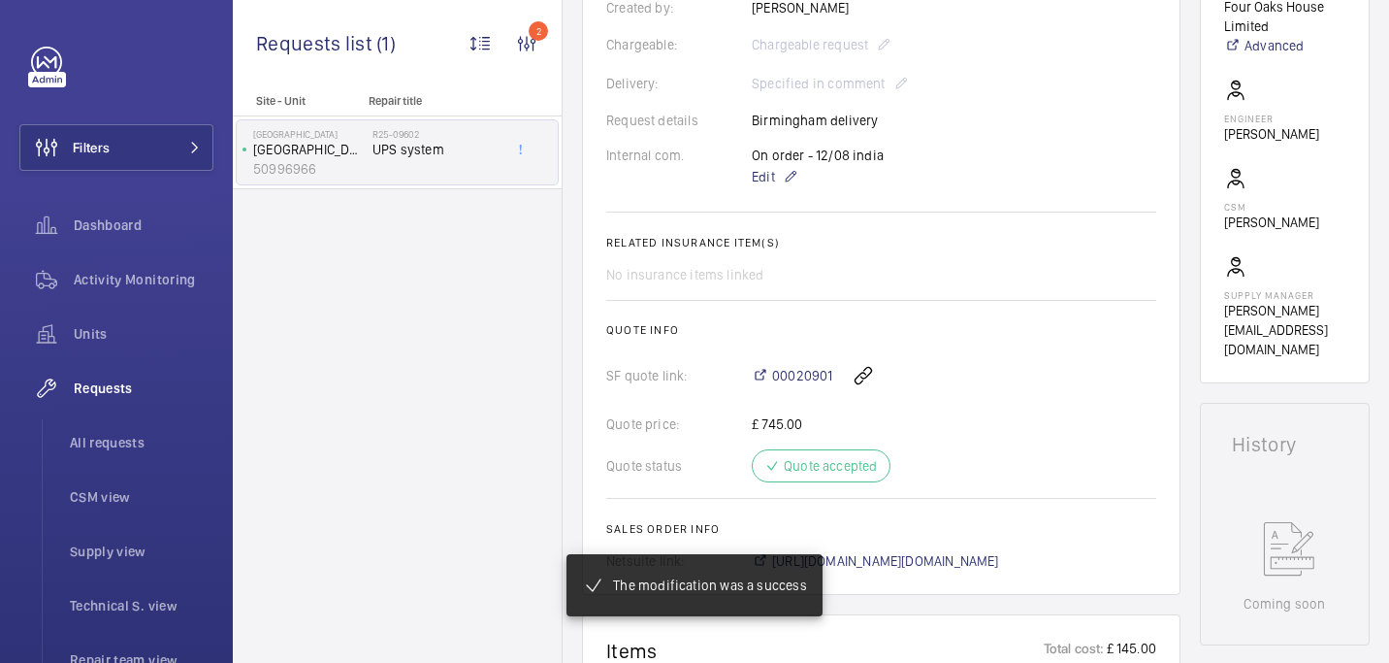
scroll to position [548, 0]
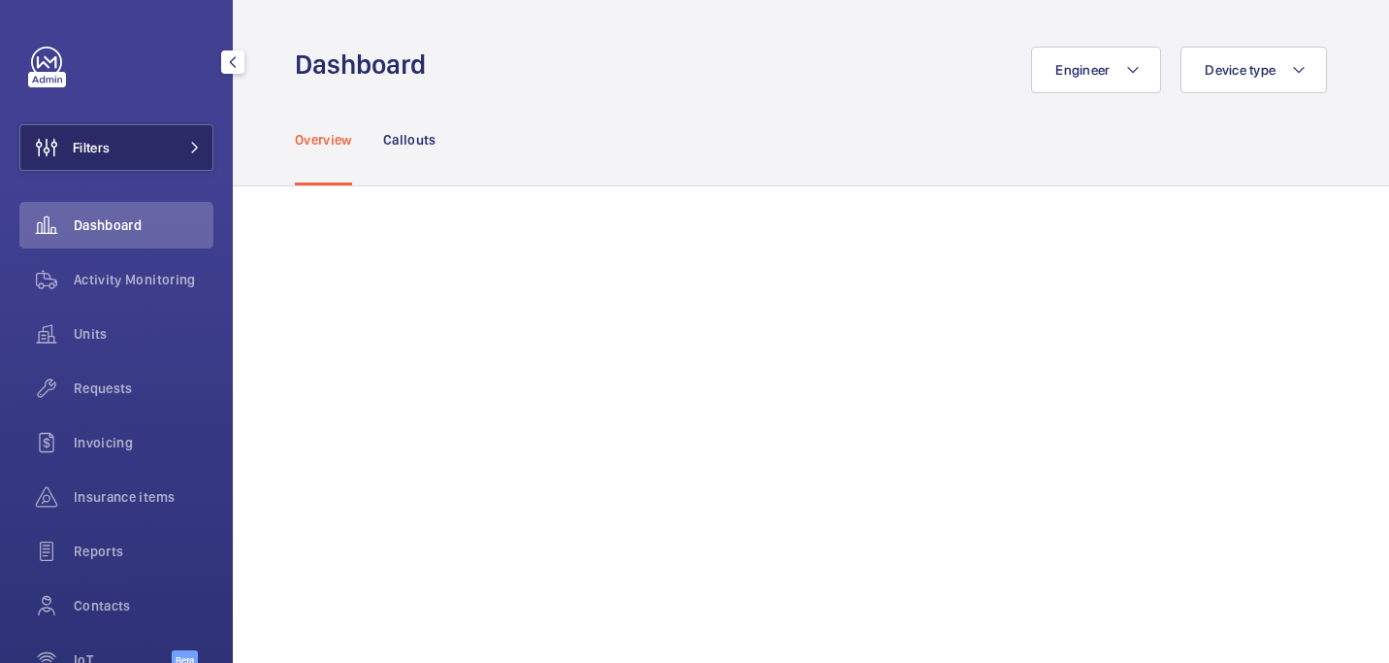
click at [147, 152] on button "Filters" at bounding box center [116, 147] width 194 height 47
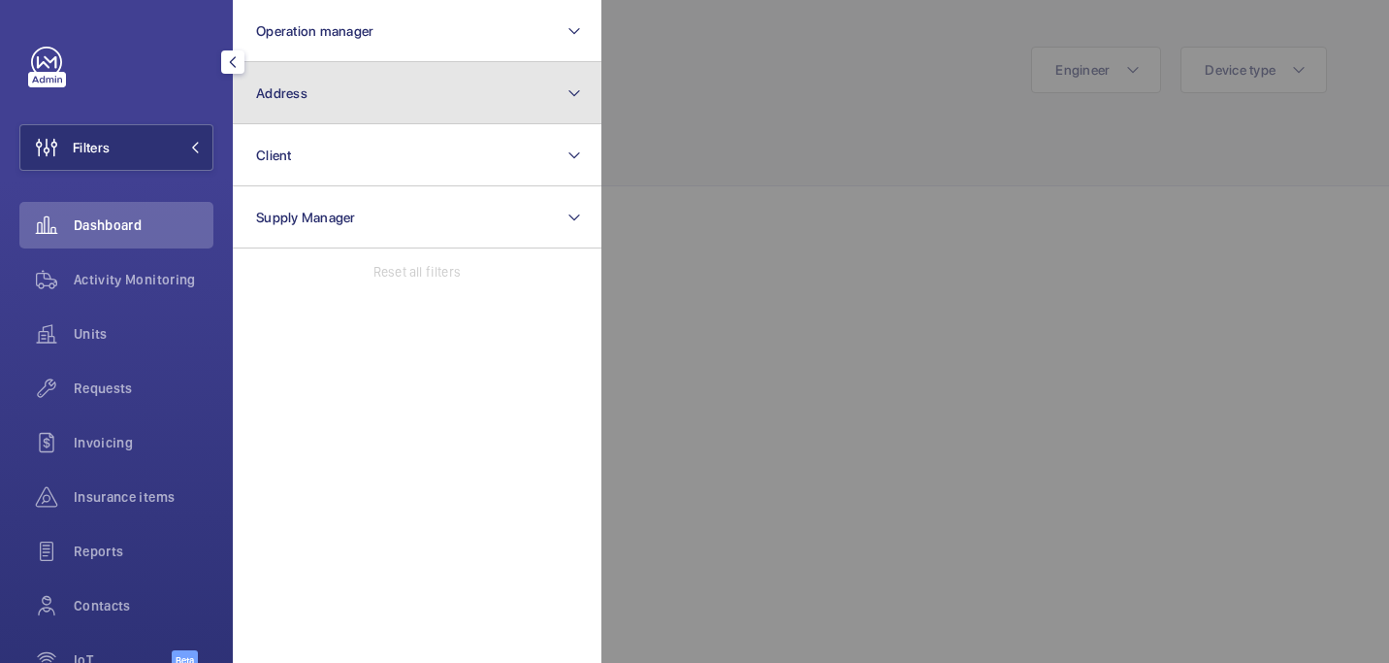
click at [297, 96] on span "Address" at bounding box center [281, 93] width 51 height 16
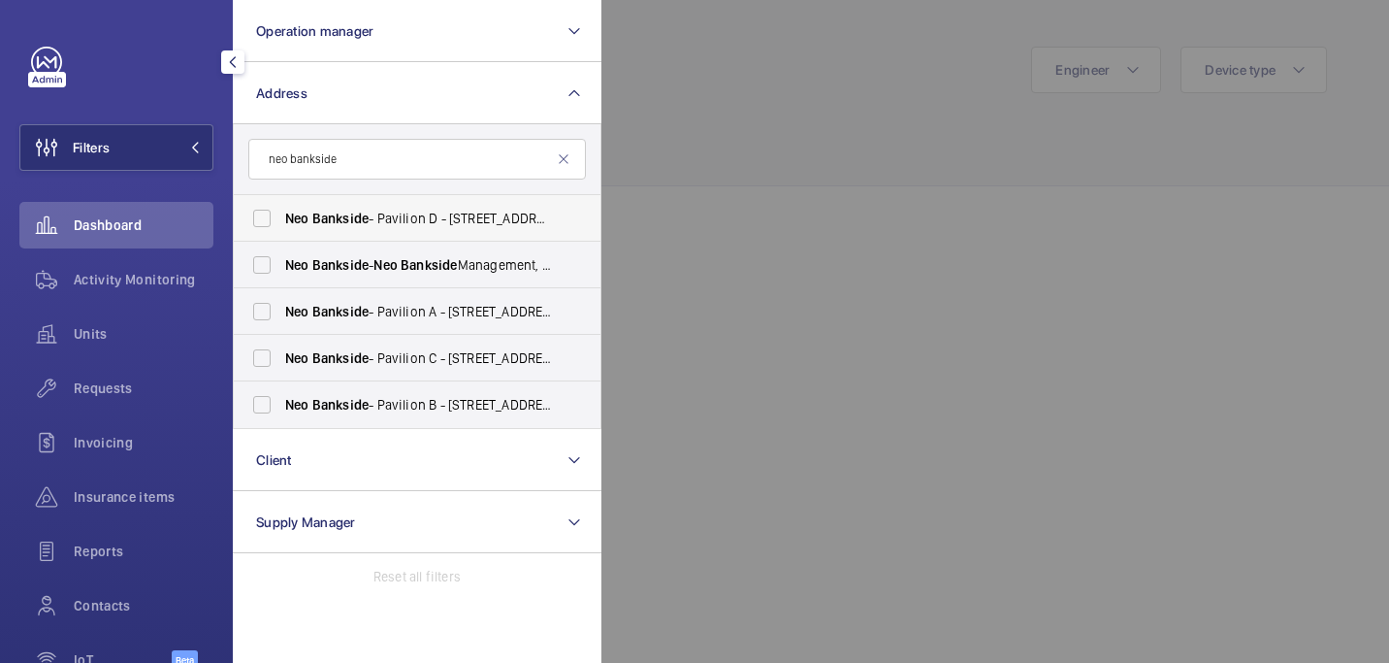
type input "neo bankside"
click at [454, 224] on span "Neo Bankside - Pavilion D - [STREET_ADDRESS][PERSON_NAME]" at bounding box center [418, 218] width 267 height 19
click at [281, 224] on input "Neo Bankside - Pavilion D - [STREET_ADDRESS][PERSON_NAME]" at bounding box center [262, 218] width 39 height 39
checkbox input "true"
click at [444, 243] on label "Neo Bankside - Neo Bankside Management, [GEOGRAPHIC_DATA] SE1 9RE" at bounding box center [403, 265] width 338 height 47
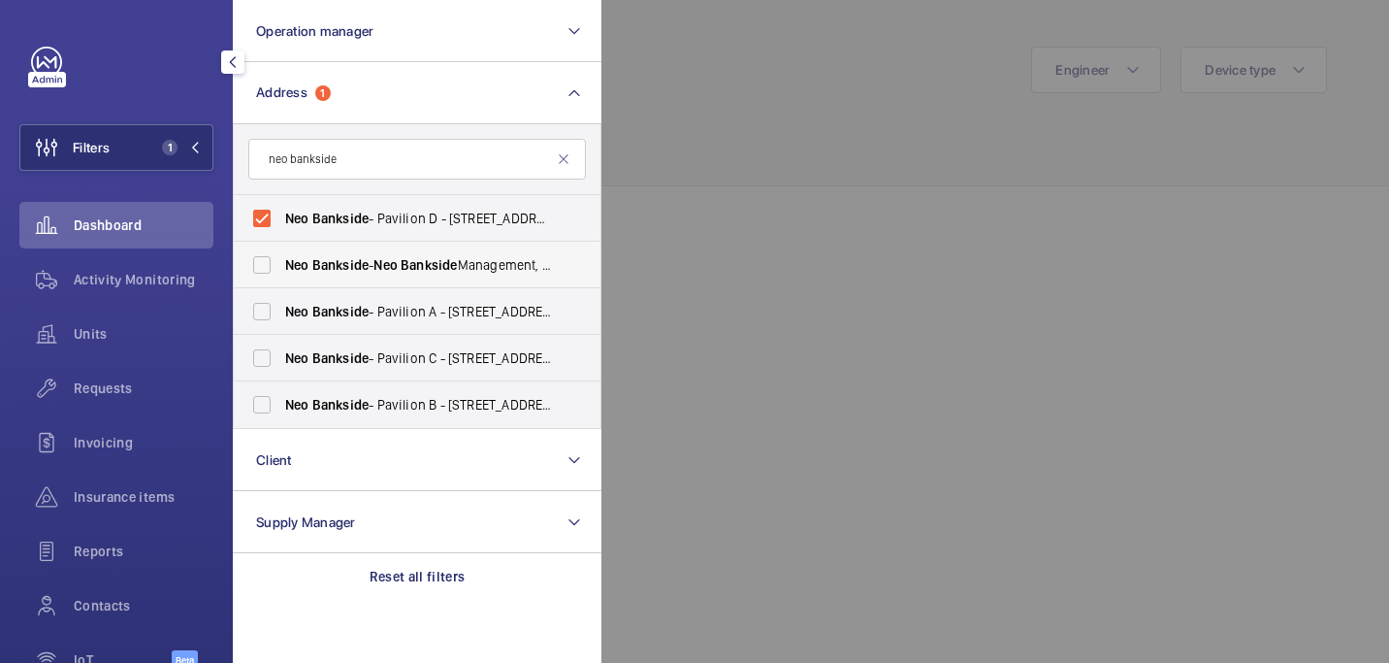
click at [281, 245] on input "Neo Bankside - Neo Bankside Management, [GEOGRAPHIC_DATA] SE1 9RE" at bounding box center [262, 264] width 39 height 39
checkbox input "true"
click at [429, 306] on span "Neo Bankside - Pavilion A - [STREET_ADDRESS]" at bounding box center [418, 311] width 267 height 19
click at [281, 306] on input "Neo Bankside - Pavilion A - [STREET_ADDRESS]" at bounding box center [262, 311] width 39 height 39
checkbox input "true"
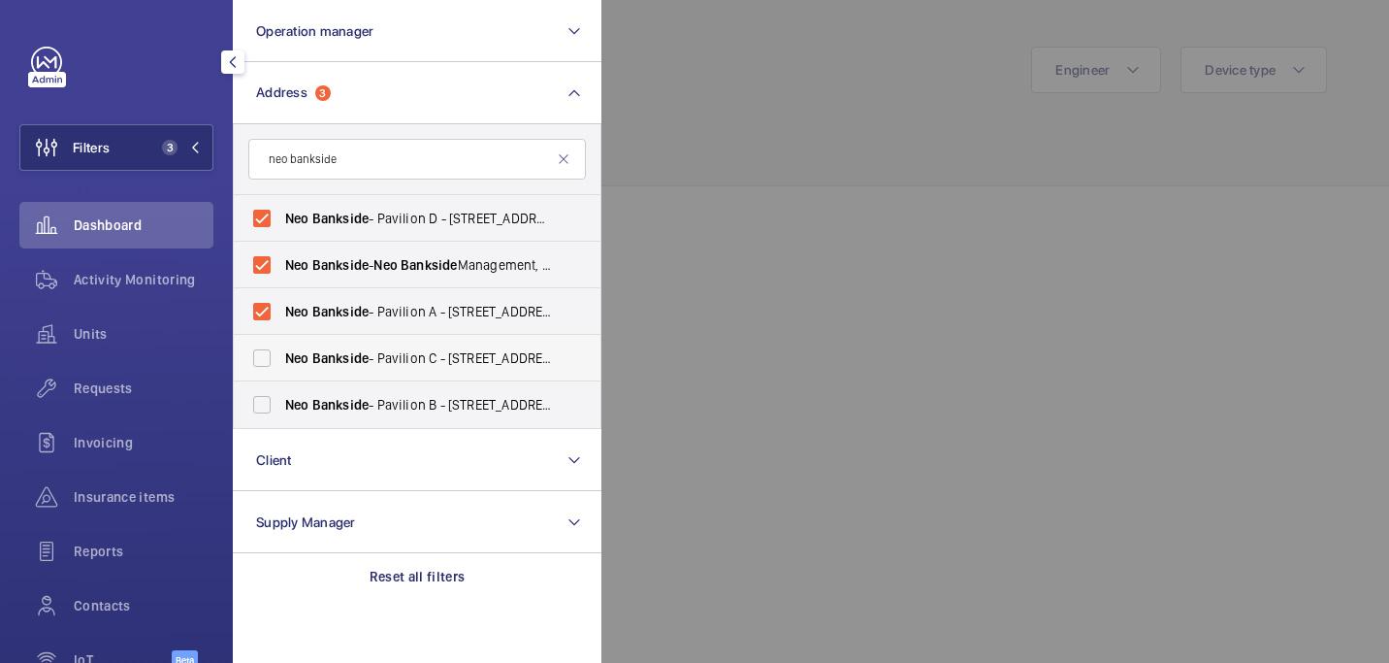
click at [420, 363] on span "Neo Bankside - Pavilion C - [STREET_ADDRESS]" at bounding box center [418, 357] width 267 height 19
click at [281, 363] on input "Neo Bankside - Pavilion C - [STREET_ADDRESS]" at bounding box center [262, 358] width 39 height 39
checkbox input "true"
click at [415, 408] on span "Neo Bankside - Pavilion B - [STREET_ADDRESS]" at bounding box center [418, 404] width 267 height 19
click at [281, 408] on input "Neo Bankside - Pavilion B - [STREET_ADDRESS]" at bounding box center [262, 404] width 39 height 39
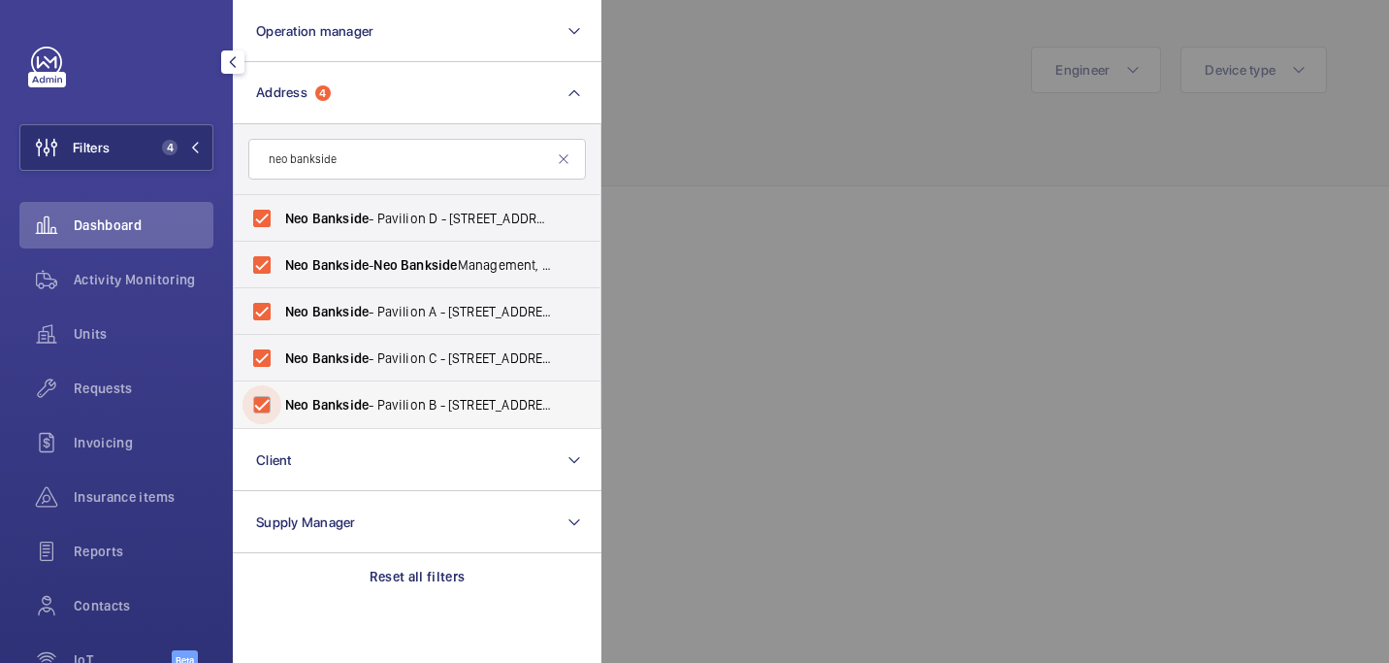
checkbox input "true"
click at [717, 192] on div at bounding box center [1296, 331] width 1389 height 663
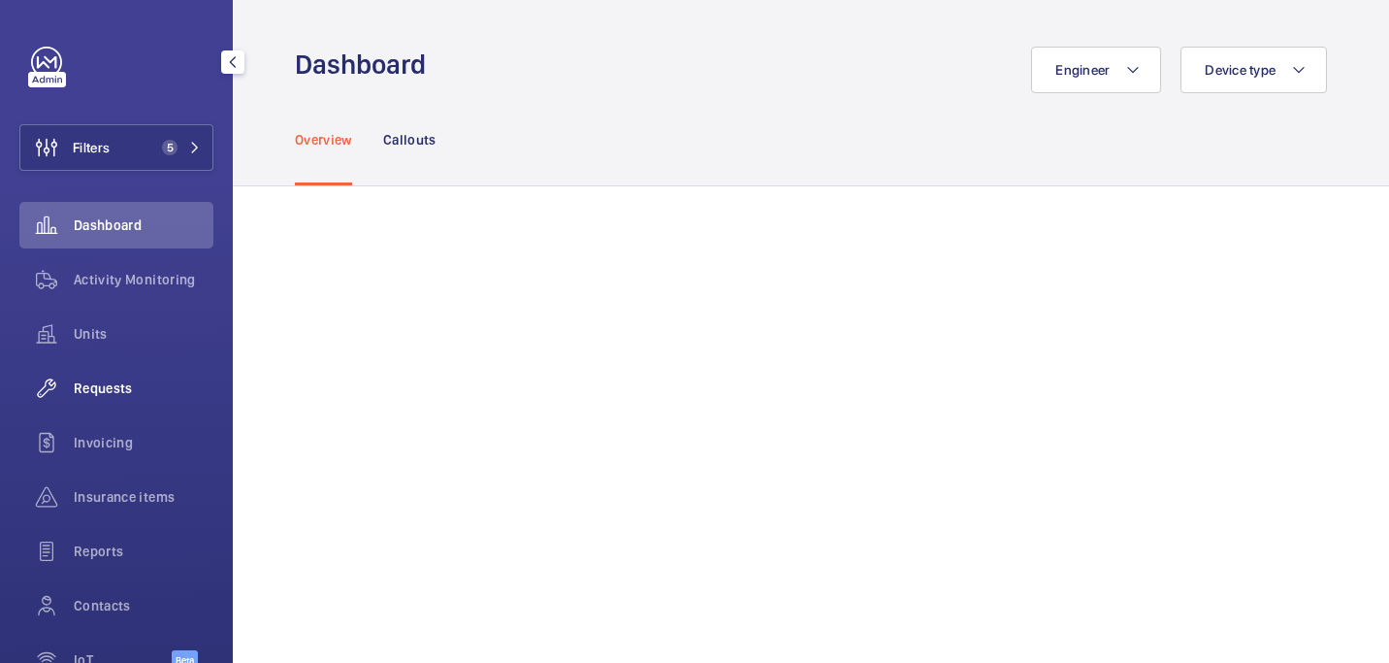
click at [136, 382] on span "Requests" at bounding box center [144, 387] width 140 height 19
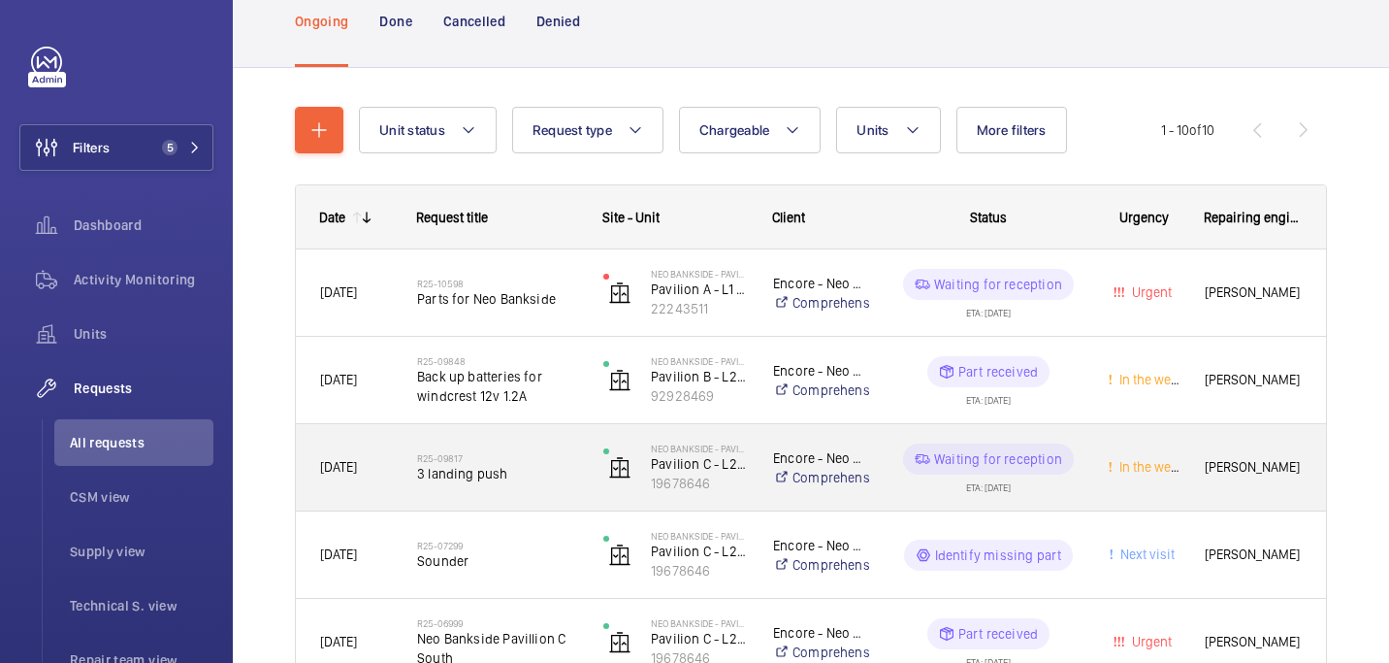
scroll to position [145, 0]
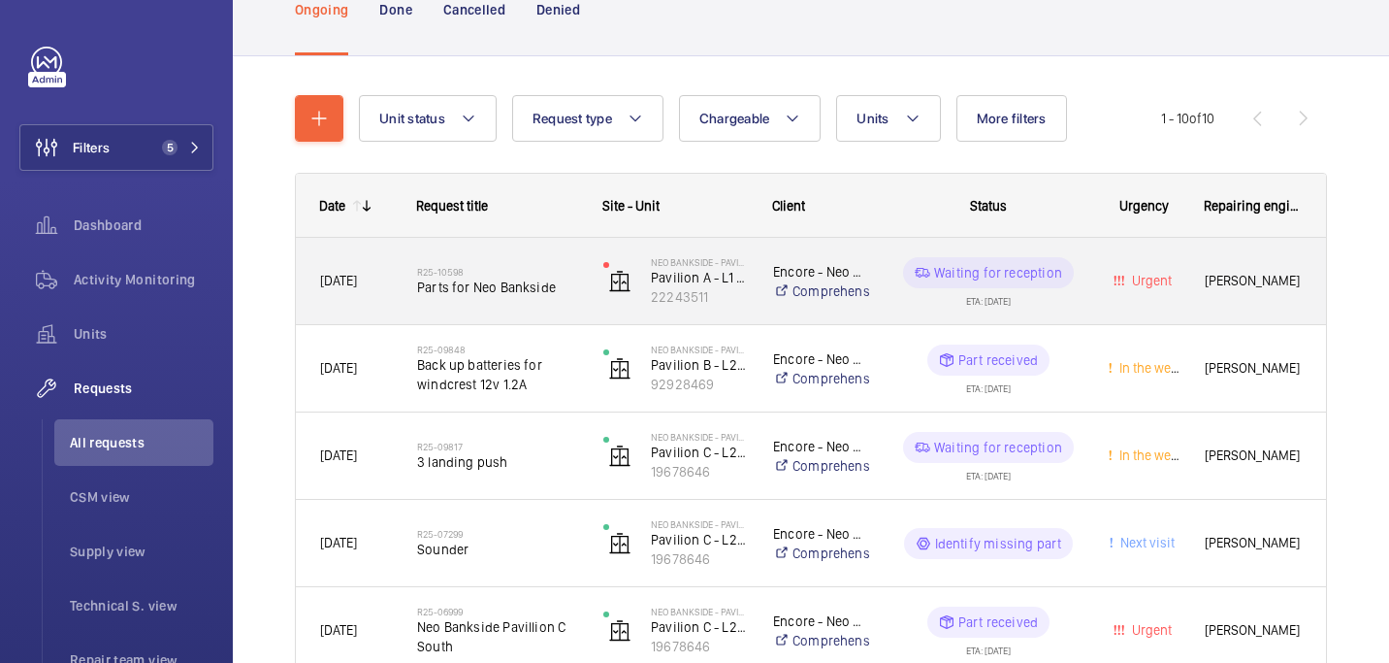
click at [503, 274] on h2 "R25-10598" at bounding box center [497, 272] width 161 height 12
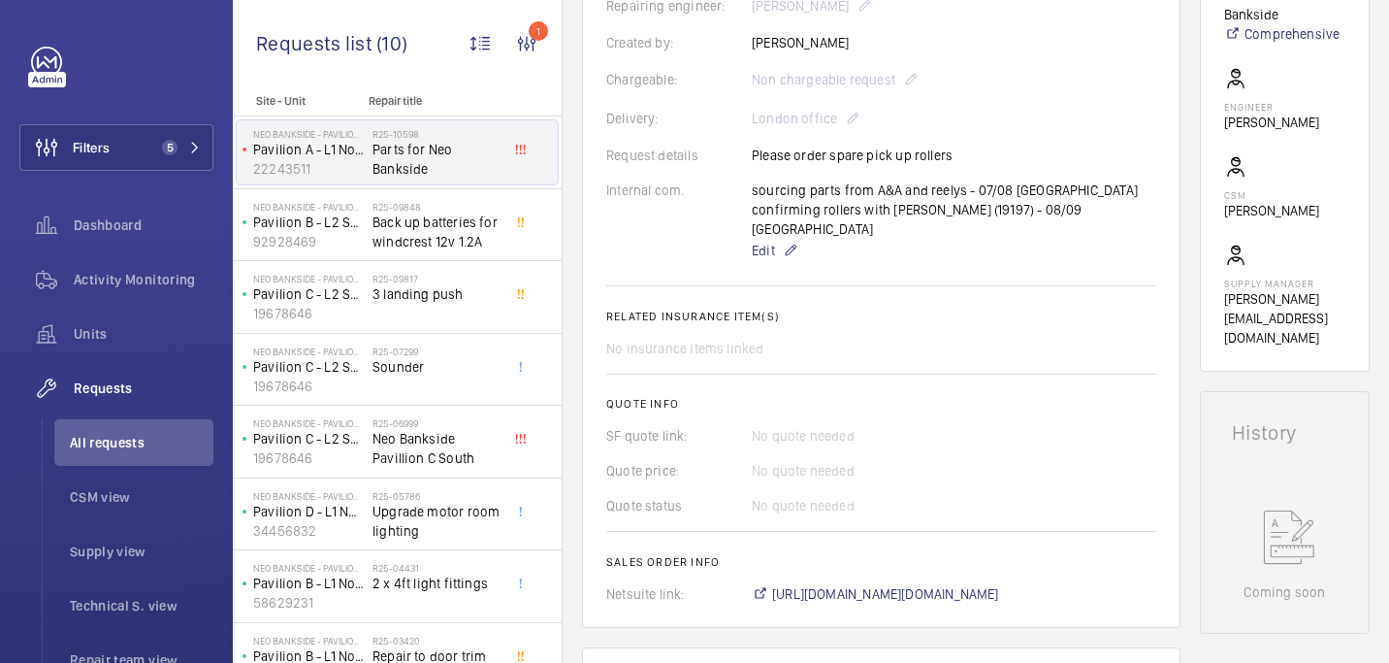
scroll to position [514, 0]
